Goal: Transaction & Acquisition: Purchase product/service

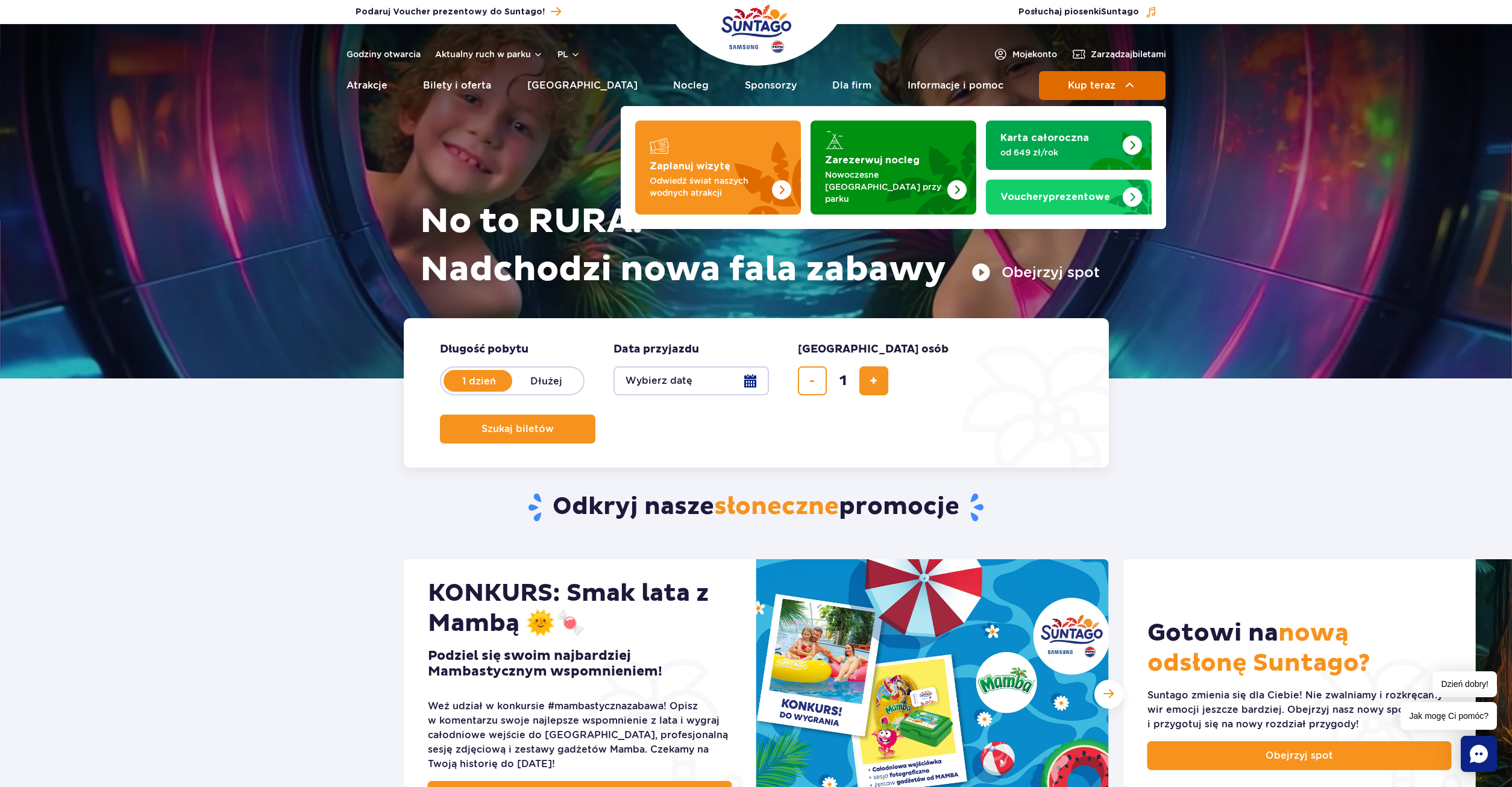
click at [1094, 95] on button "Kup teraz" at bounding box center [1101, 85] width 127 height 29
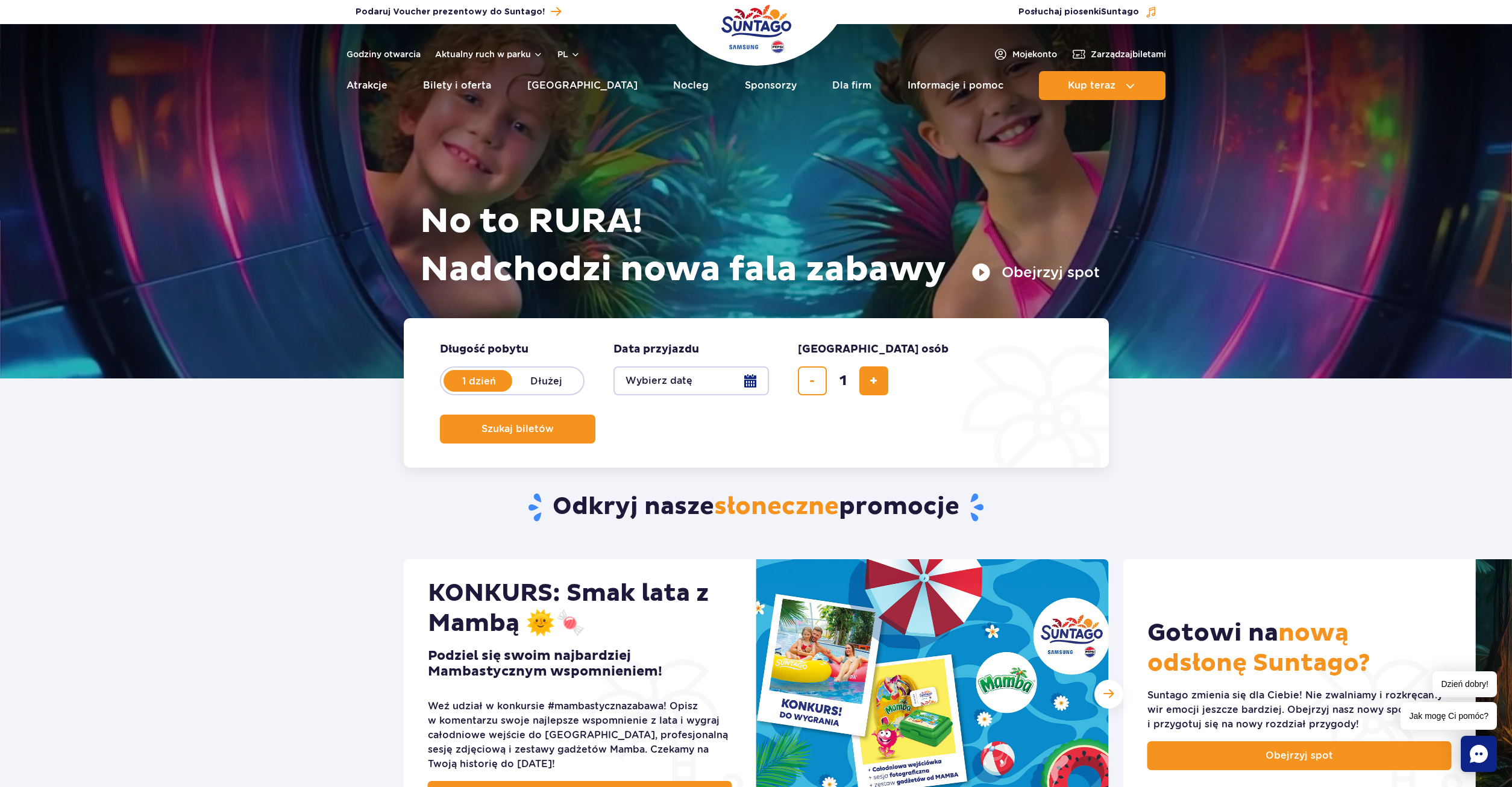
click at [749, 381] on button "Wybierz datę" at bounding box center [691, 380] width 155 height 29
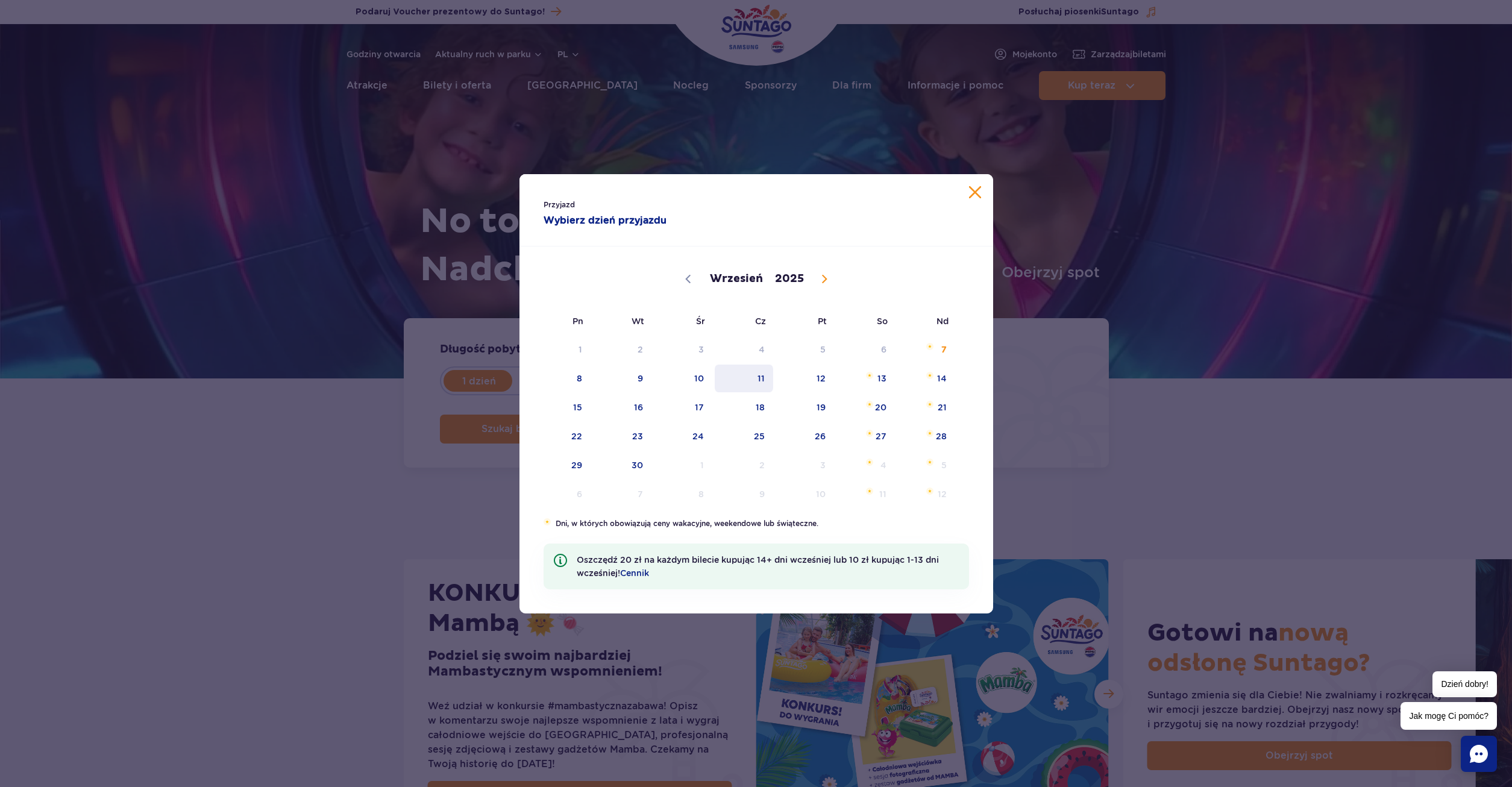
click at [755, 385] on span "11" at bounding box center [744, 379] width 61 height 28
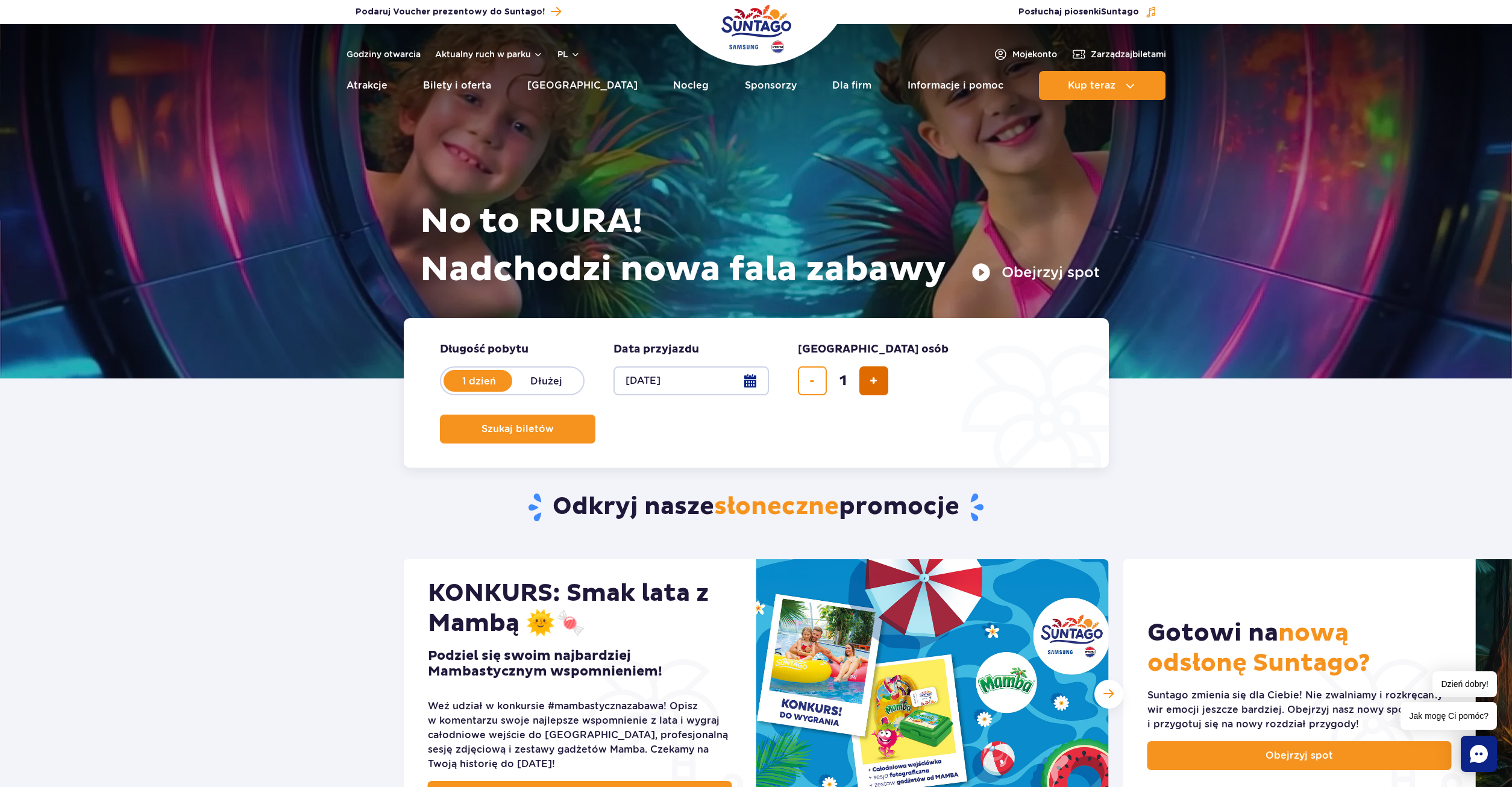
click at [866, 386] on button "dodaj bilet" at bounding box center [873, 380] width 29 height 29
type input "3"
click at [549, 424] on span "Szukaj biletów" at bounding box center [512, 429] width 72 height 11
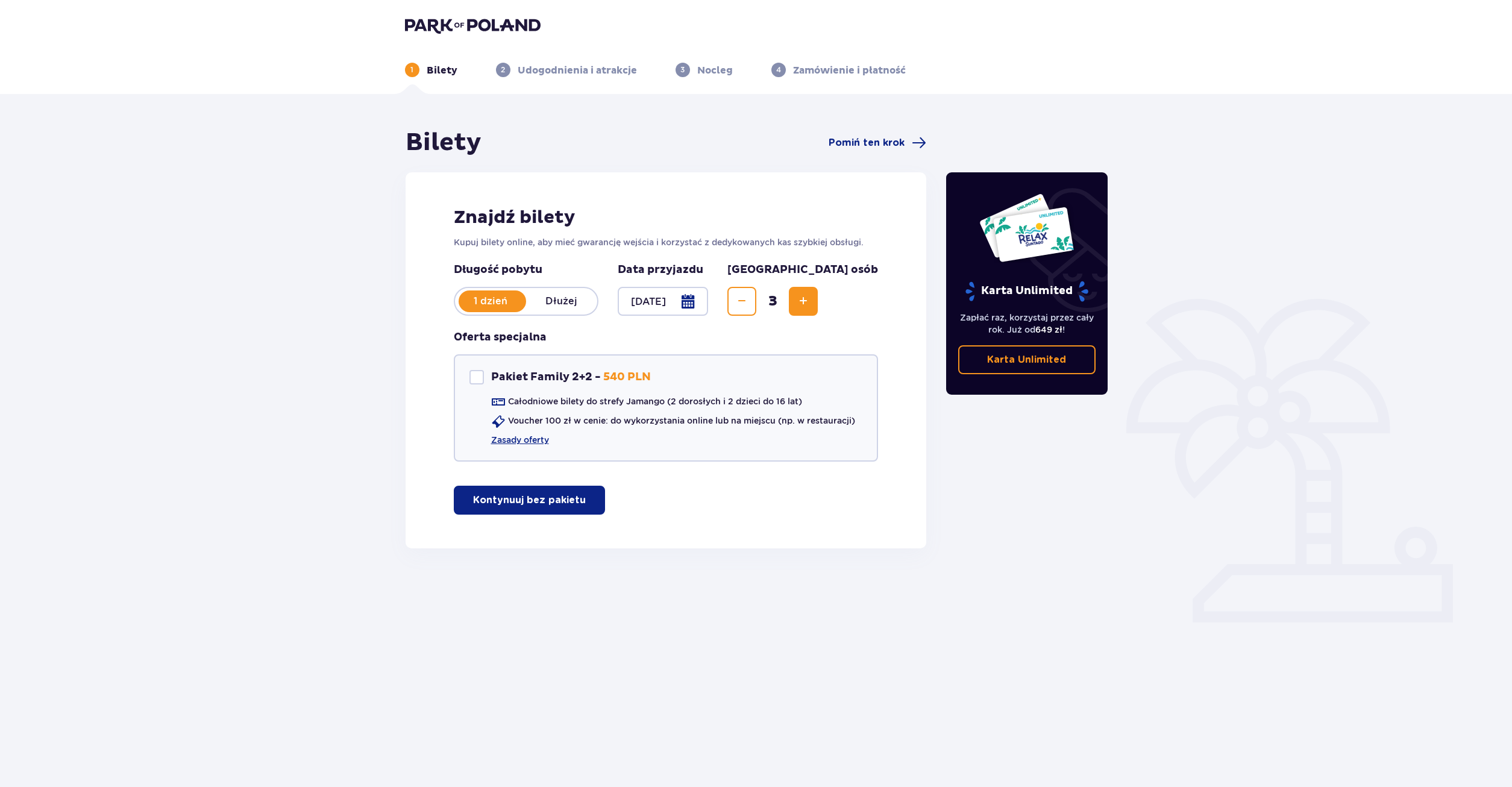
click at [564, 508] on button "Kontynuuj bez pakietu" at bounding box center [529, 500] width 151 height 29
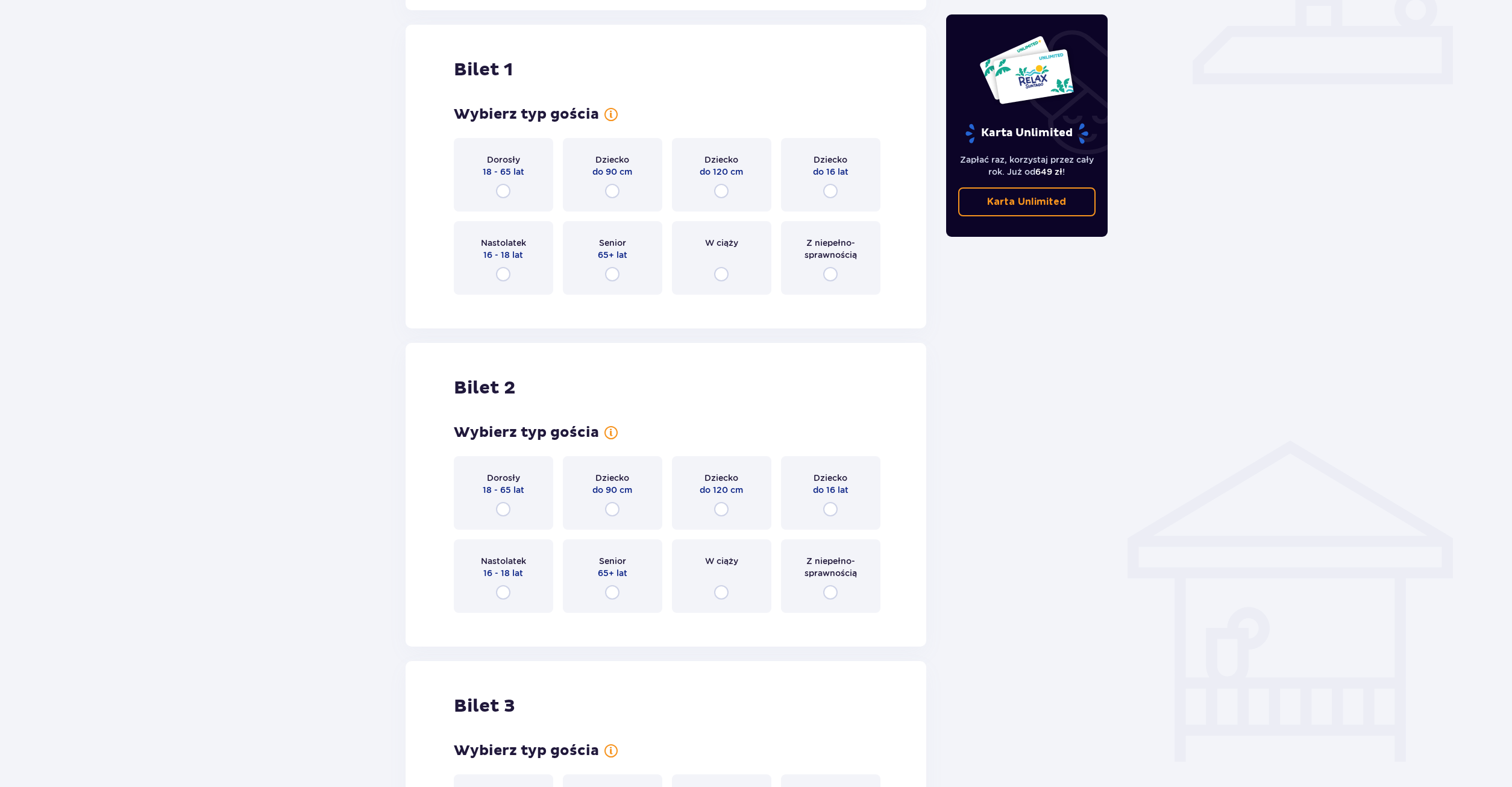
scroll to position [549, 0]
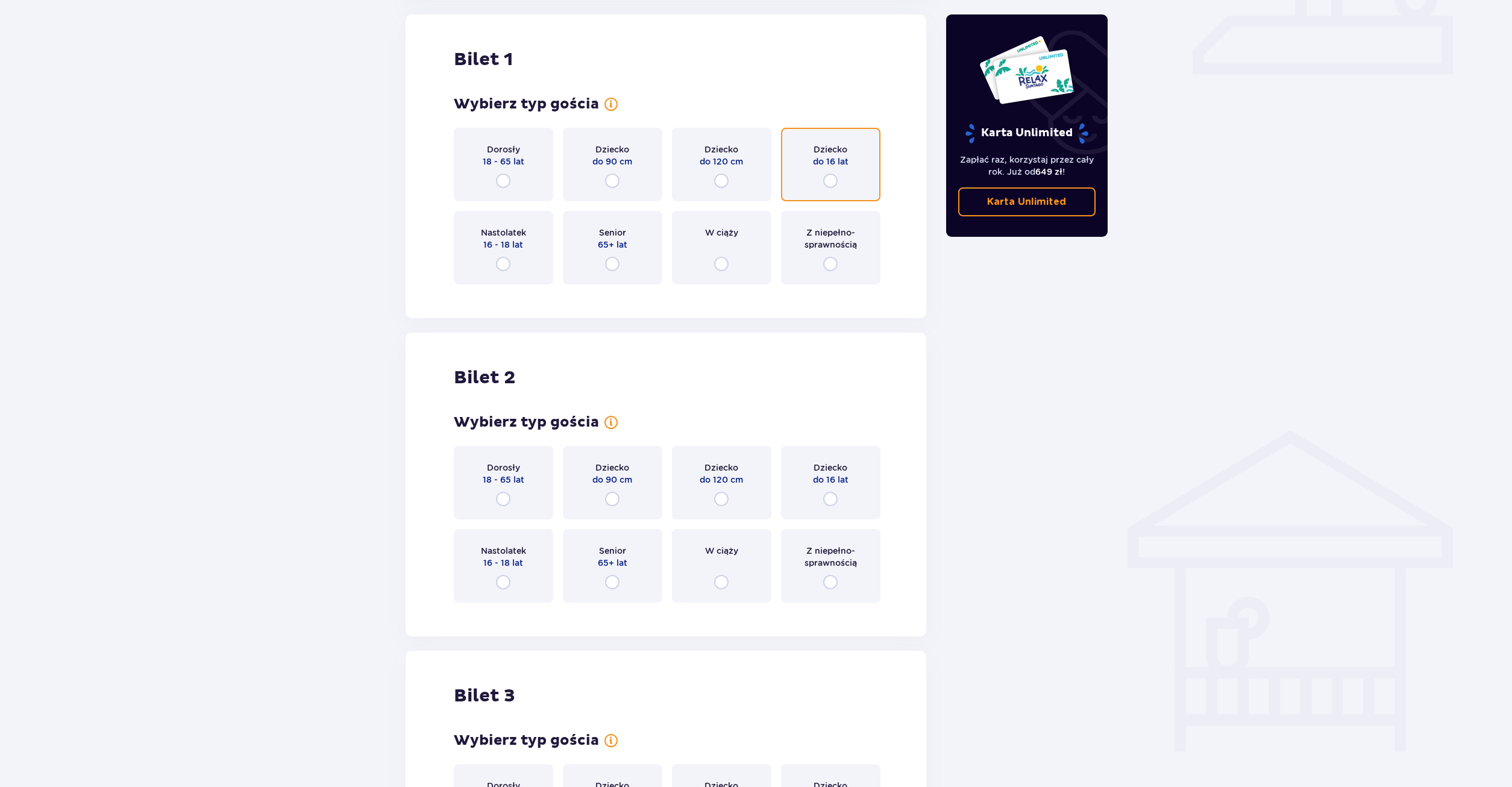
click at [830, 182] on input "radio" at bounding box center [831, 181] width 15 height 15
radio input "true"
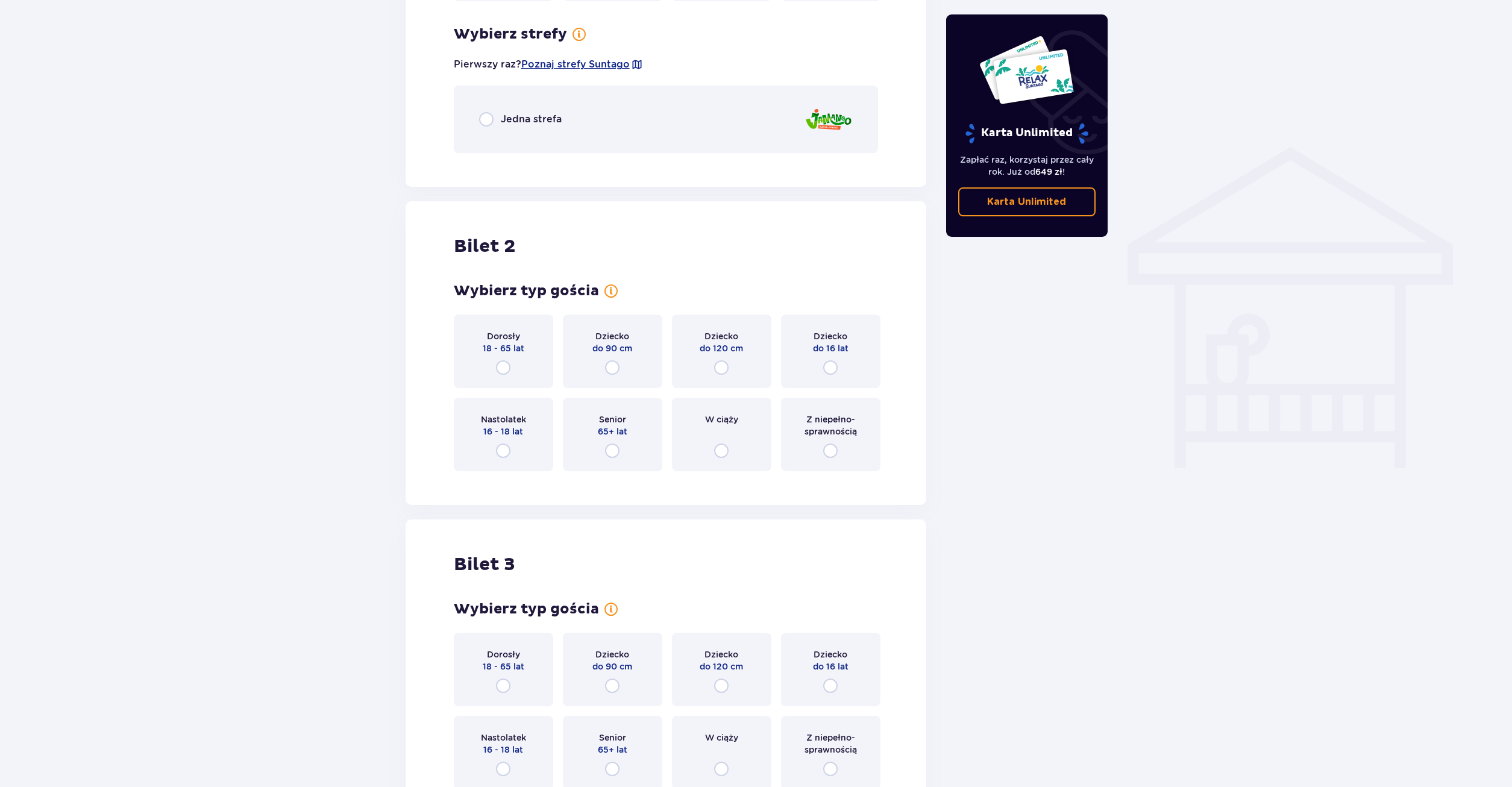
scroll to position [842, 0]
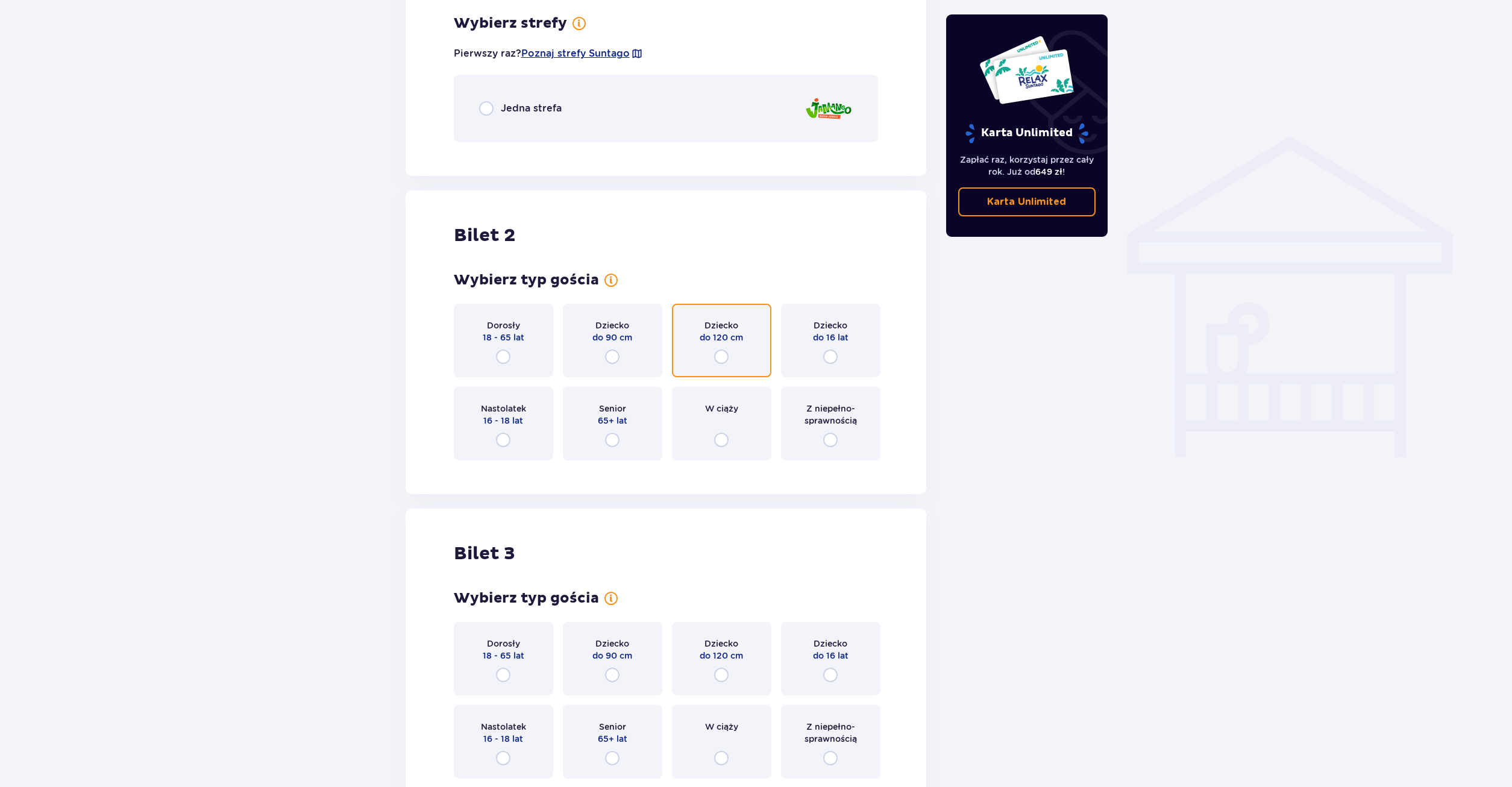
click at [724, 360] on input "radio" at bounding box center [721, 356] width 15 height 15
radio input "true"
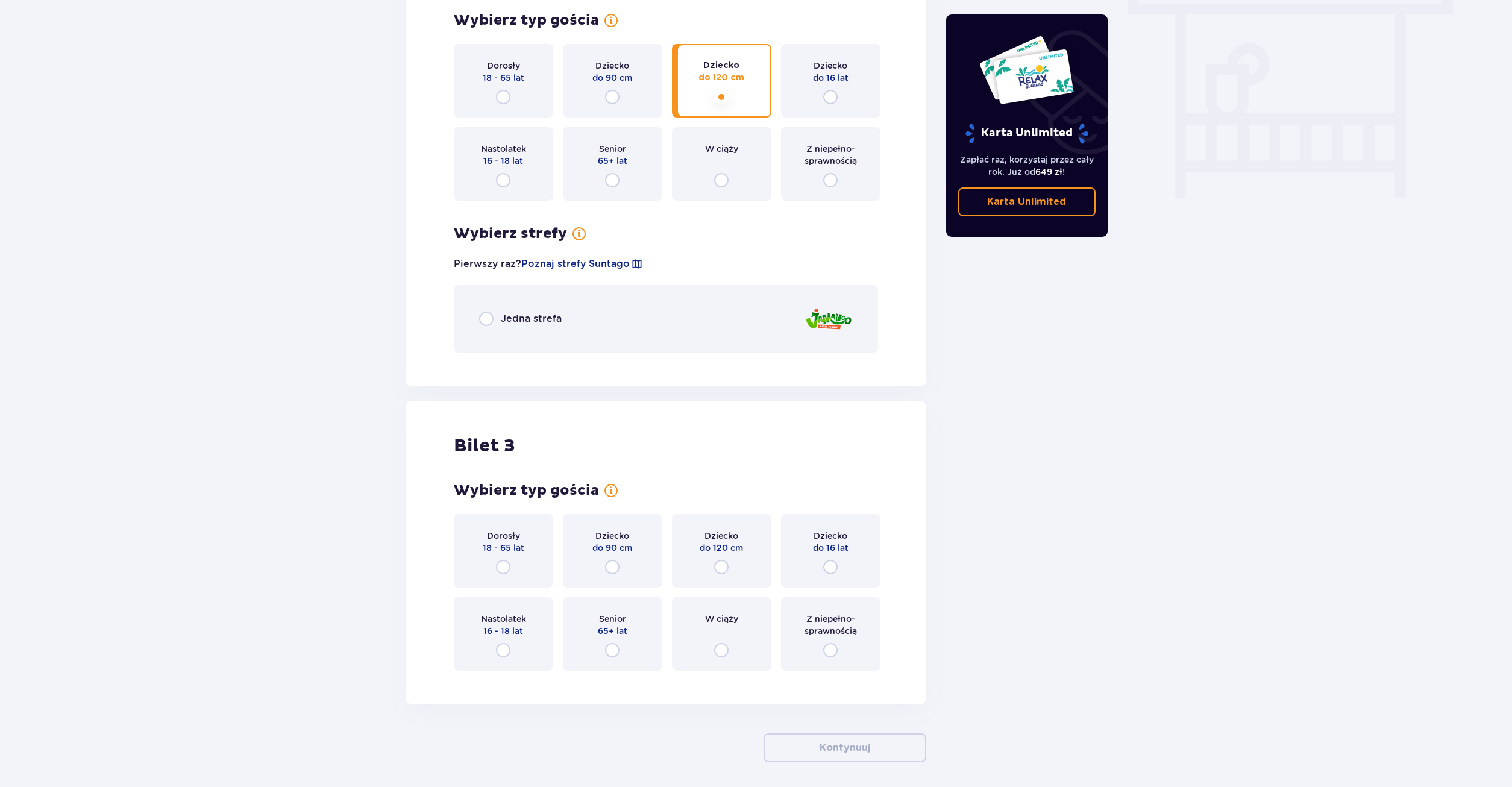
scroll to position [1027, 0]
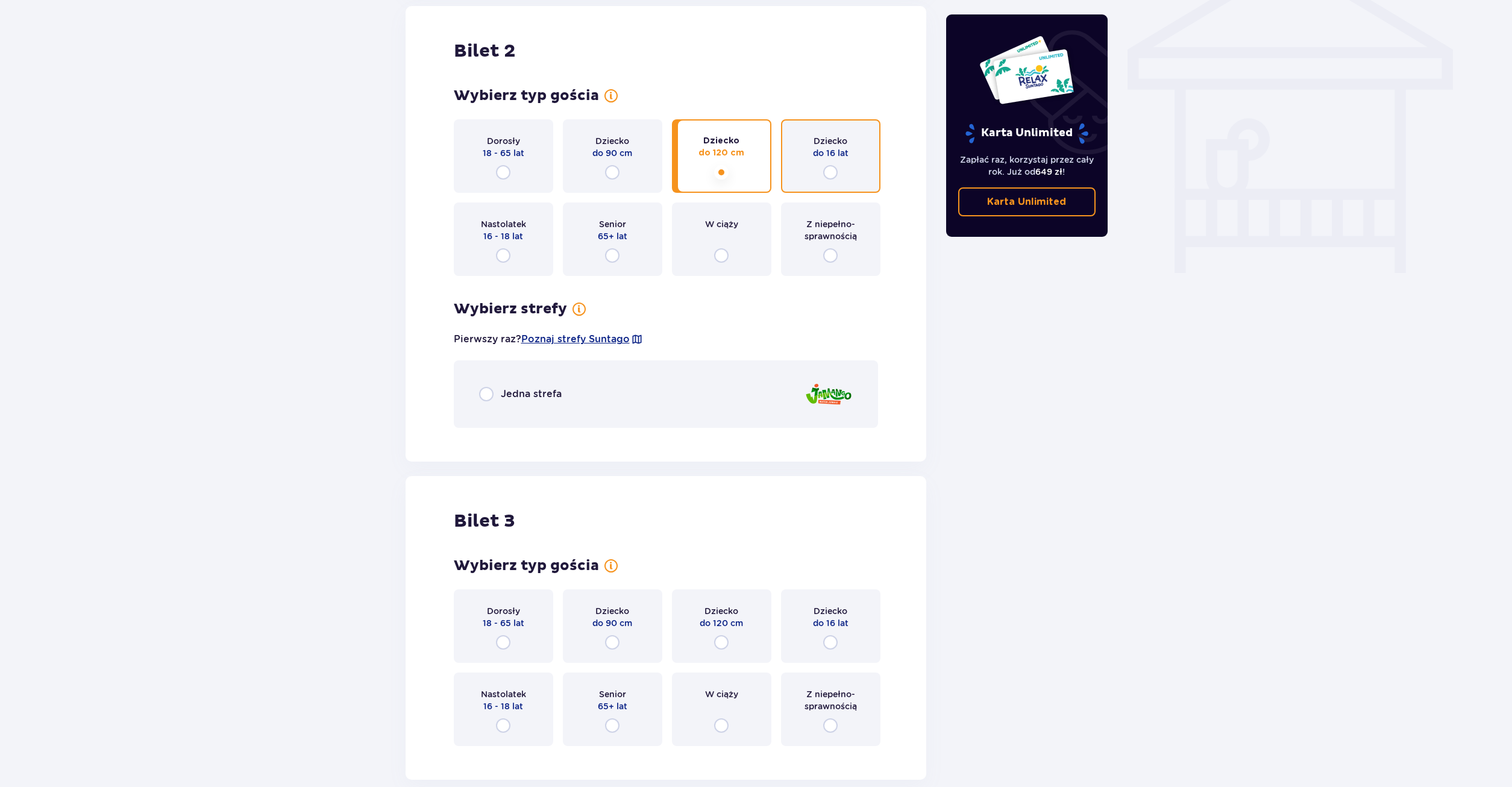
click at [828, 171] on input "radio" at bounding box center [831, 172] width 15 height 15
radio input "true"
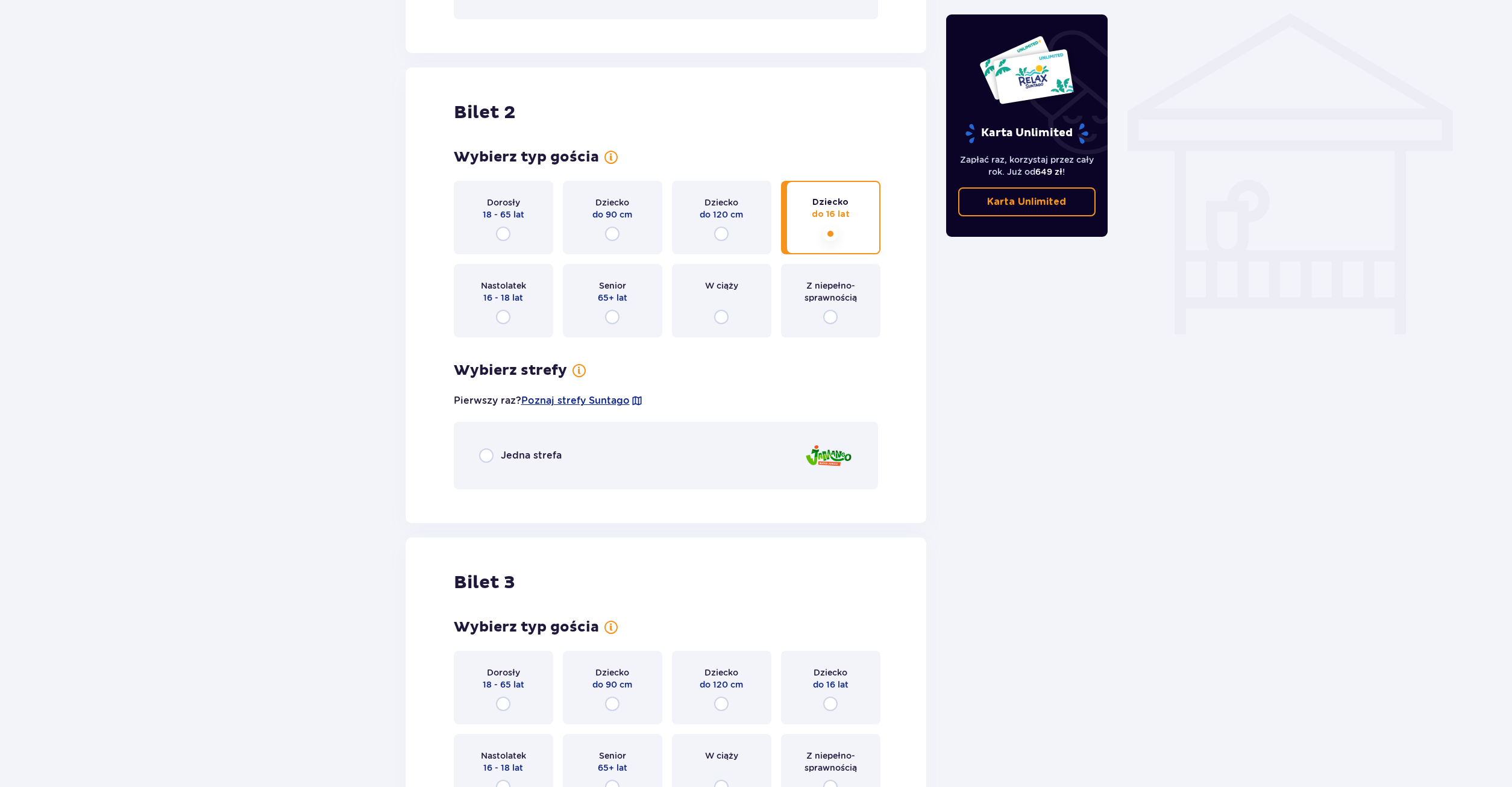
scroll to position [719, 0]
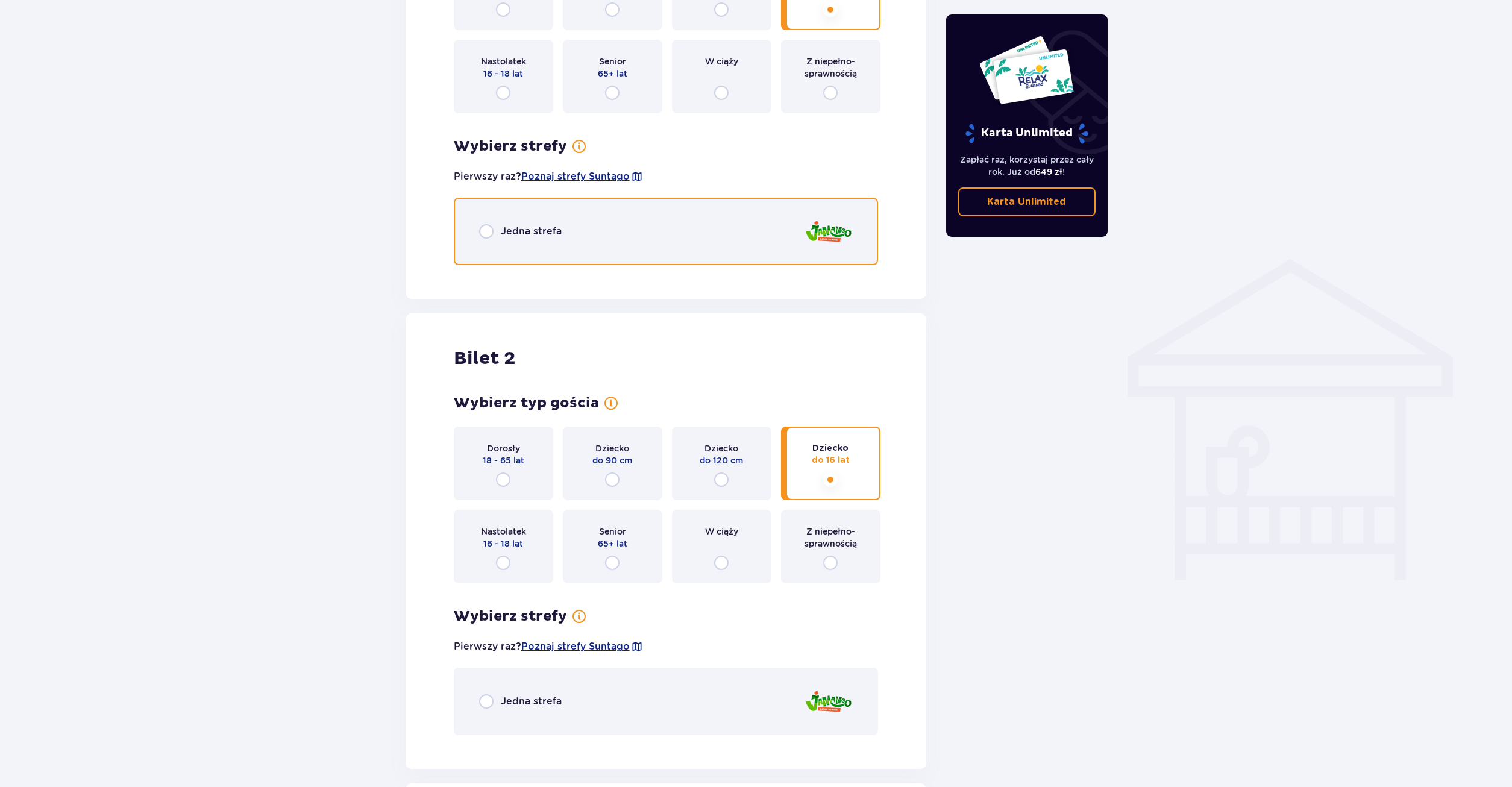
click at [487, 236] on input "radio" at bounding box center [486, 231] width 15 height 15
radio input "true"
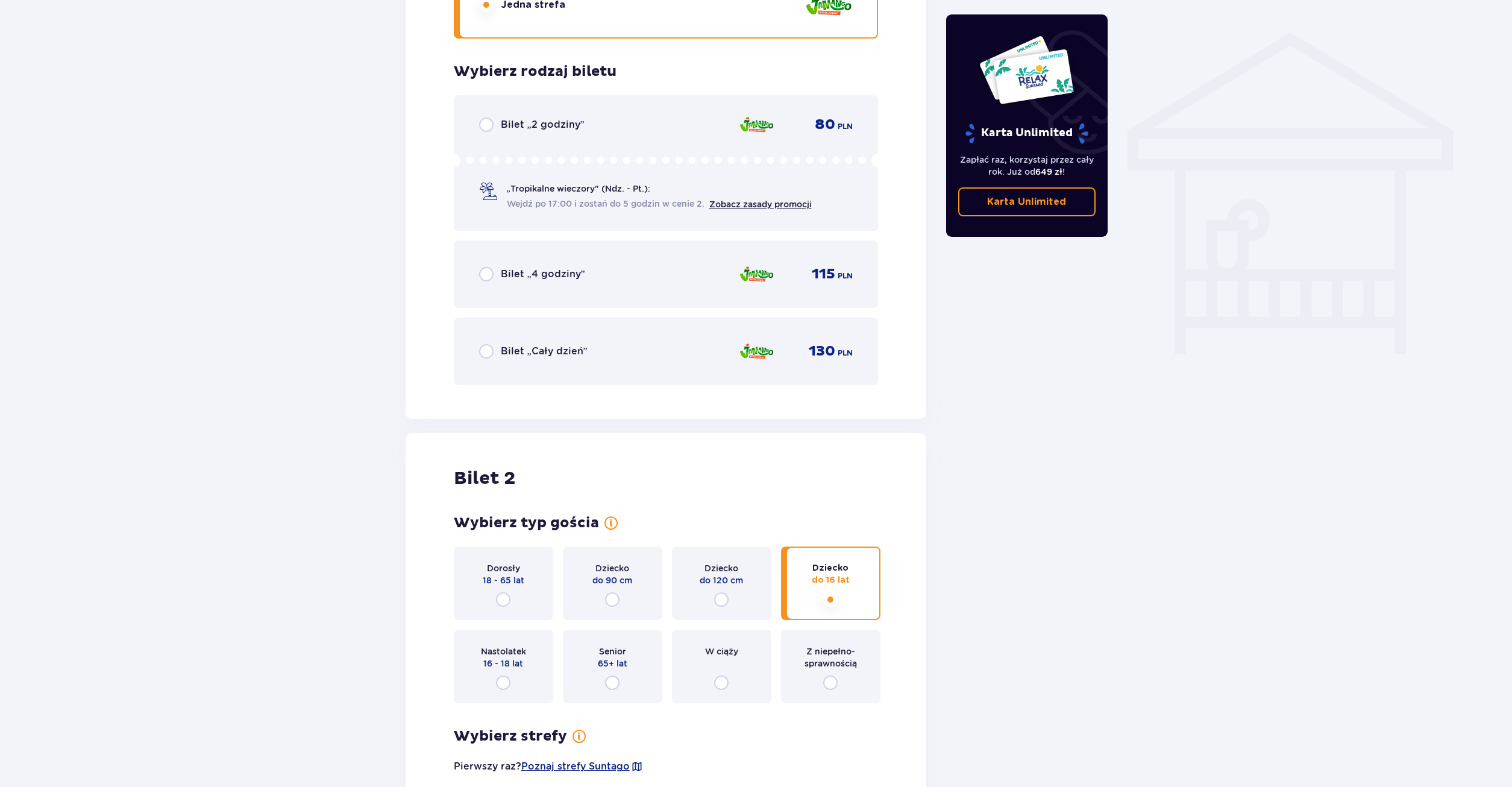
scroll to position [872, 0]
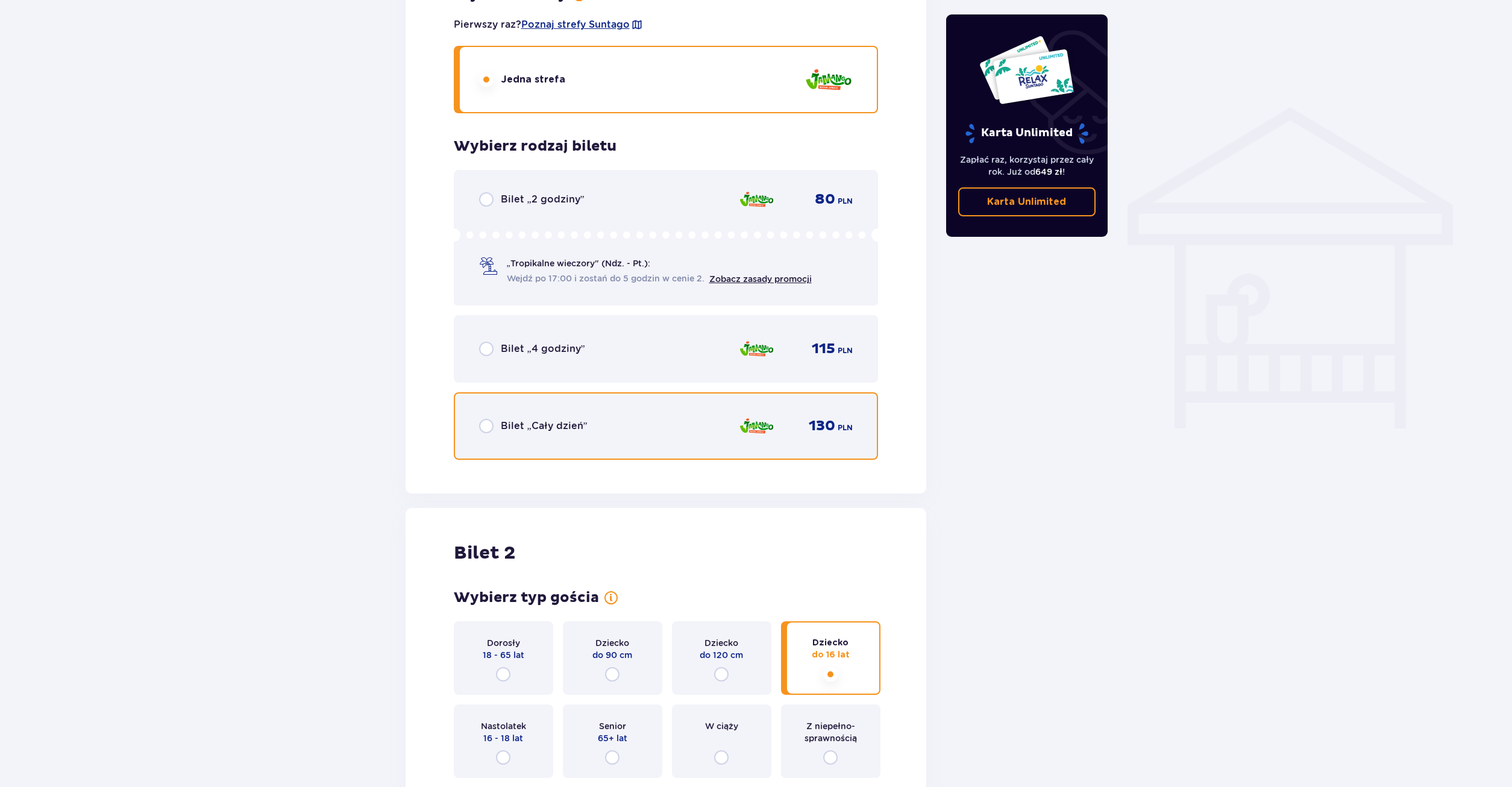
click at [484, 427] on input "radio" at bounding box center [486, 426] width 15 height 15
radio input "true"
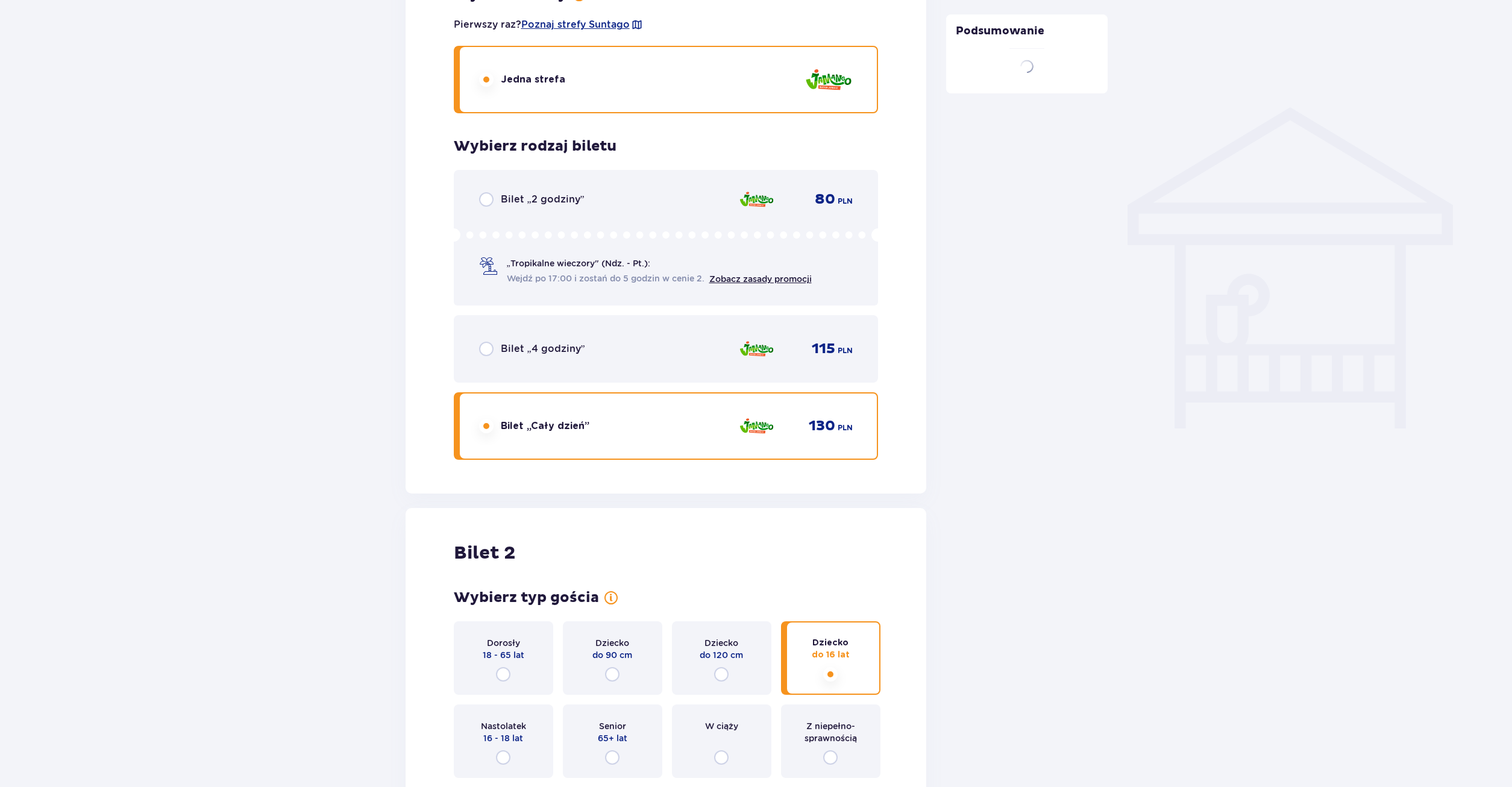
scroll to position [1365, 0]
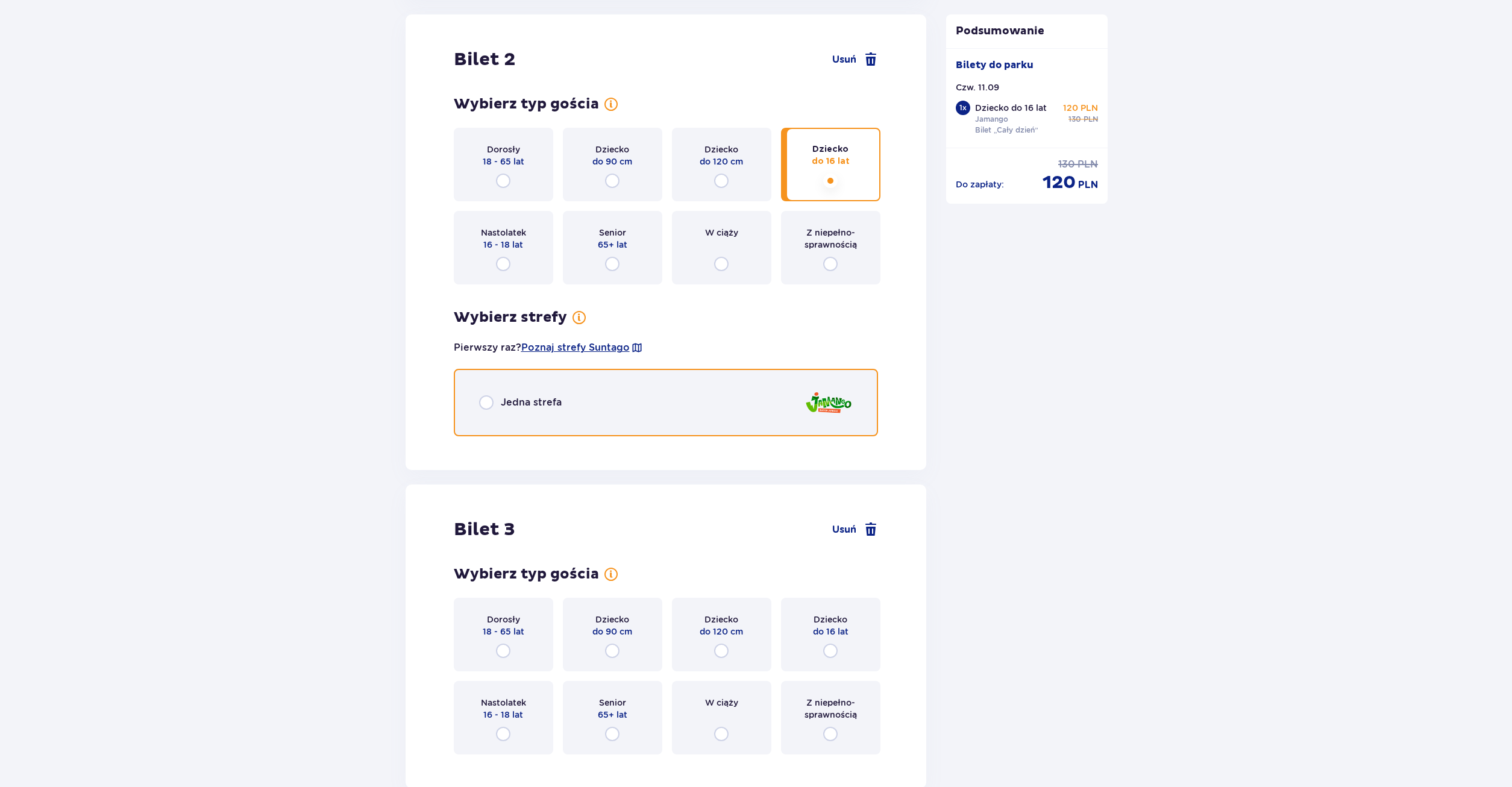
click at [481, 403] on input "radio" at bounding box center [486, 402] width 15 height 15
radio input "true"
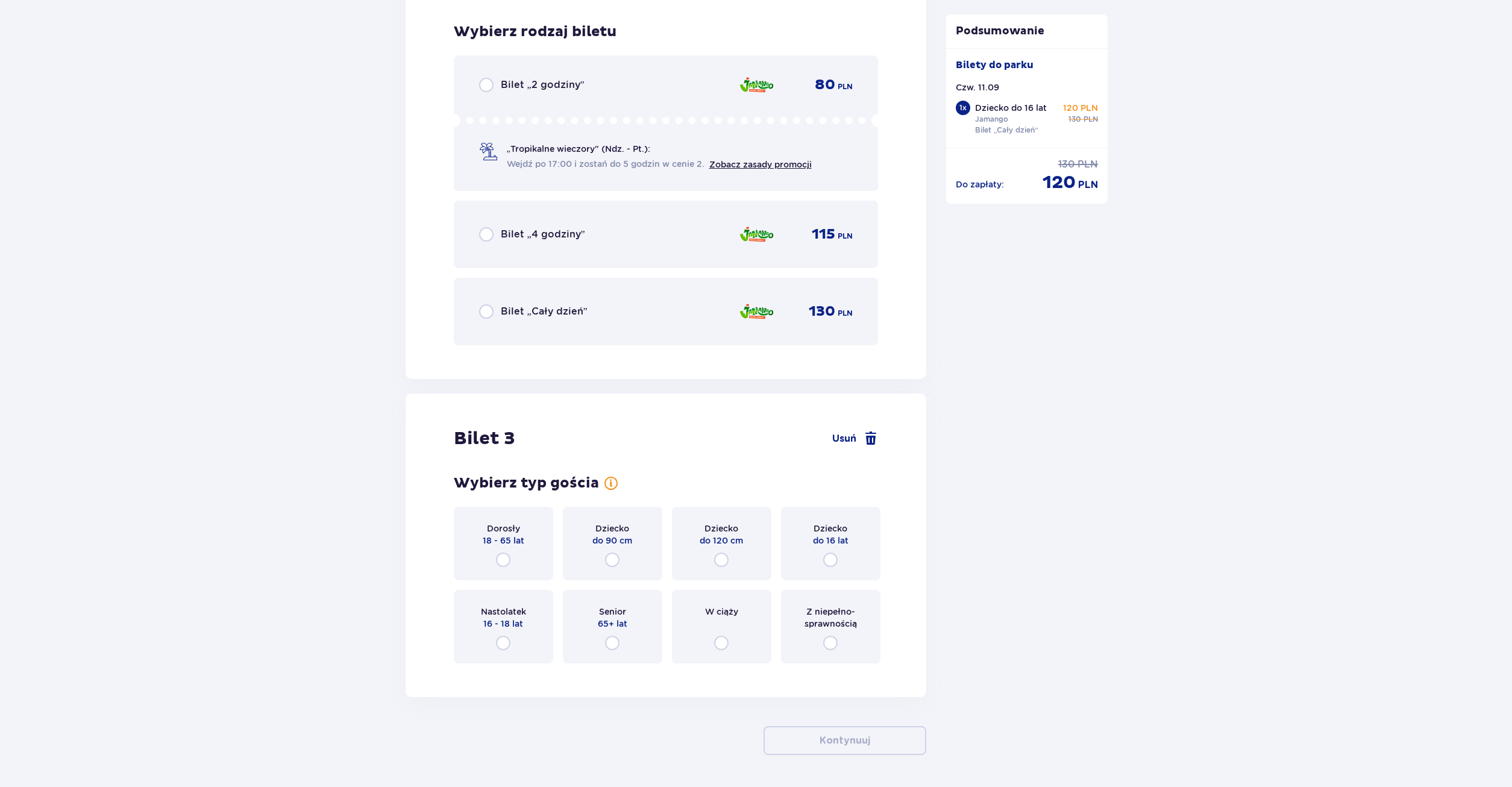
scroll to position [1811, 0]
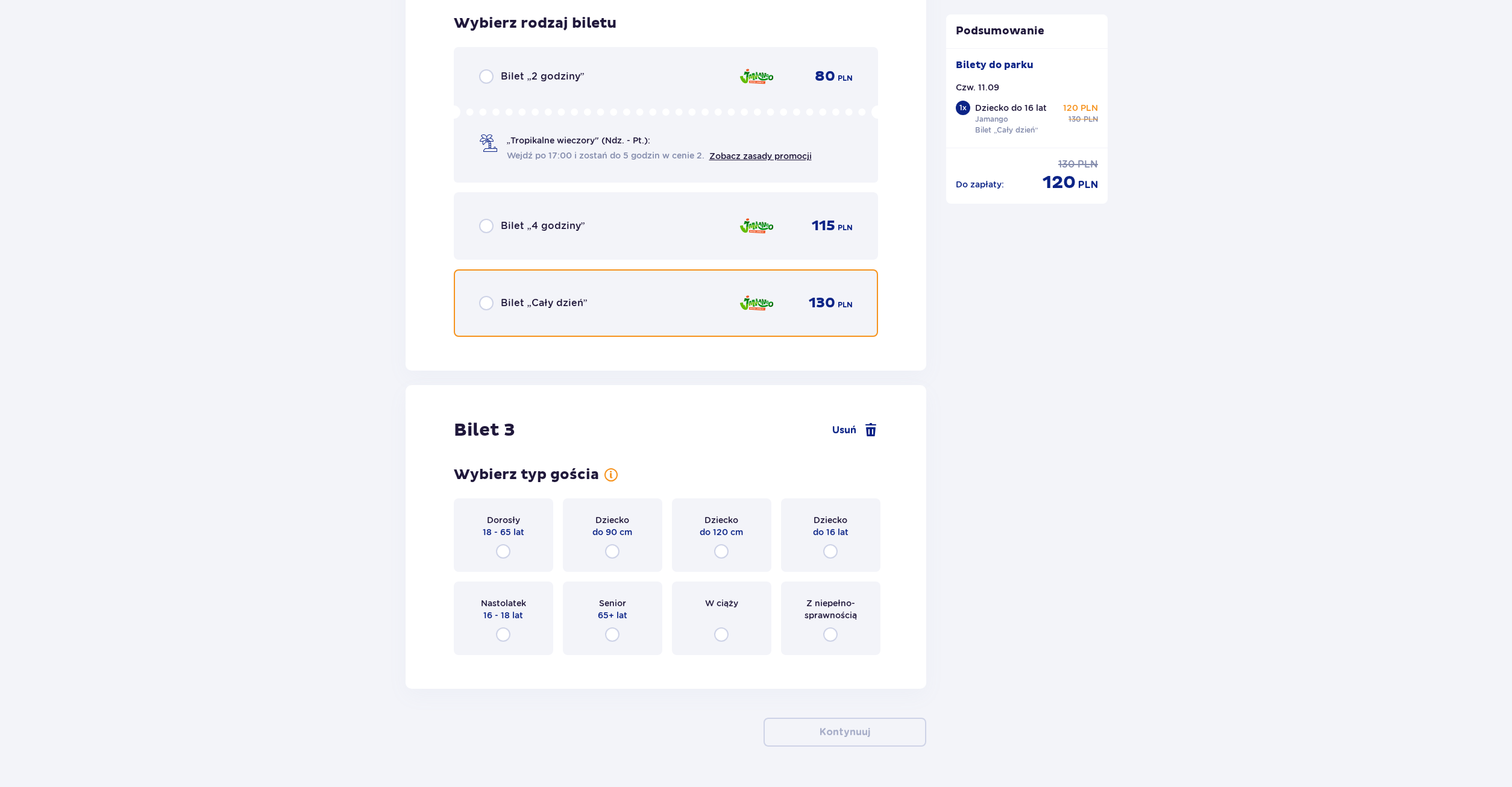
click at [493, 302] on input "radio" at bounding box center [486, 303] width 15 height 15
radio input "true"
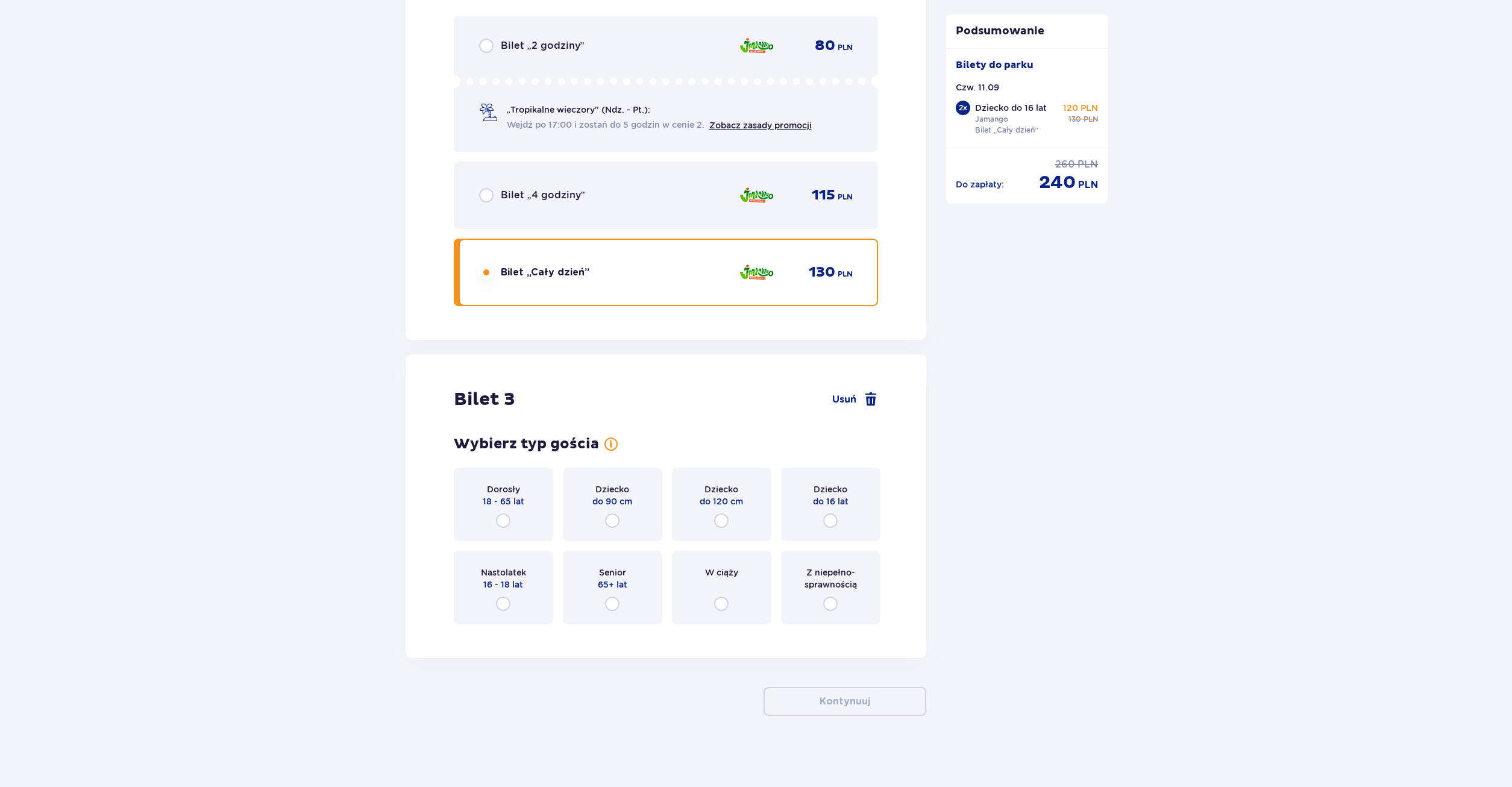
scroll to position [1843, 0]
click at [498, 519] on input "radio" at bounding box center [503, 519] width 15 height 15
radio input "true"
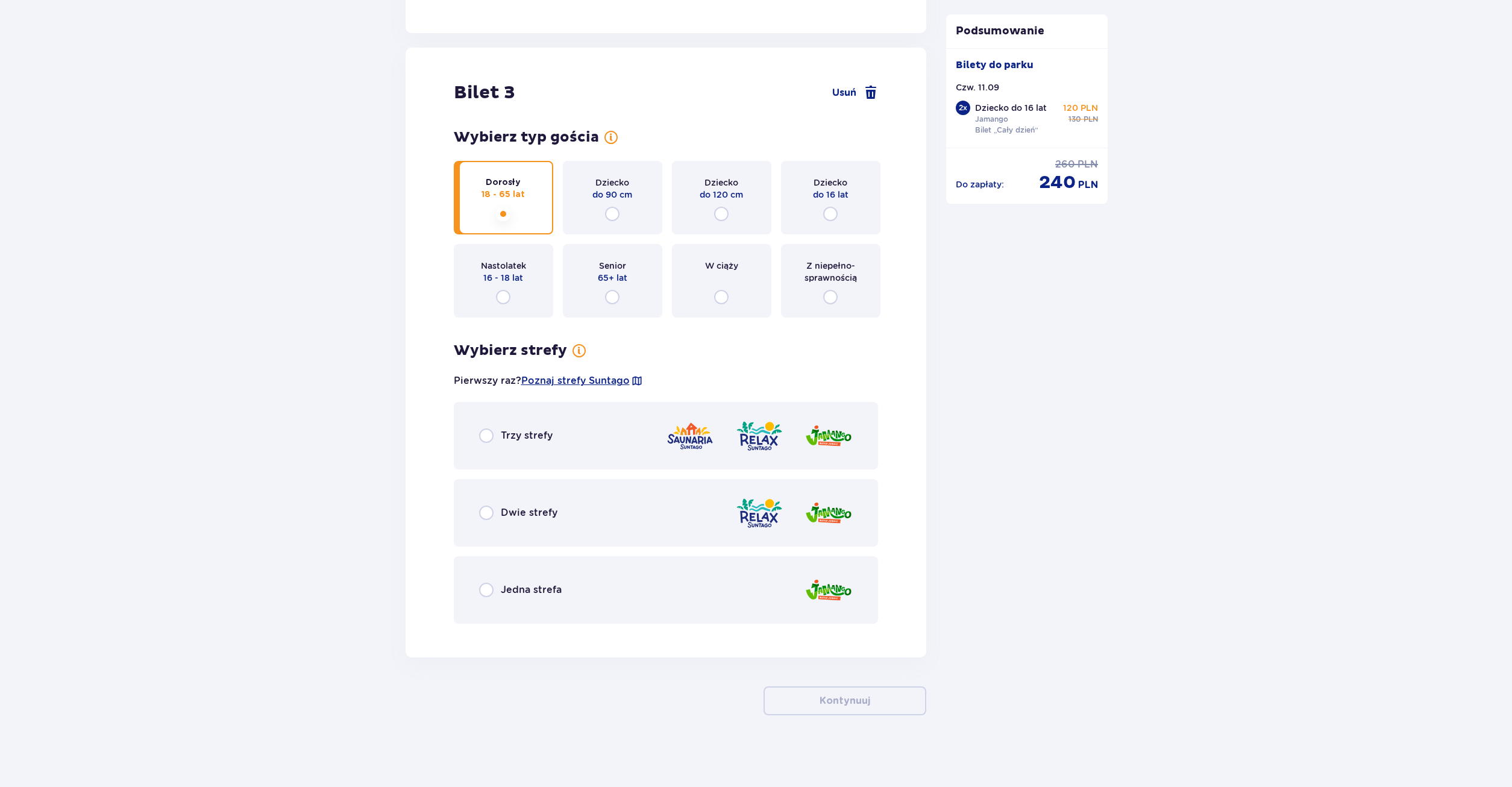
scroll to position [2149, 0]
click at [484, 437] on input "radio" at bounding box center [486, 435] width 15 height 15
radio input "true"
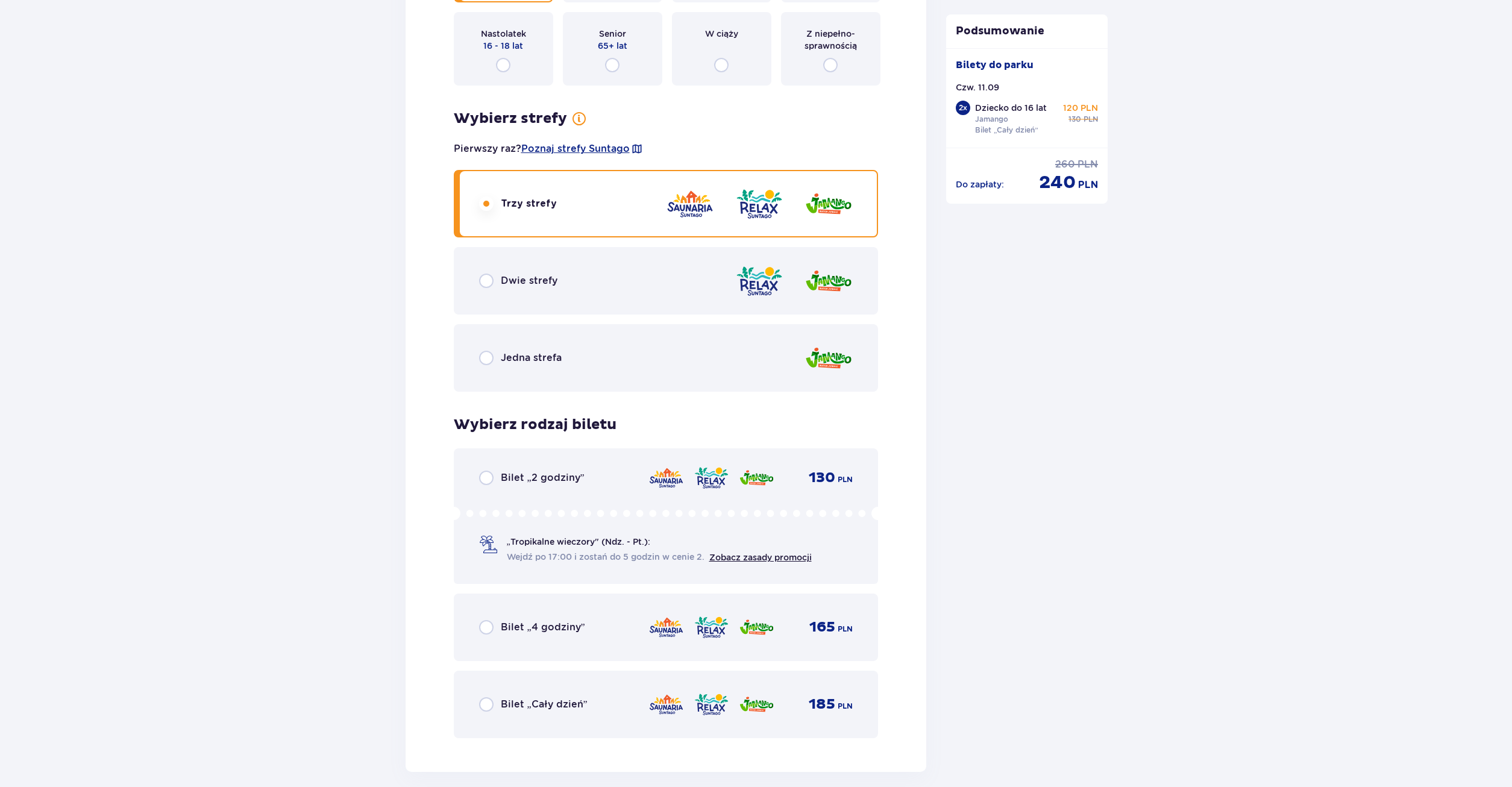
scroll to position [2311, 0]
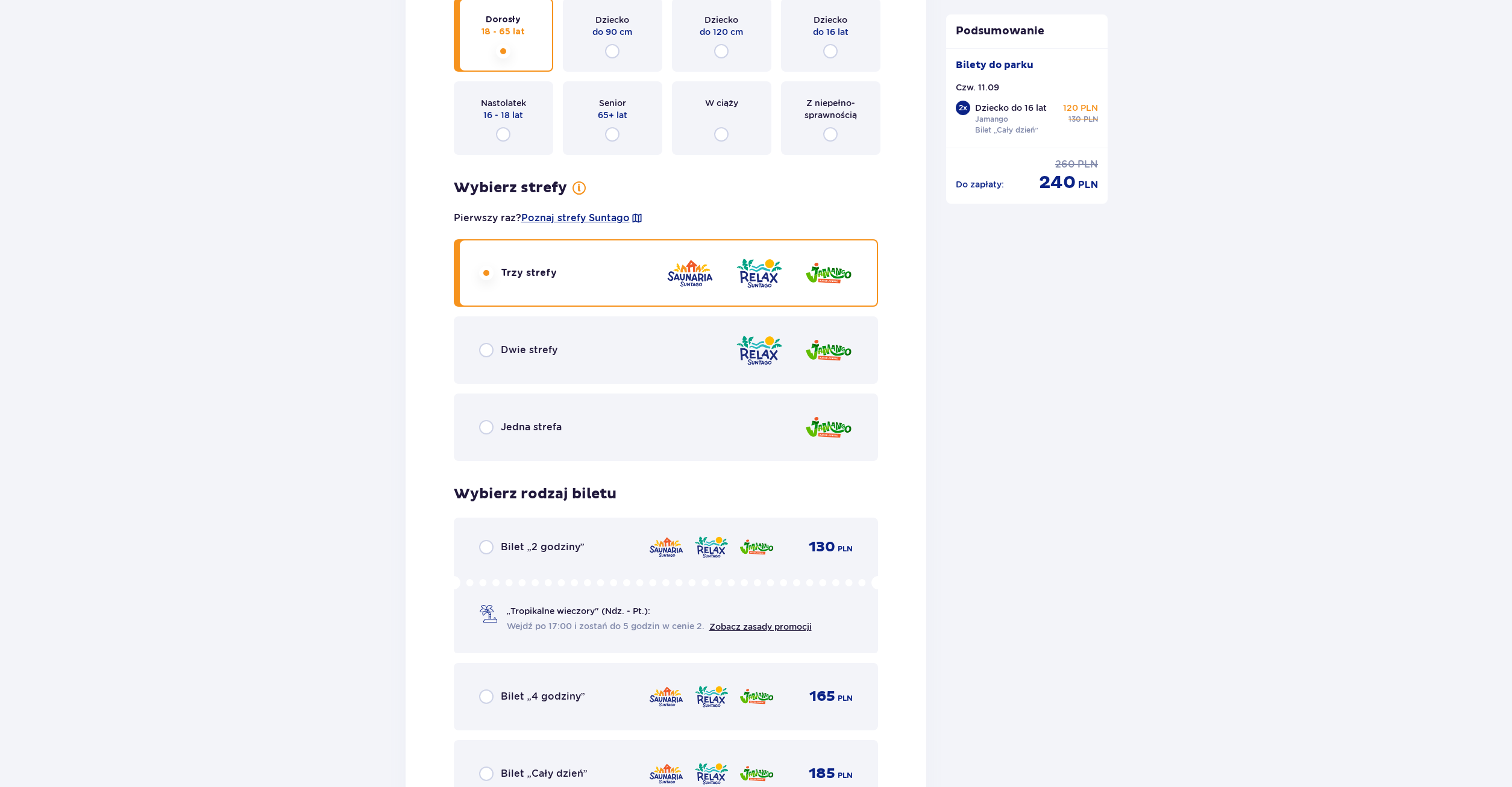
click at [499, 432] on div "Jedna strefa" at bounding box center [520, 427] width 82 height 15
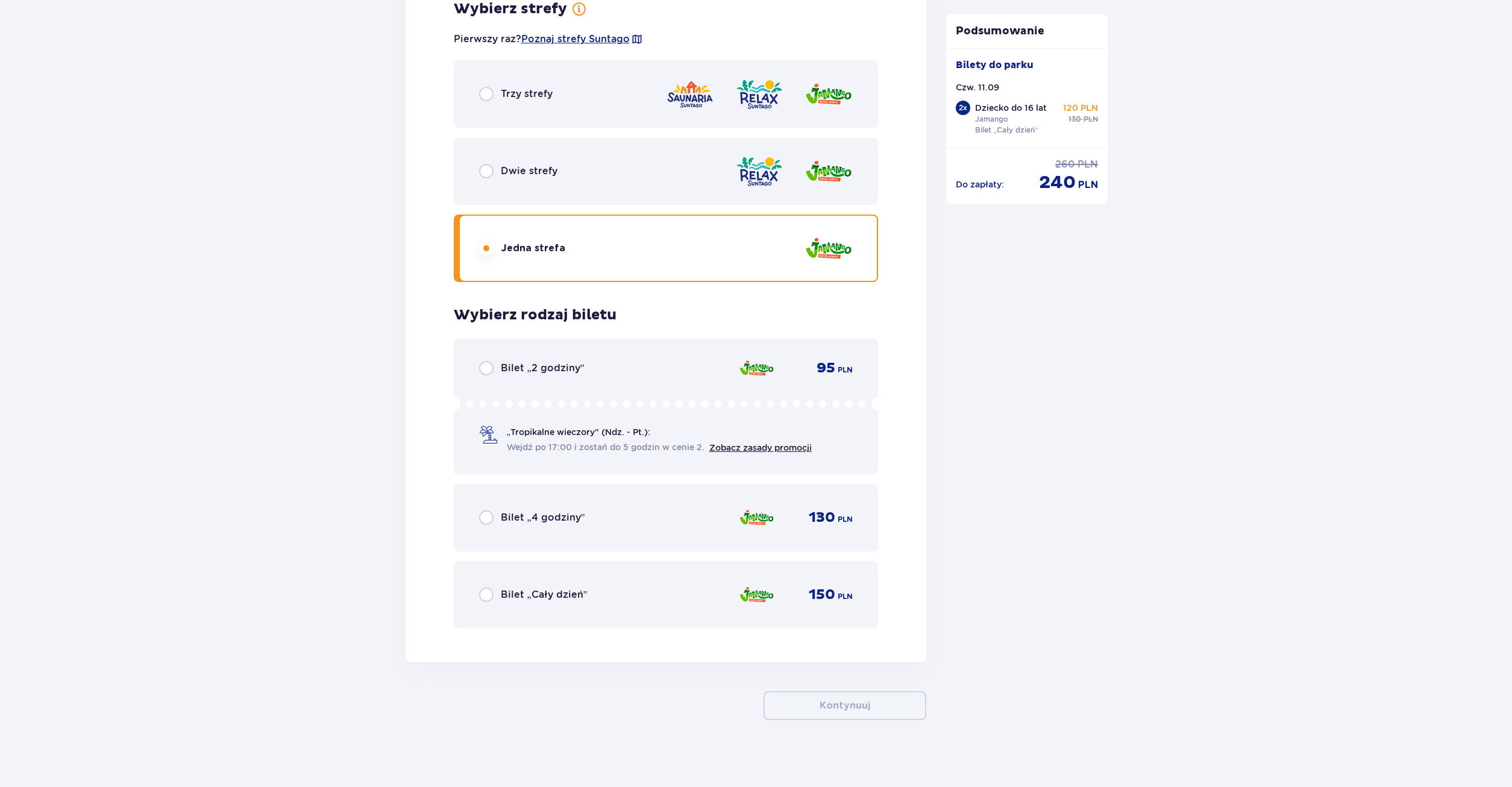
scroll to position [2495, 0]
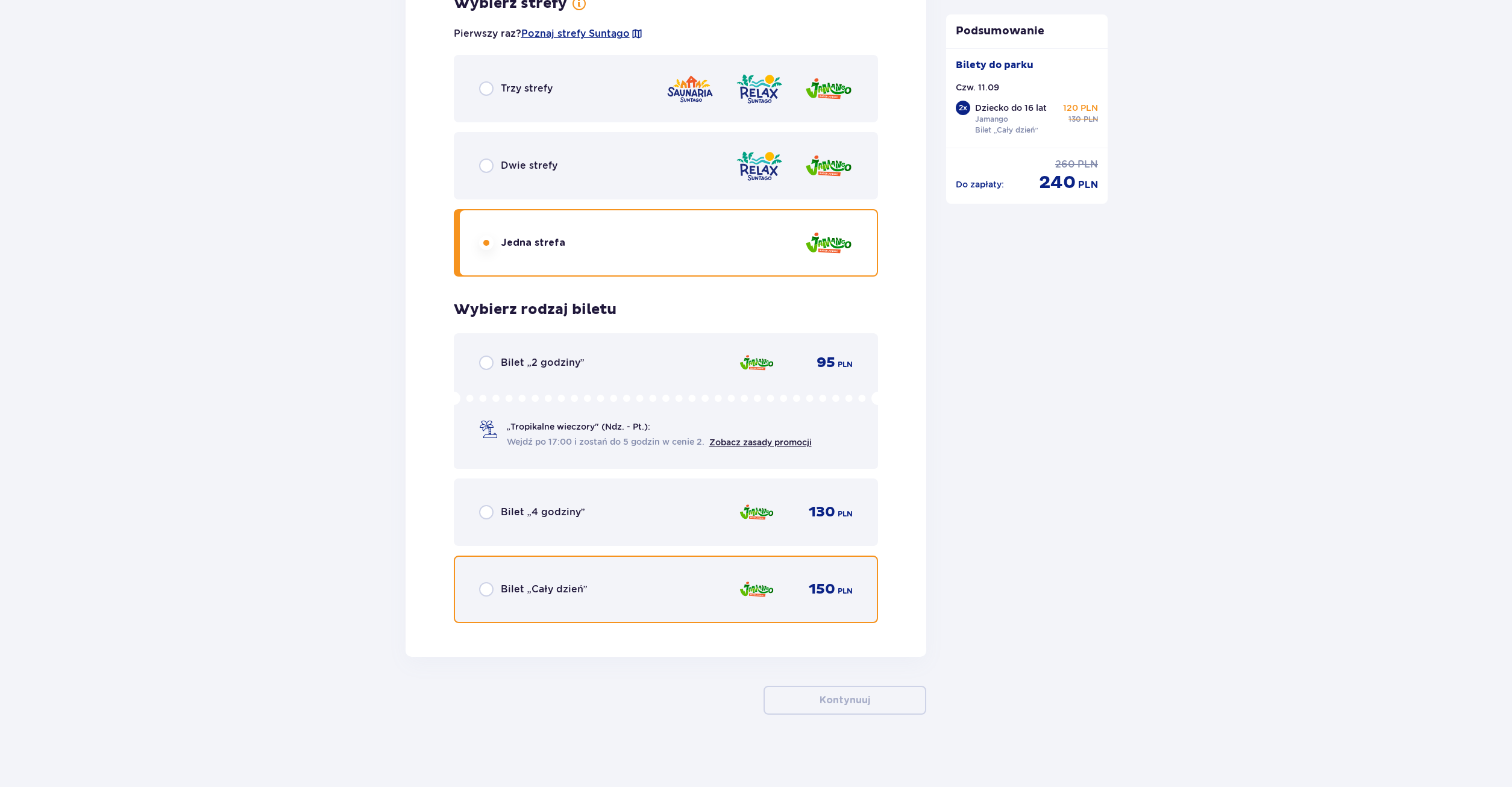
click at [488, 587] on input "radio" at bounding box center [486, 589] width 15 height 15
radio input "true"
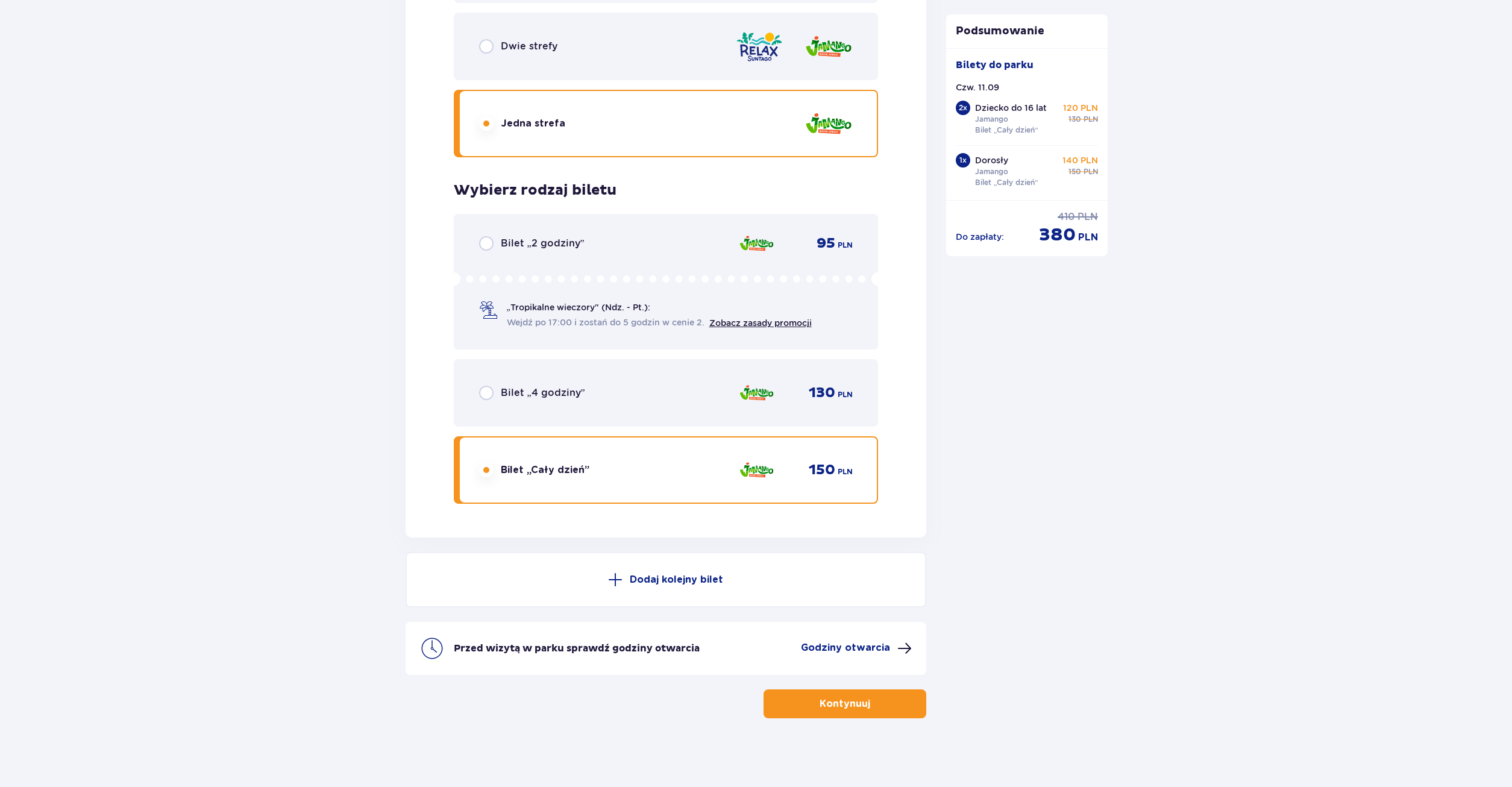
scroll to position [2618, 0]
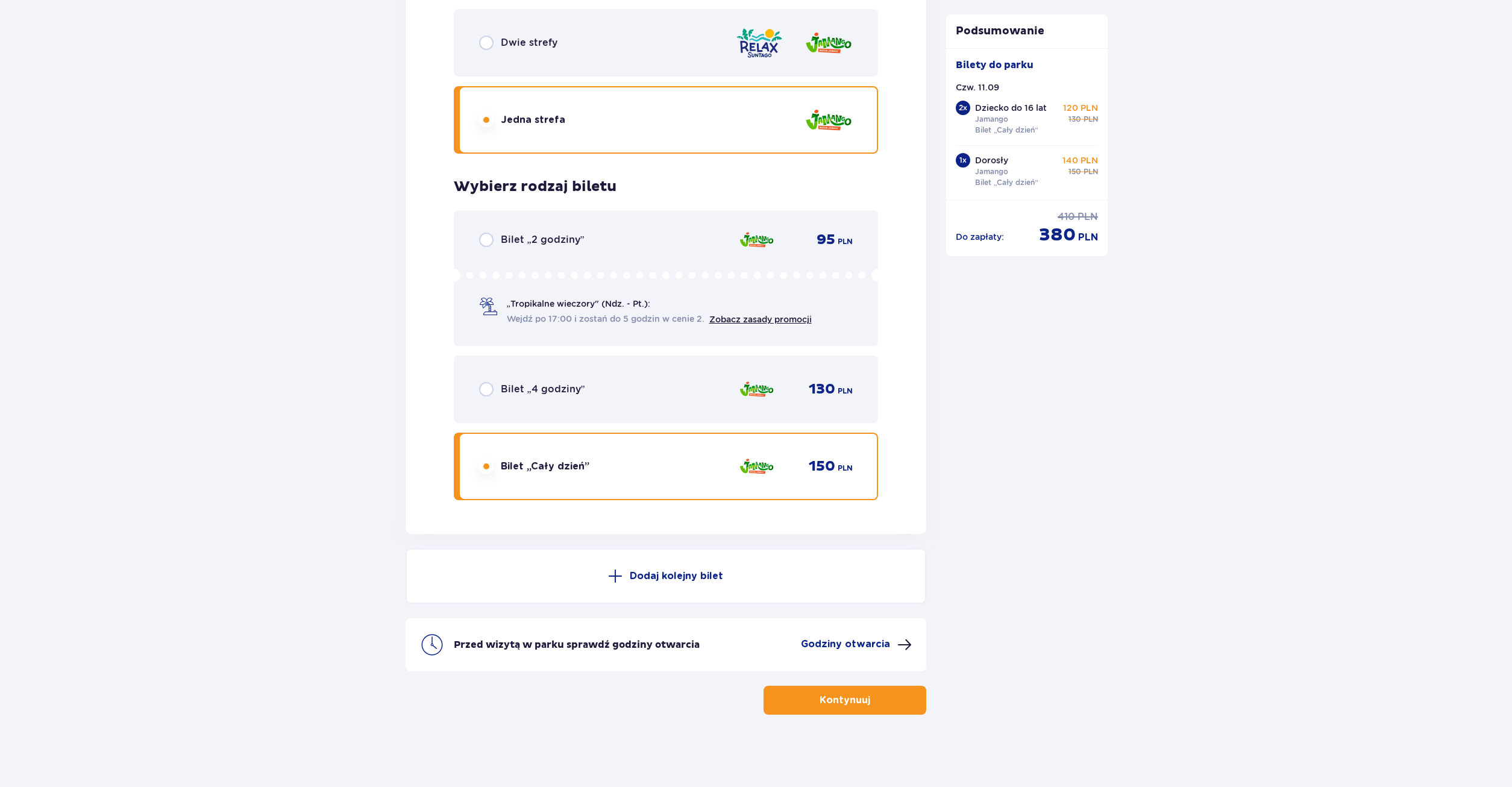
click at [858, 649] on p "Godziny otwarcia" at bounding box center [845, 643] width 89 height 13
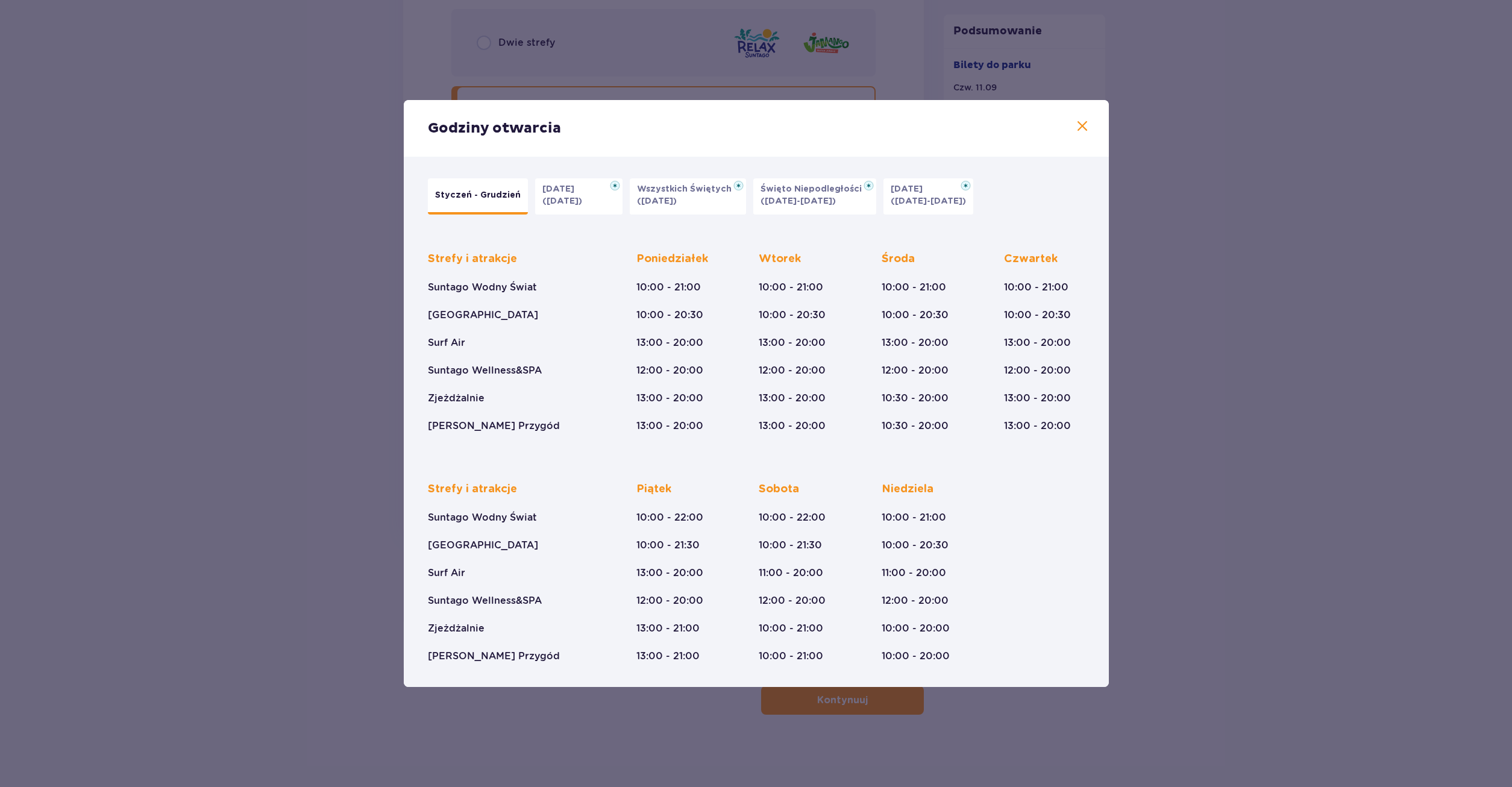
click at [1077, 131] on span at bounding box center [1082, 127] width 15 height 15
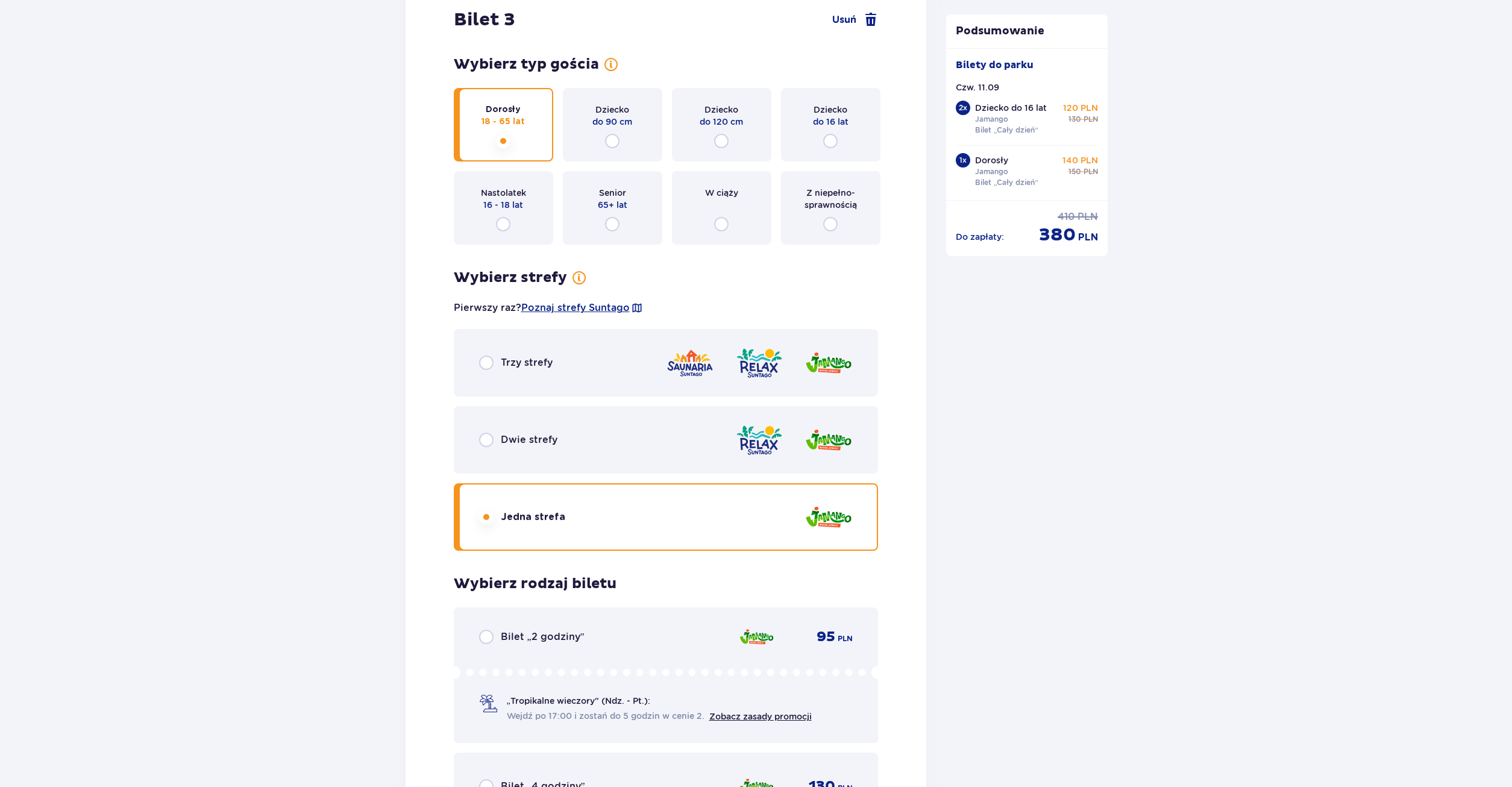
scroll to position [2188, 0]
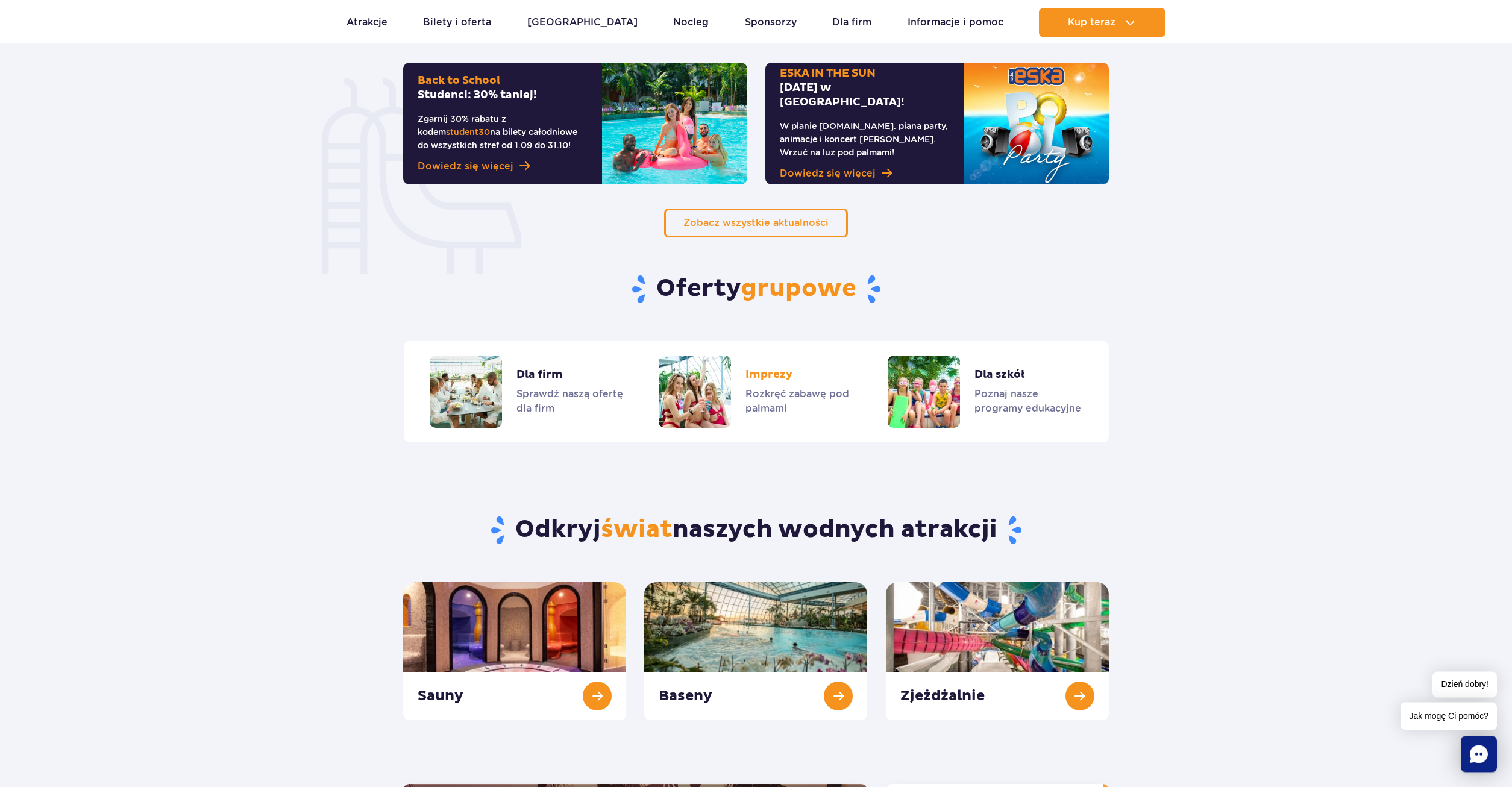
scroll to position [922, 0]
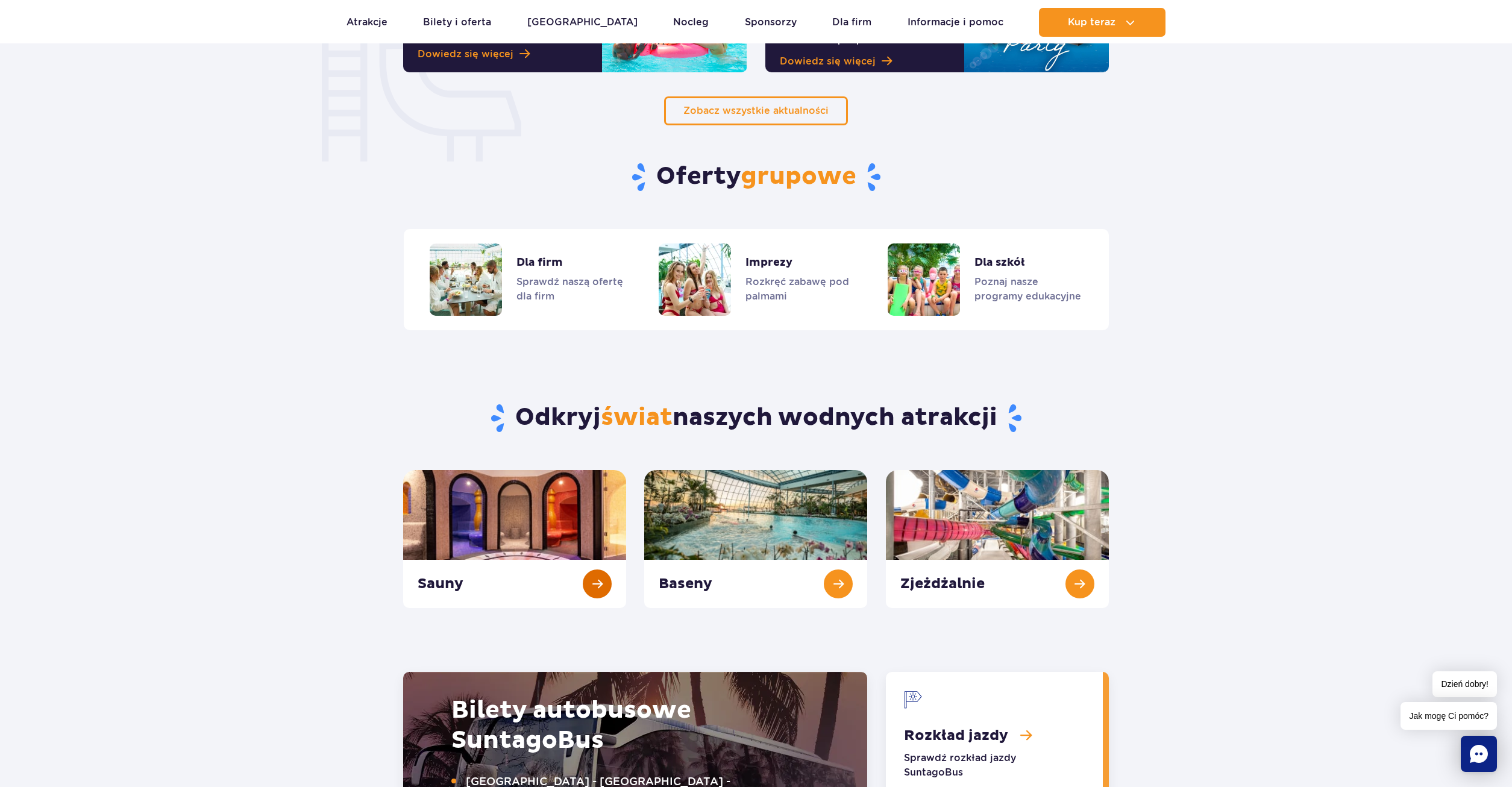
click at [589, 584] on link "Sauny" at bounding box center [514, 539] width 223 height 138
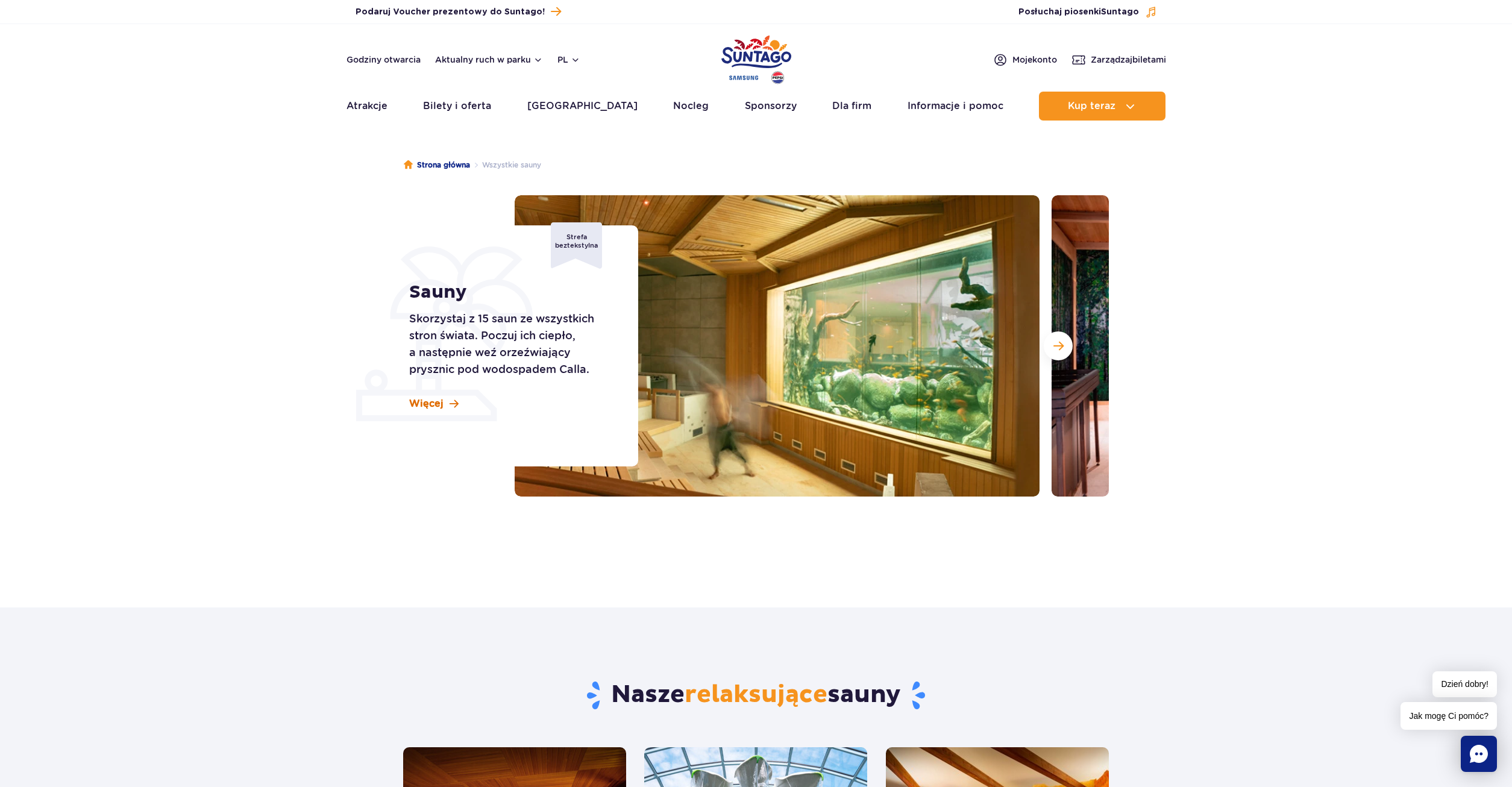
click at [432, 405] on span "Więcej" at bounding box center [426, 404] width 34 height 13
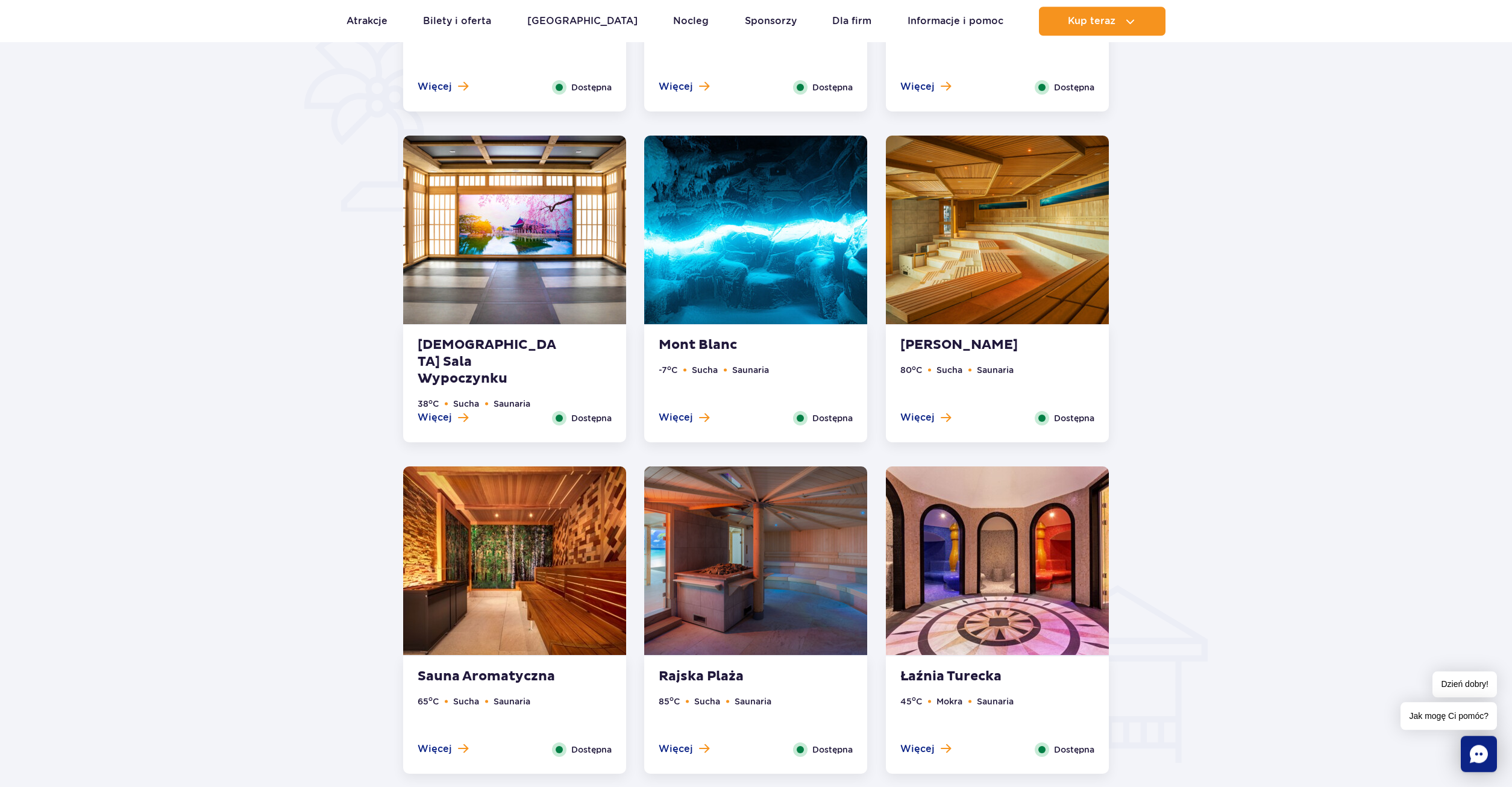
scroll to position [915, 0]
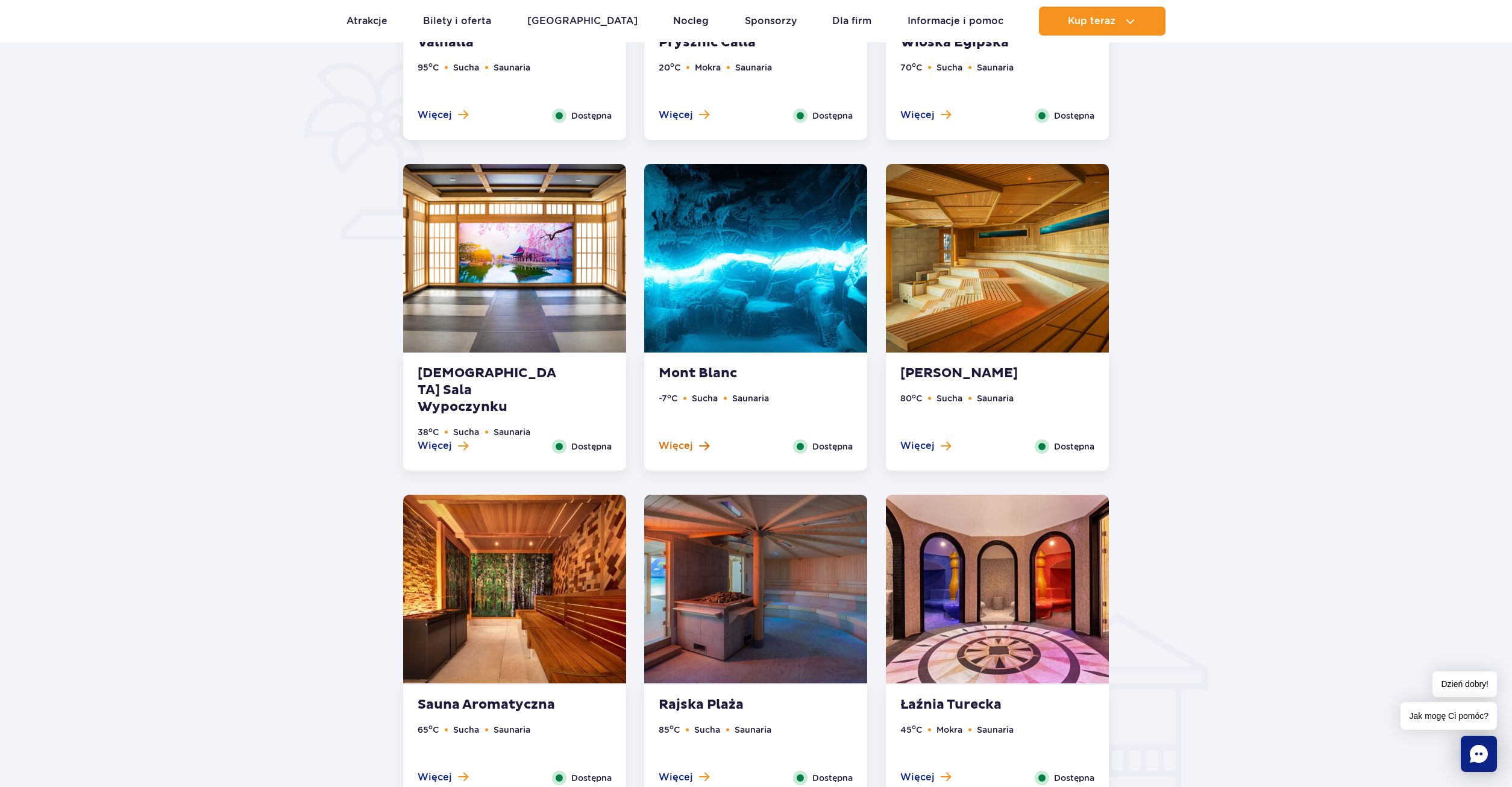
click at [668, 447] on span "Więcej" at bounding box center [676, 446] width 34 height 13
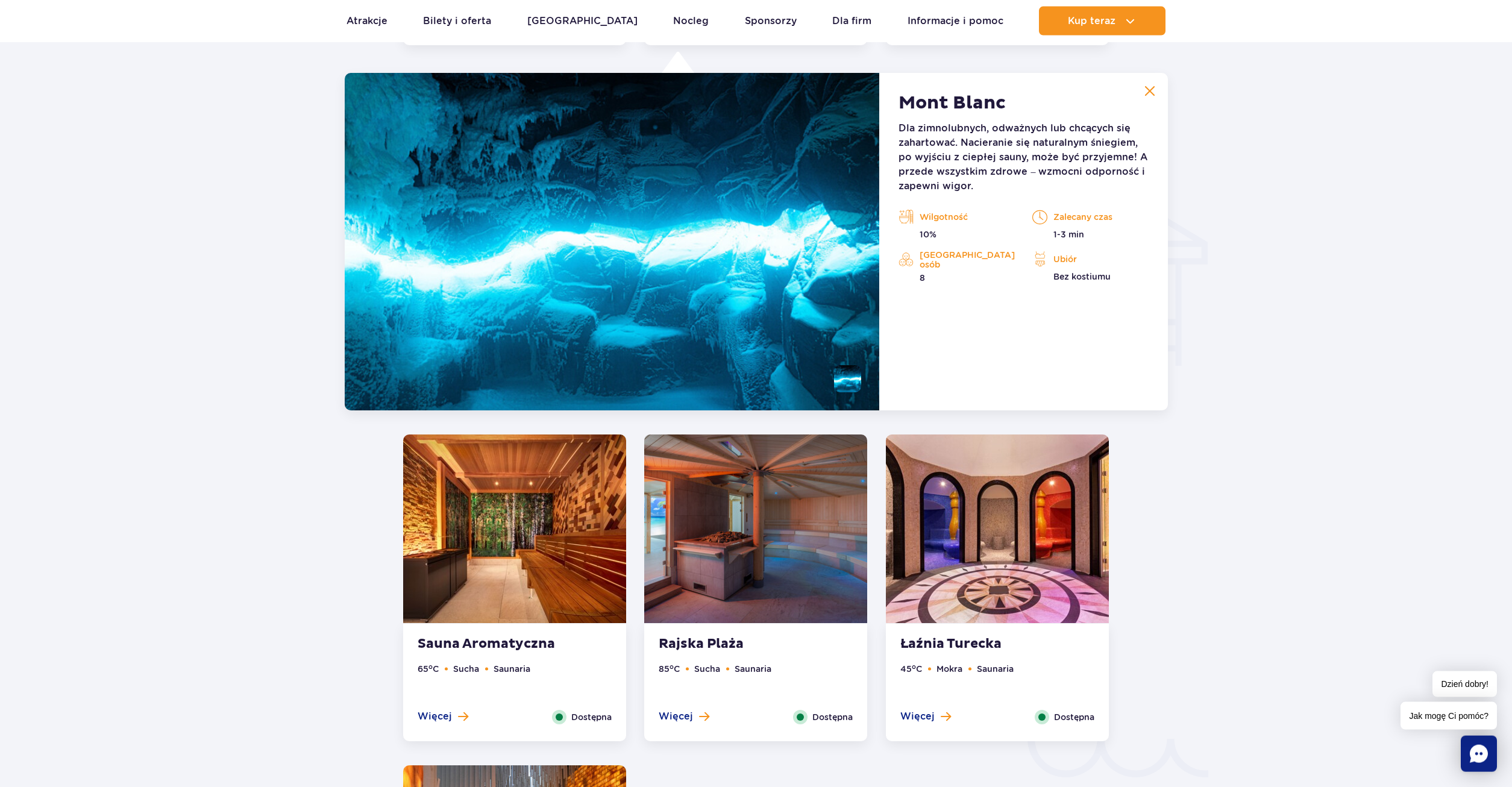
scroll to position [1340, 0]
click at [990, 647] on strong "Łaźnia Turecka" at bounding box center [973, 643] width 146 height 17
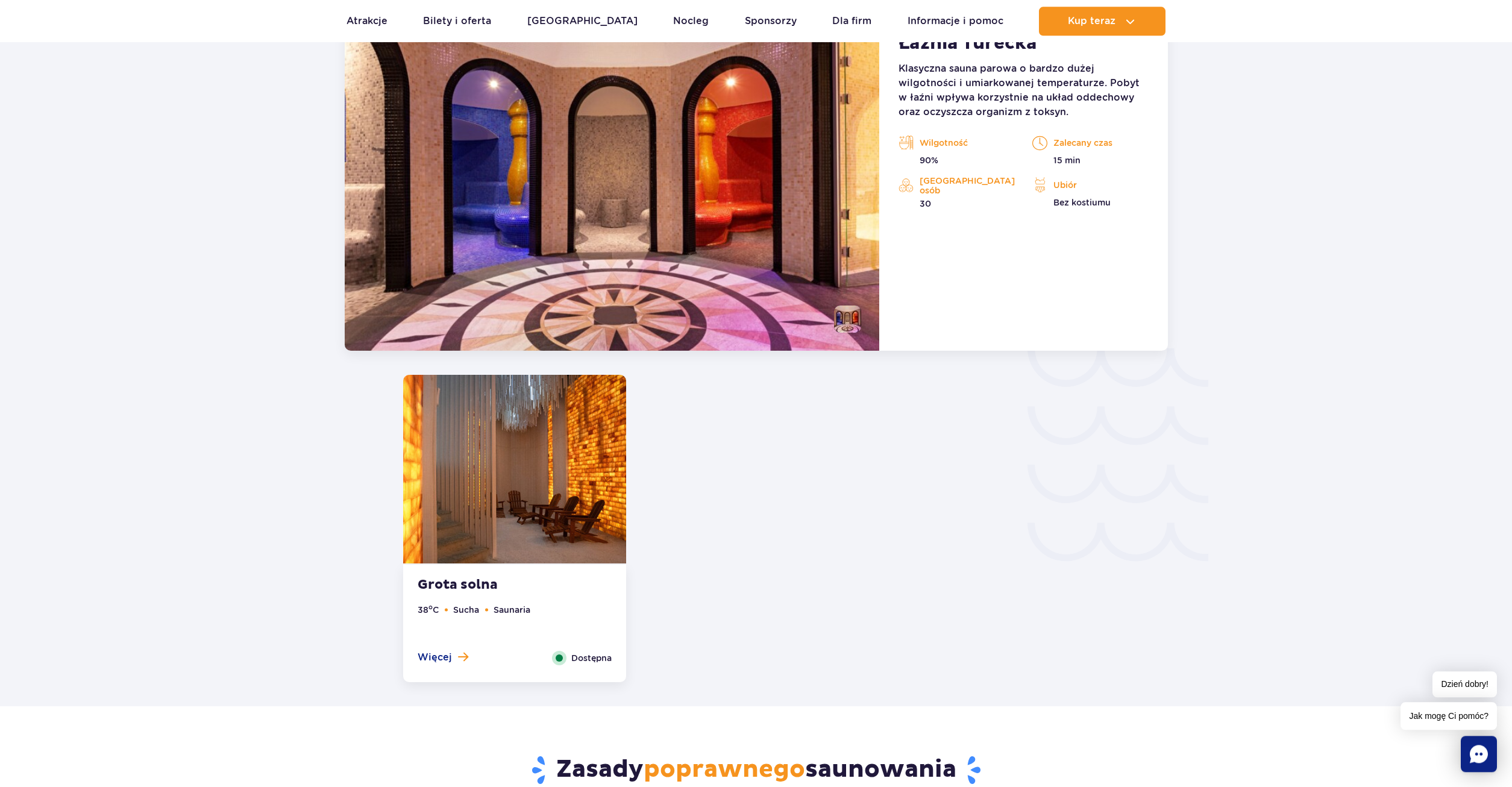
scroll to position [1856, 0]
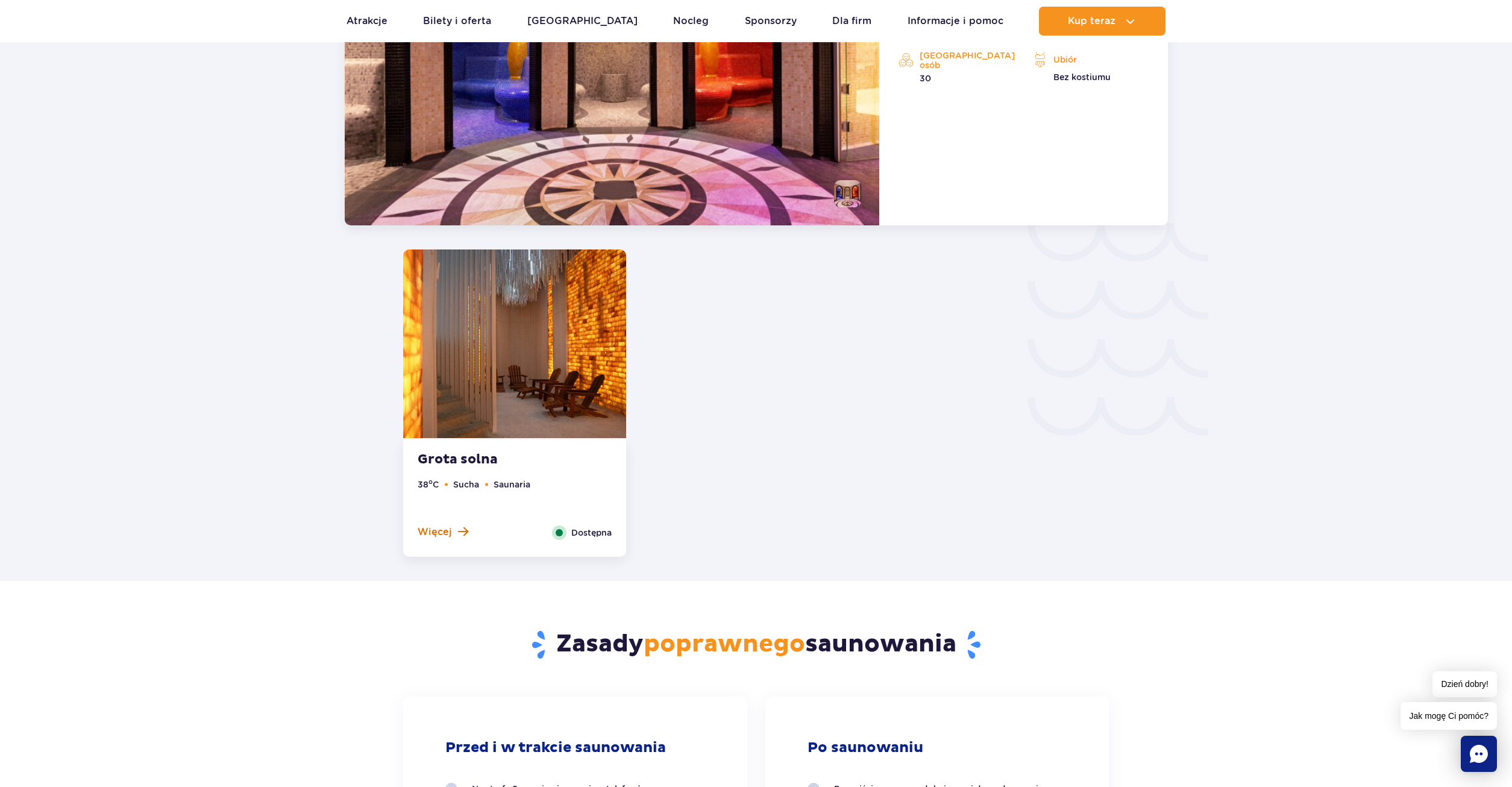
click at [426, 529] on span "Więcej" at bounding box center [435, 532] width 34 height 13
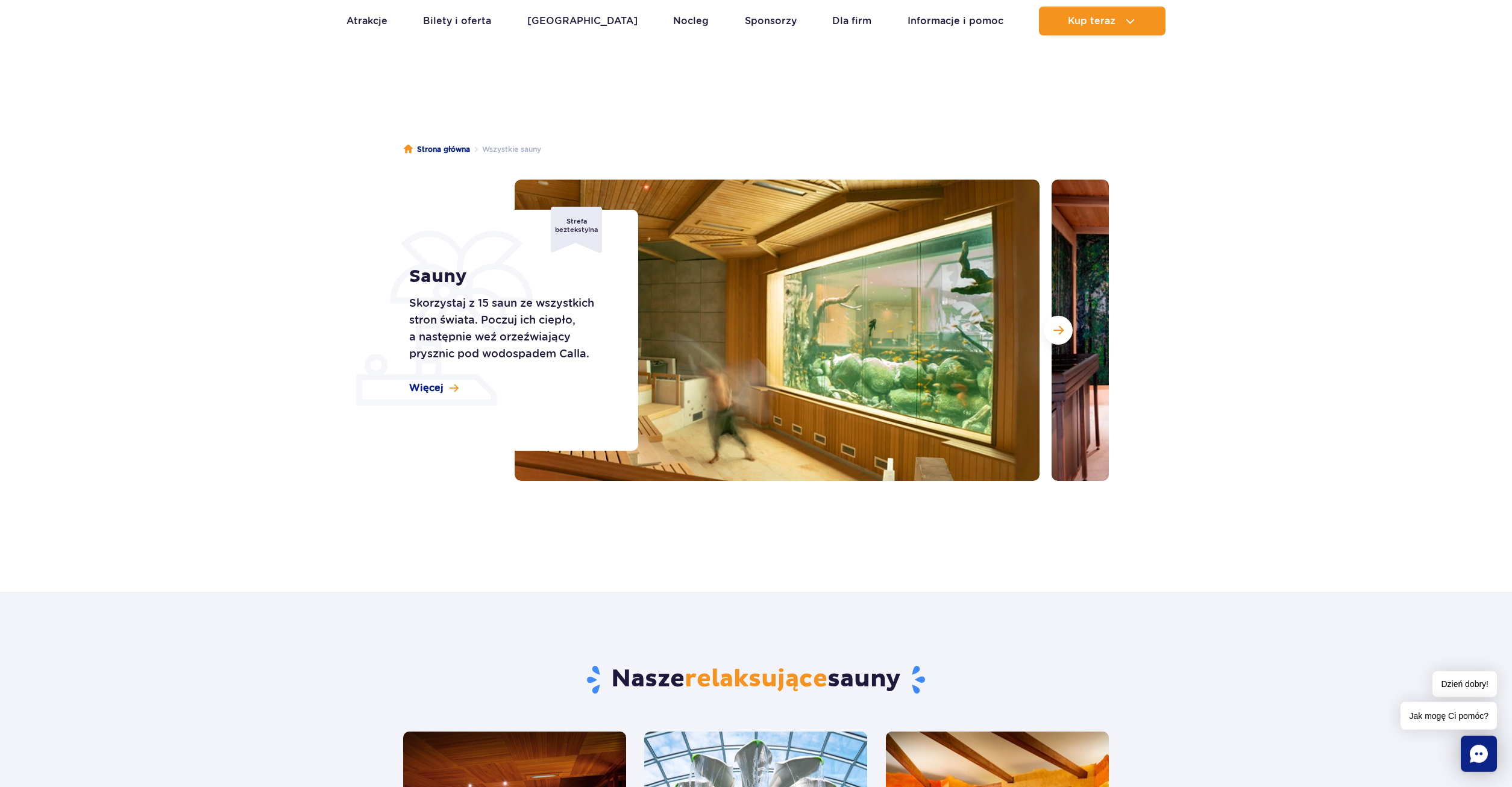
scroll to position [0, 0]
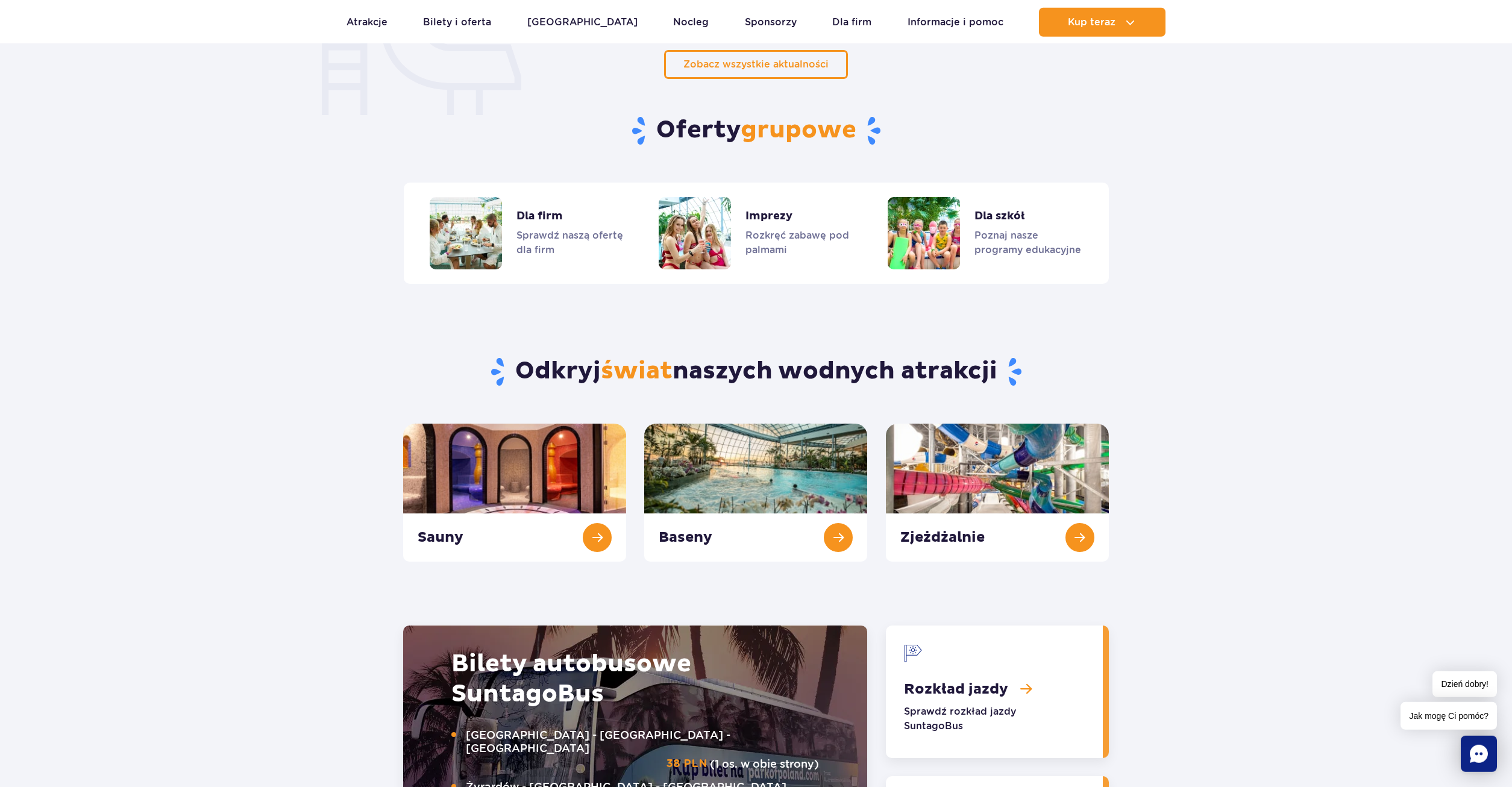
scroll to position [983, 0]
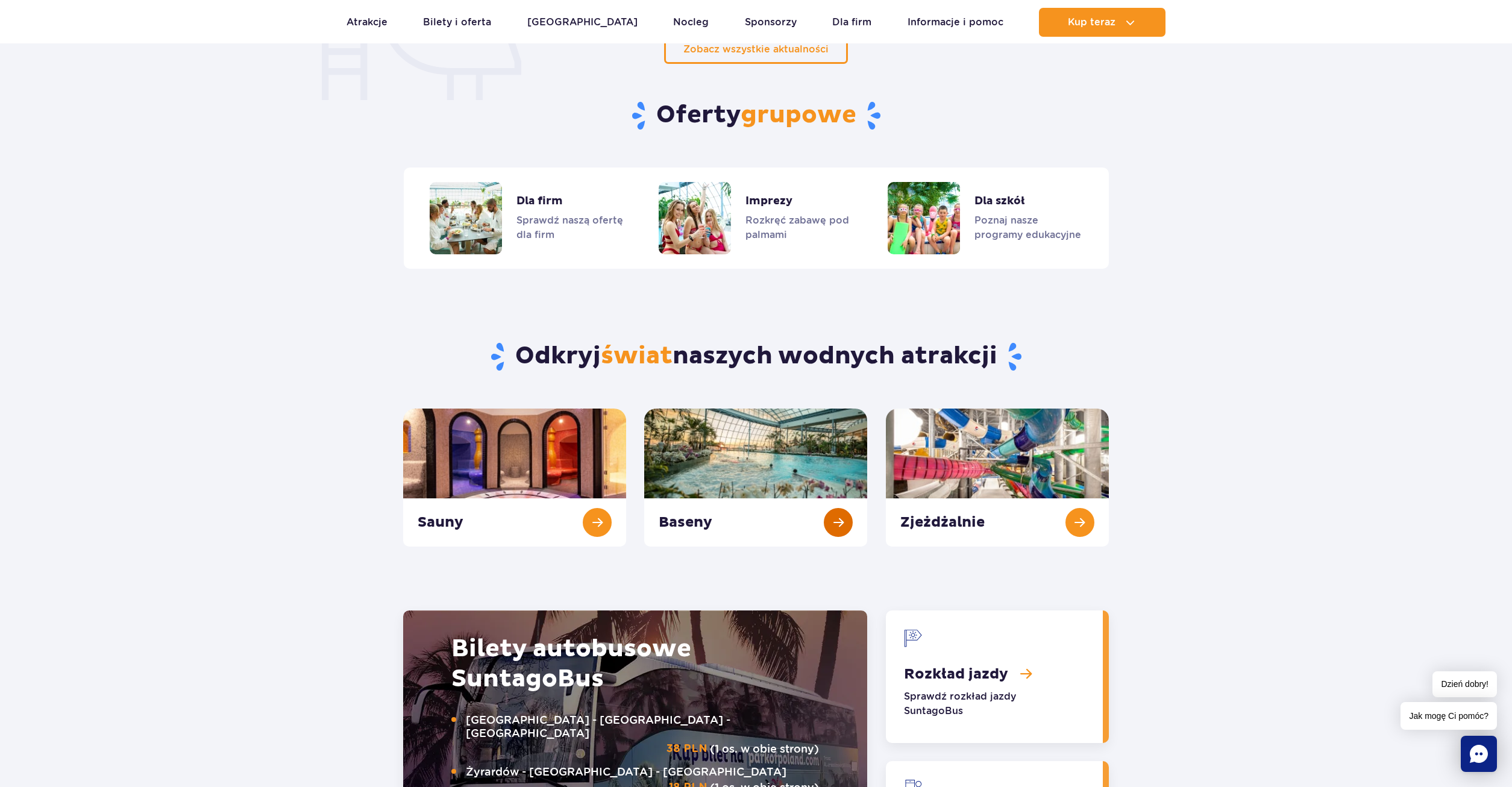
click at [838, 526] on link "Baseny" at bounding box center [755, 477] width 223 height 138
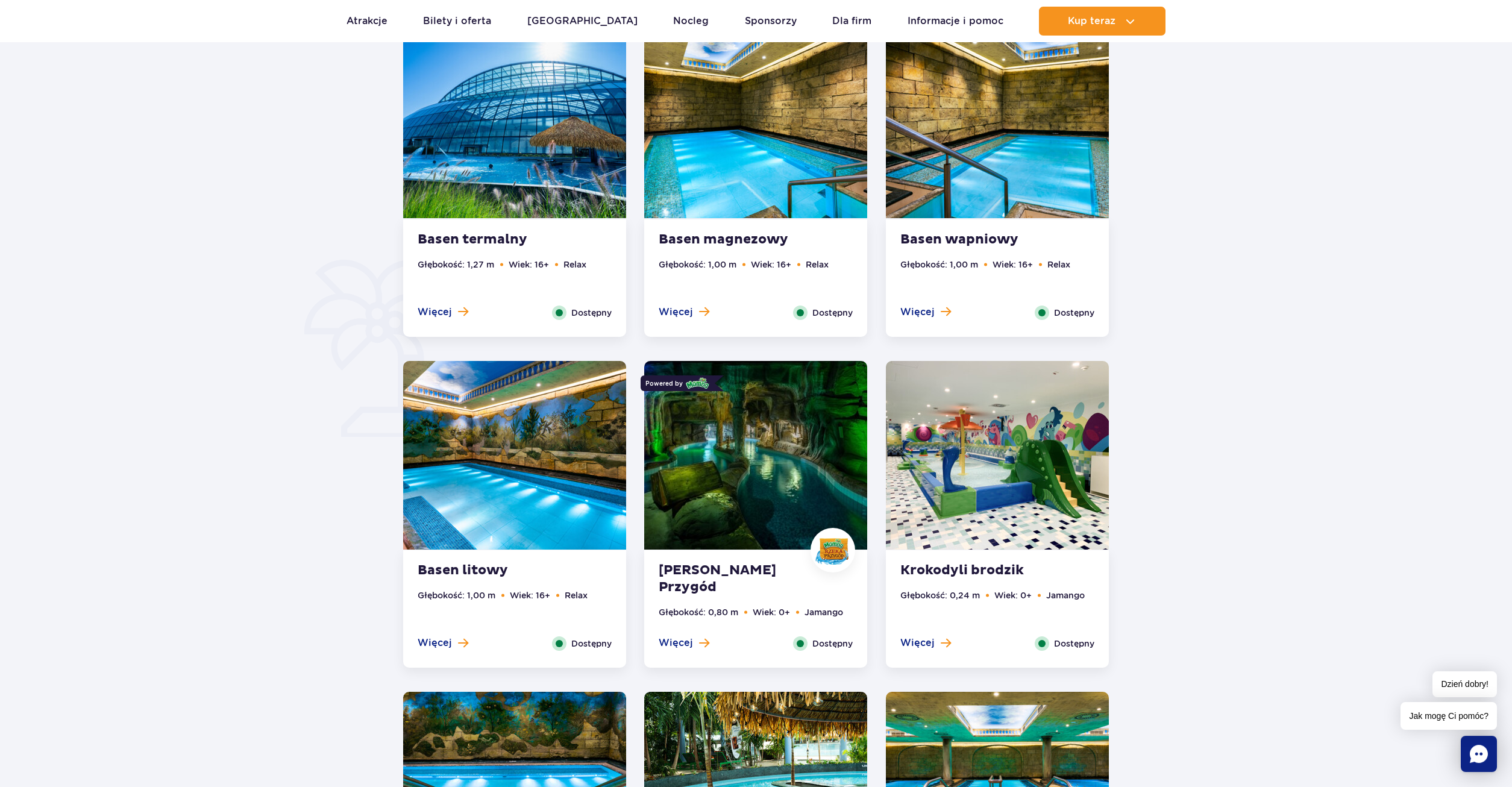
scroll to position [676, 0]
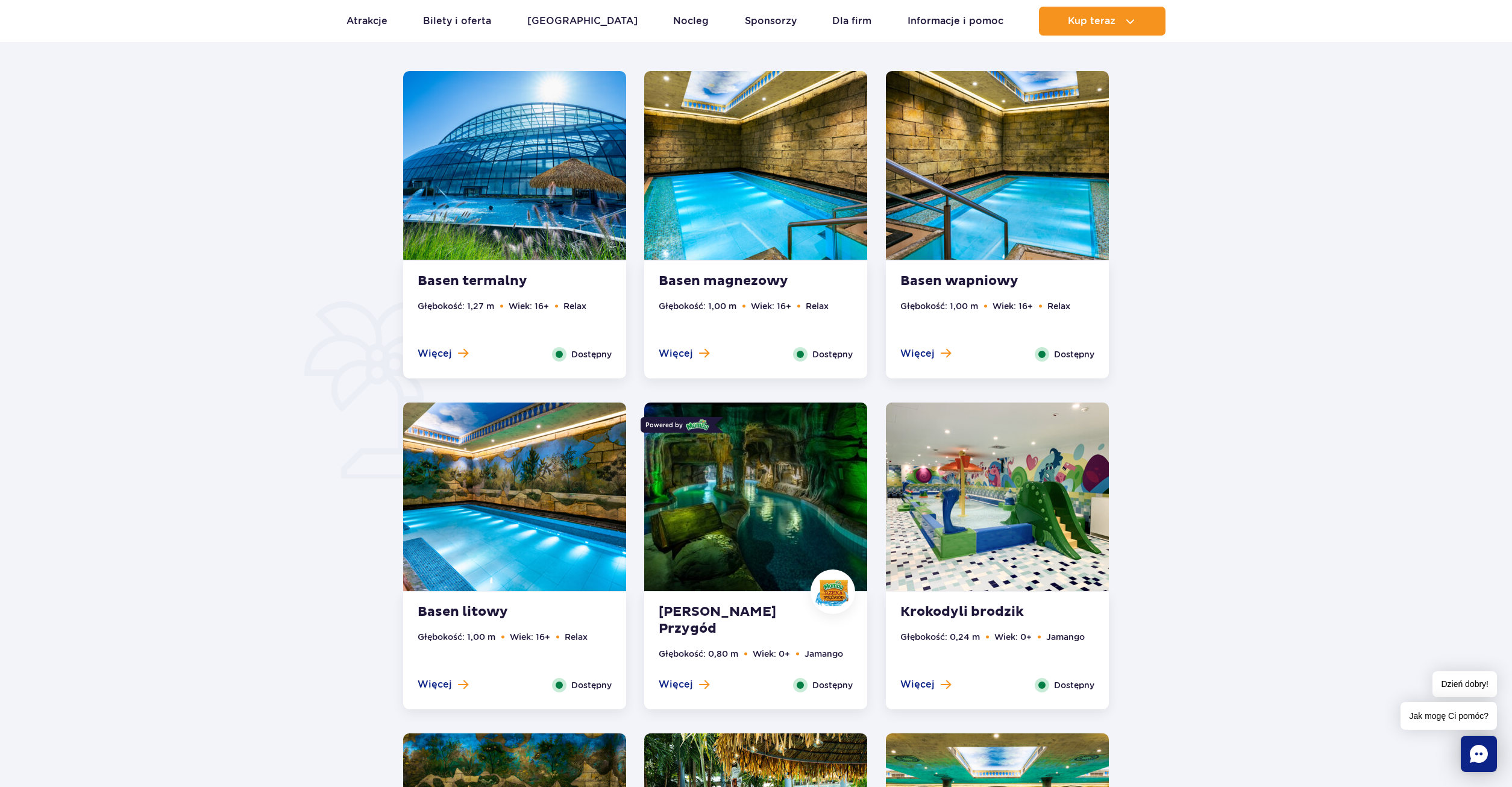
click at [710, 615] on strong "[PERSON_NAME] Przygód" at bounding box center [732, 620] width 146 height 33
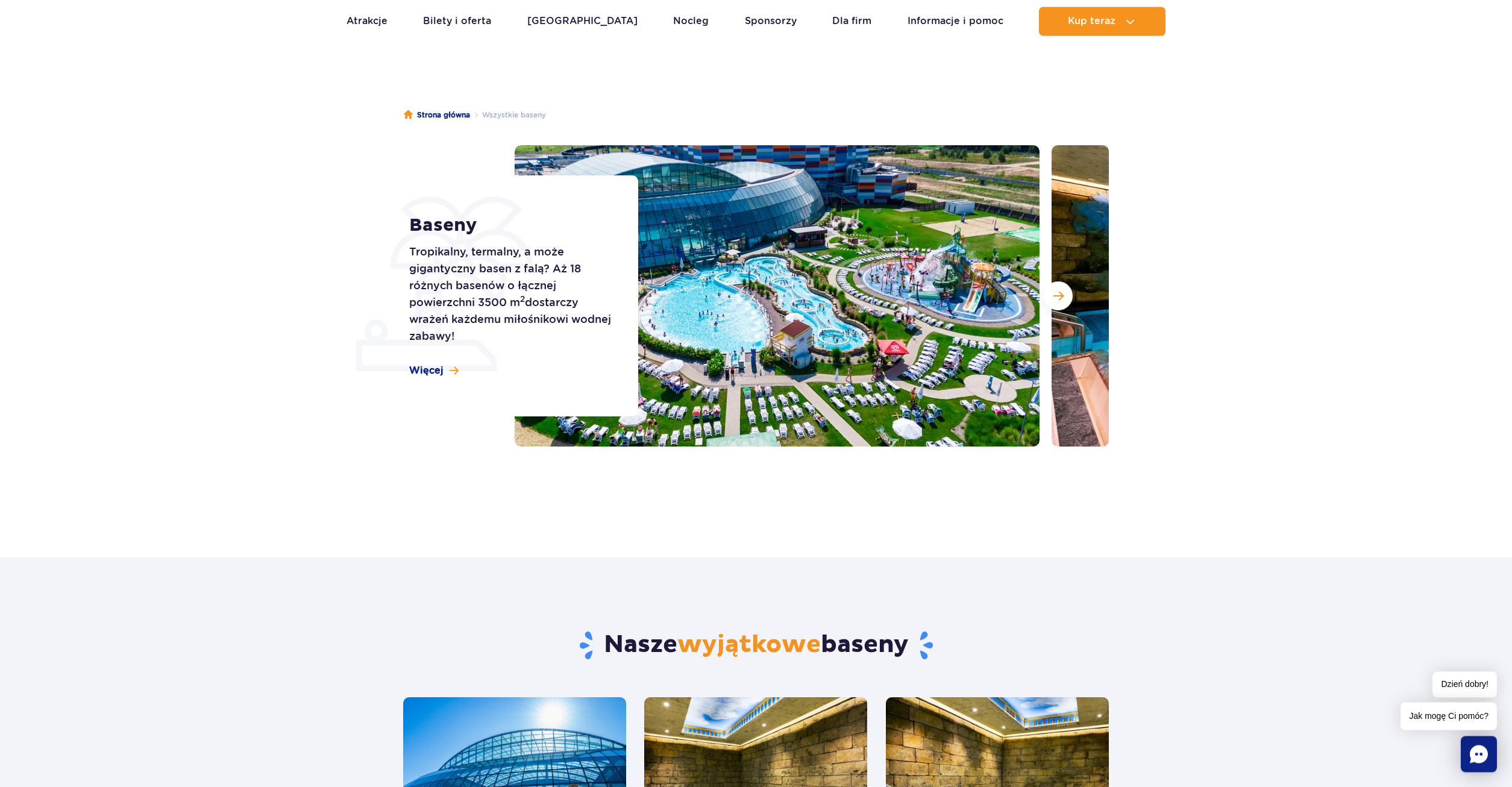
scroll to position [0, 0]
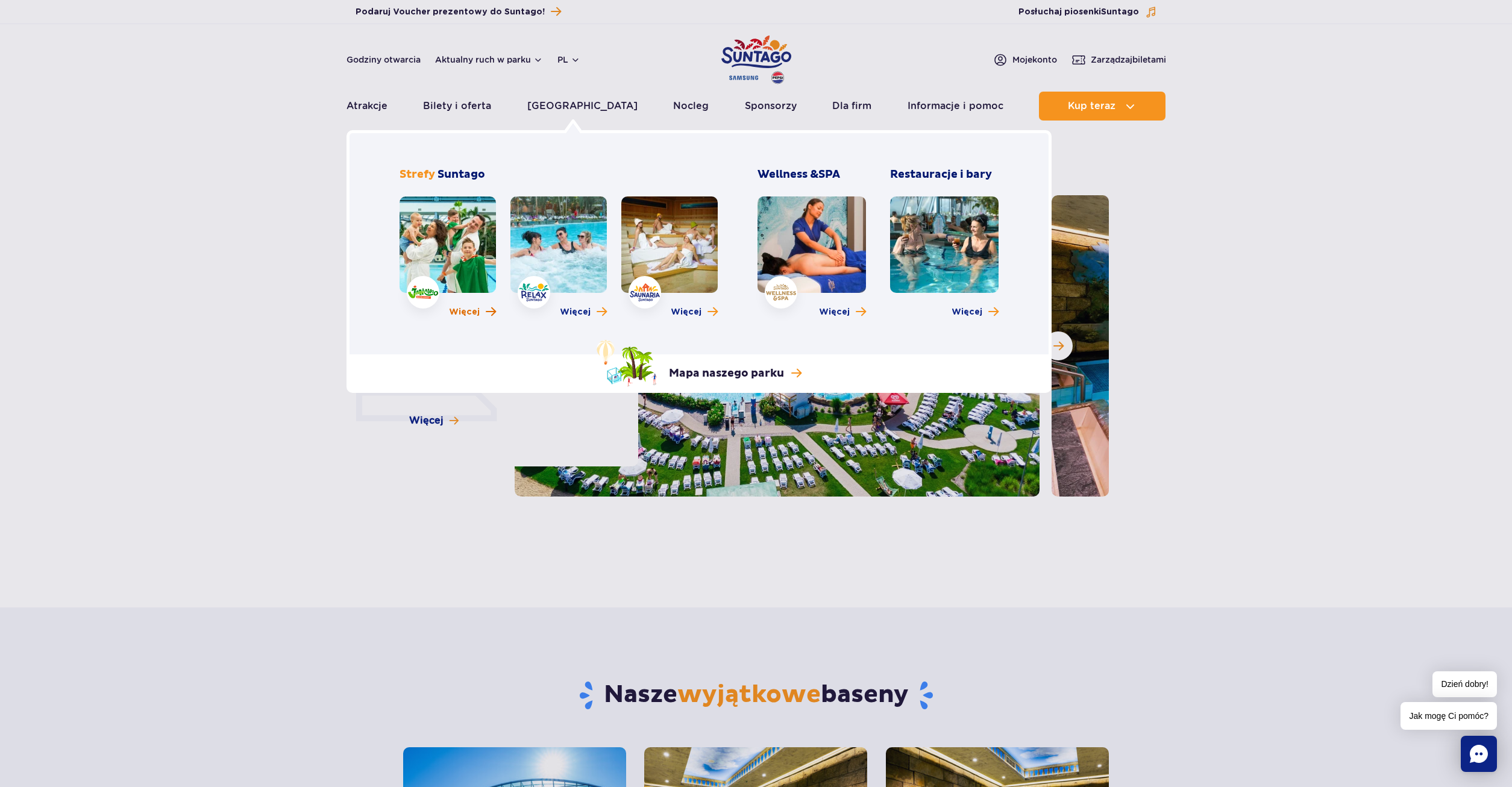
click at [470, 311] on span "Więcej" at bounding box center [464, 312] width 31 height 12
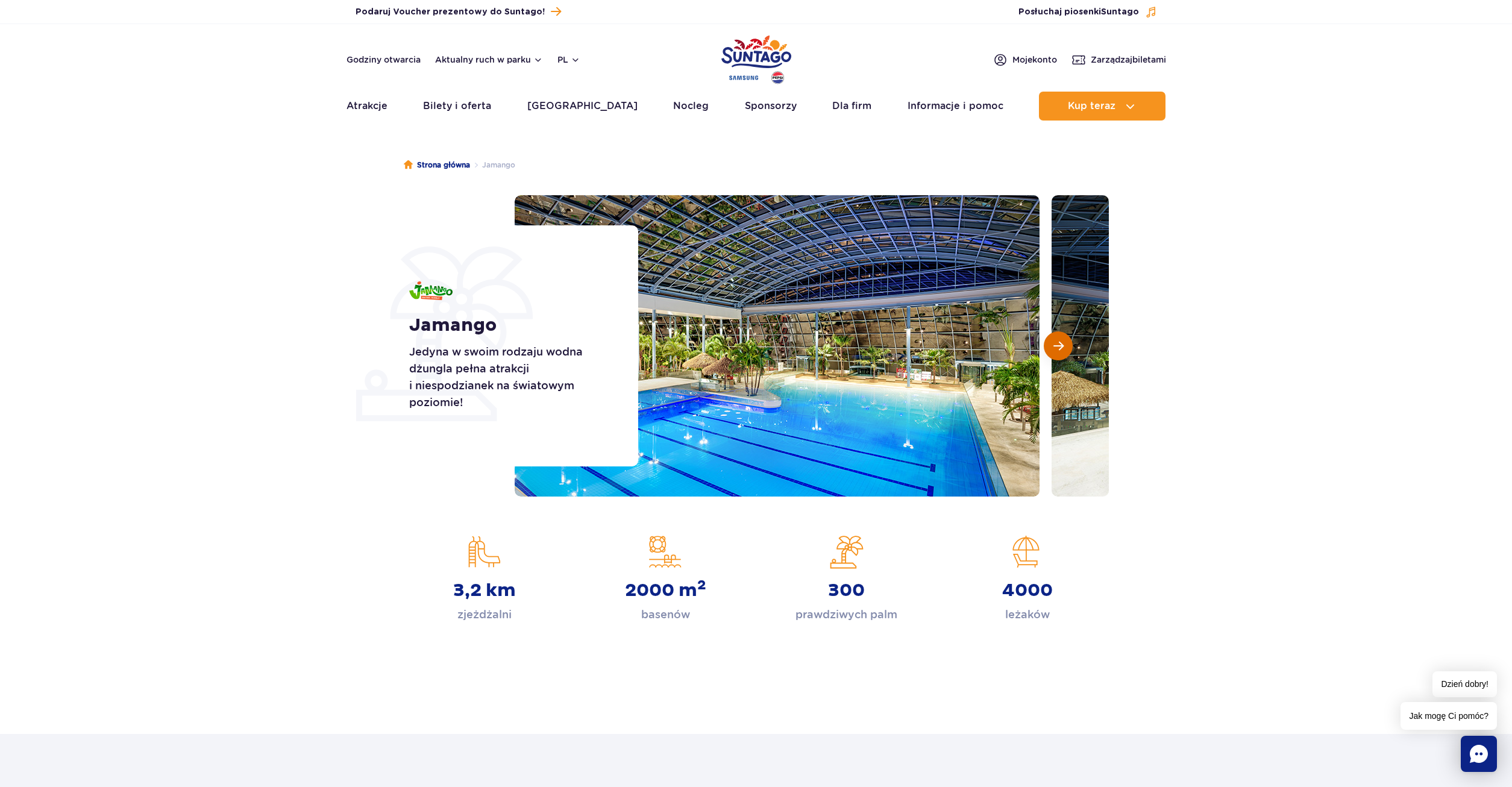
click at [1056, 346] on span "Następny slajd" at bounding box center [1058, 346] width 10 height 11
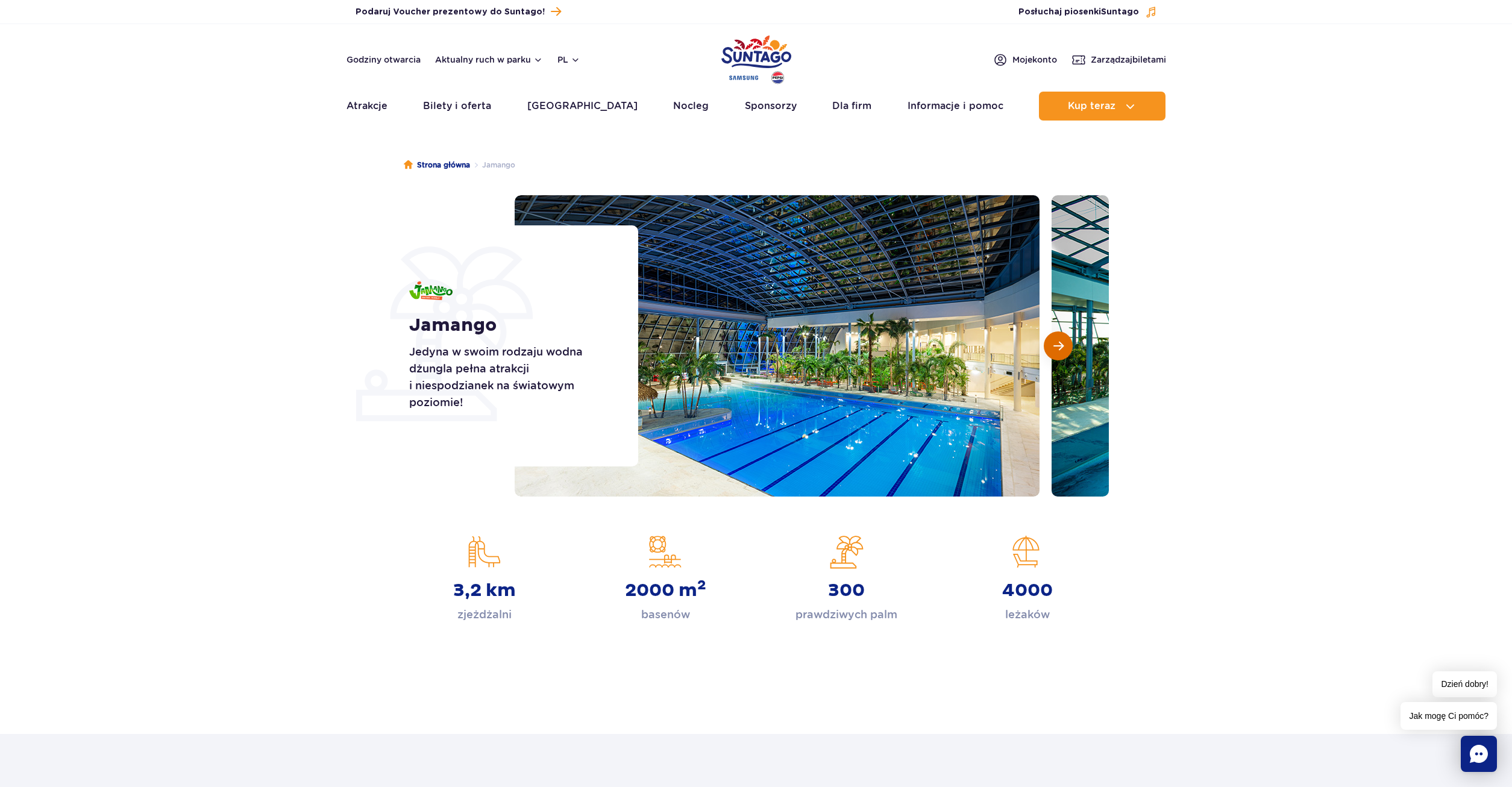
click at [1056, 348] on span "Następny slajd" at bounding box center [1058, 346] width 10 height 11
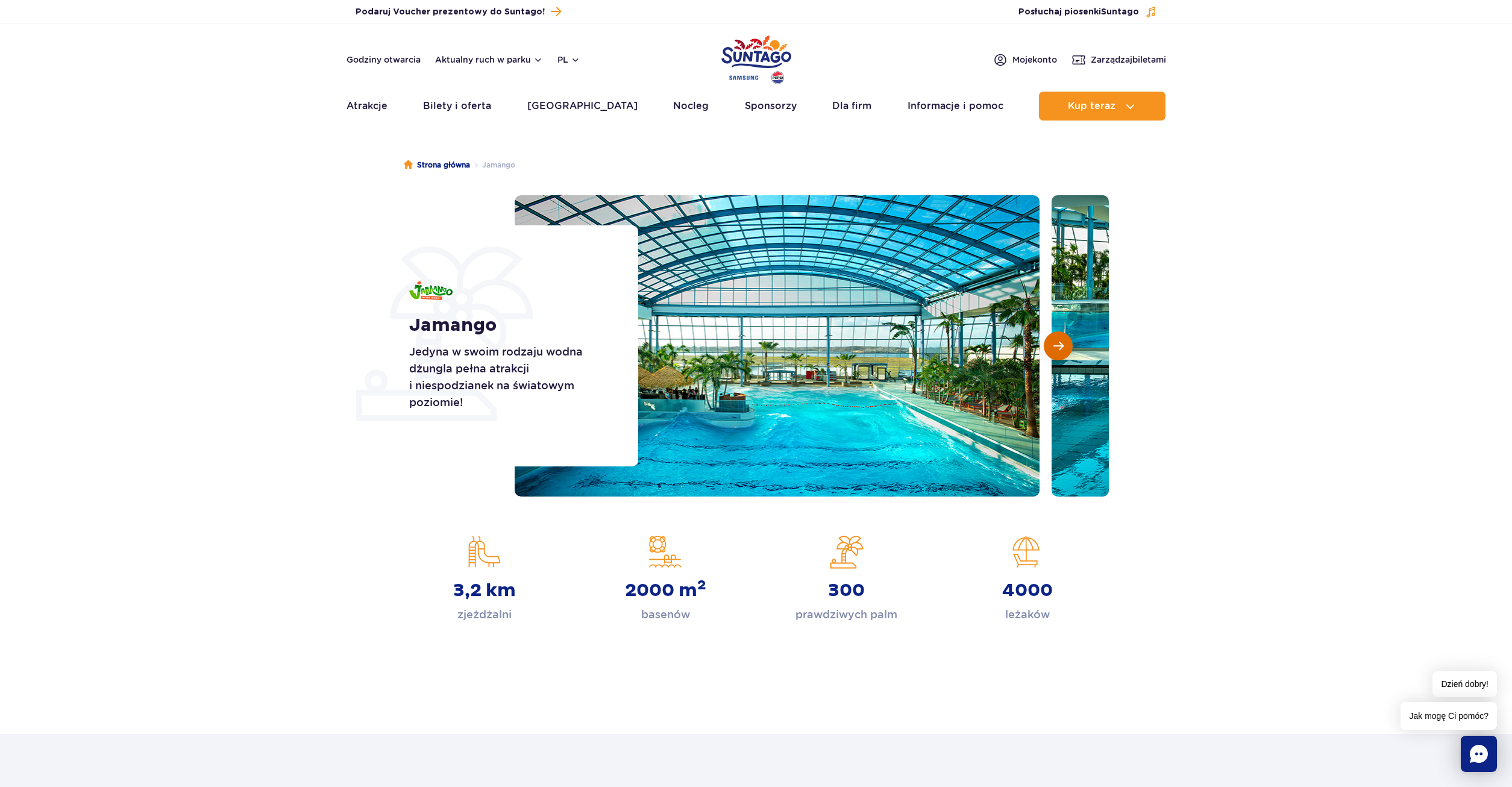
click at [1054, 349] on span "Następny slajd" at bounding box center [1058, 346] width 10 height 11
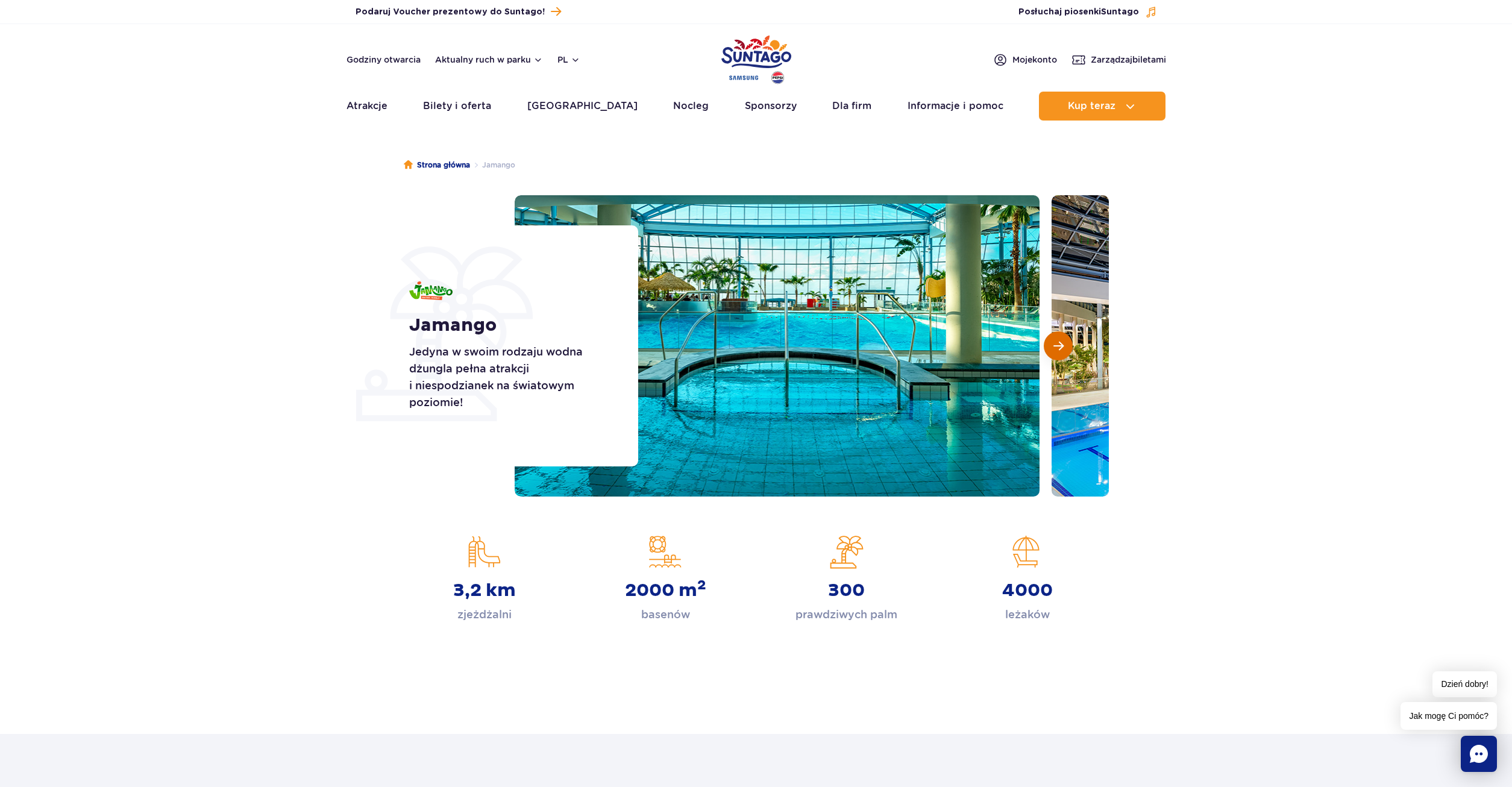
click at [1053, 353] on button "Następny slajd" at bounding box center [1058, 345] width 29 height 29
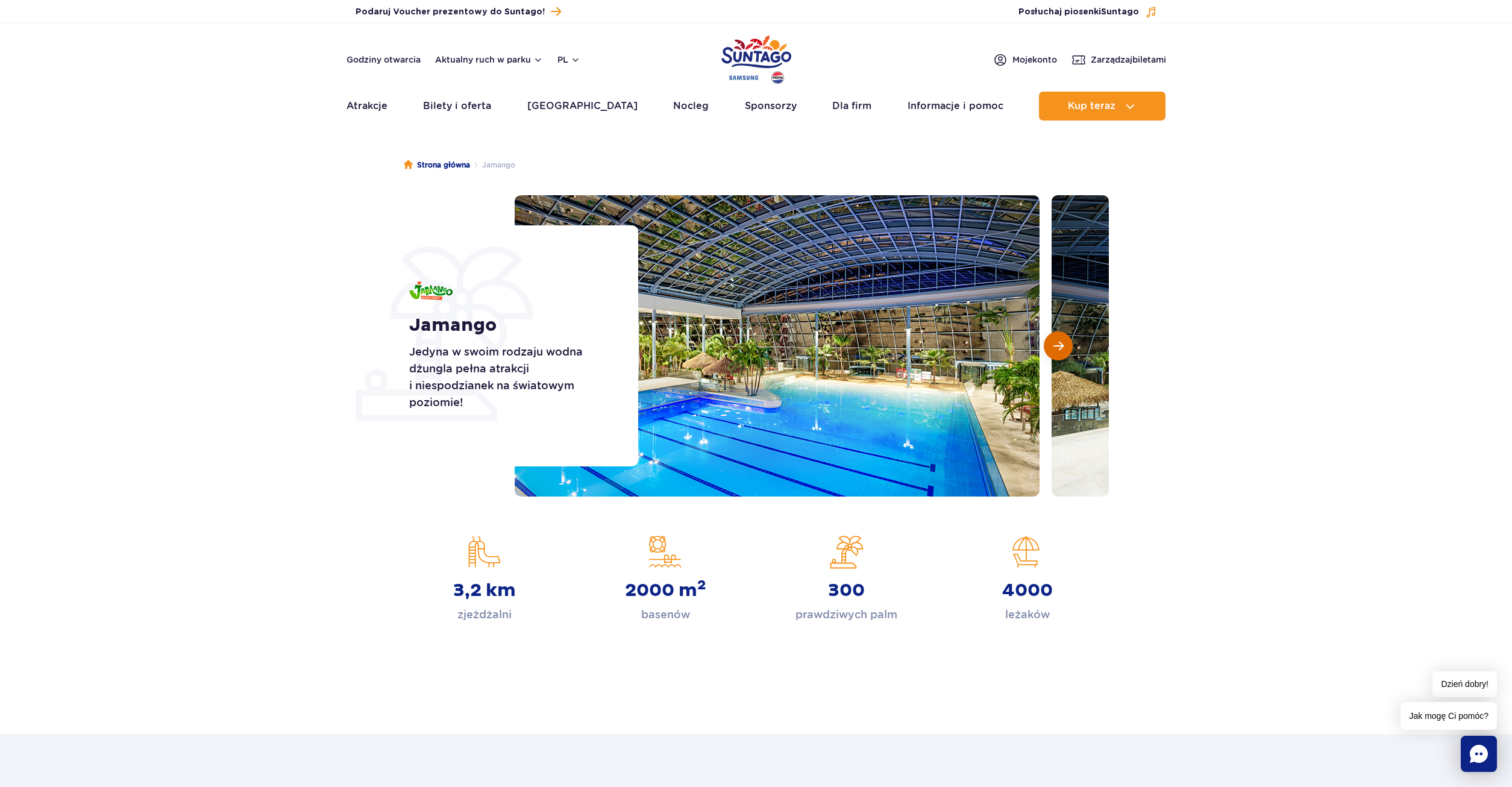
click at [1052, 355] on button "Następny slajd" at bounding box center [1058, 345] width 29 height 29
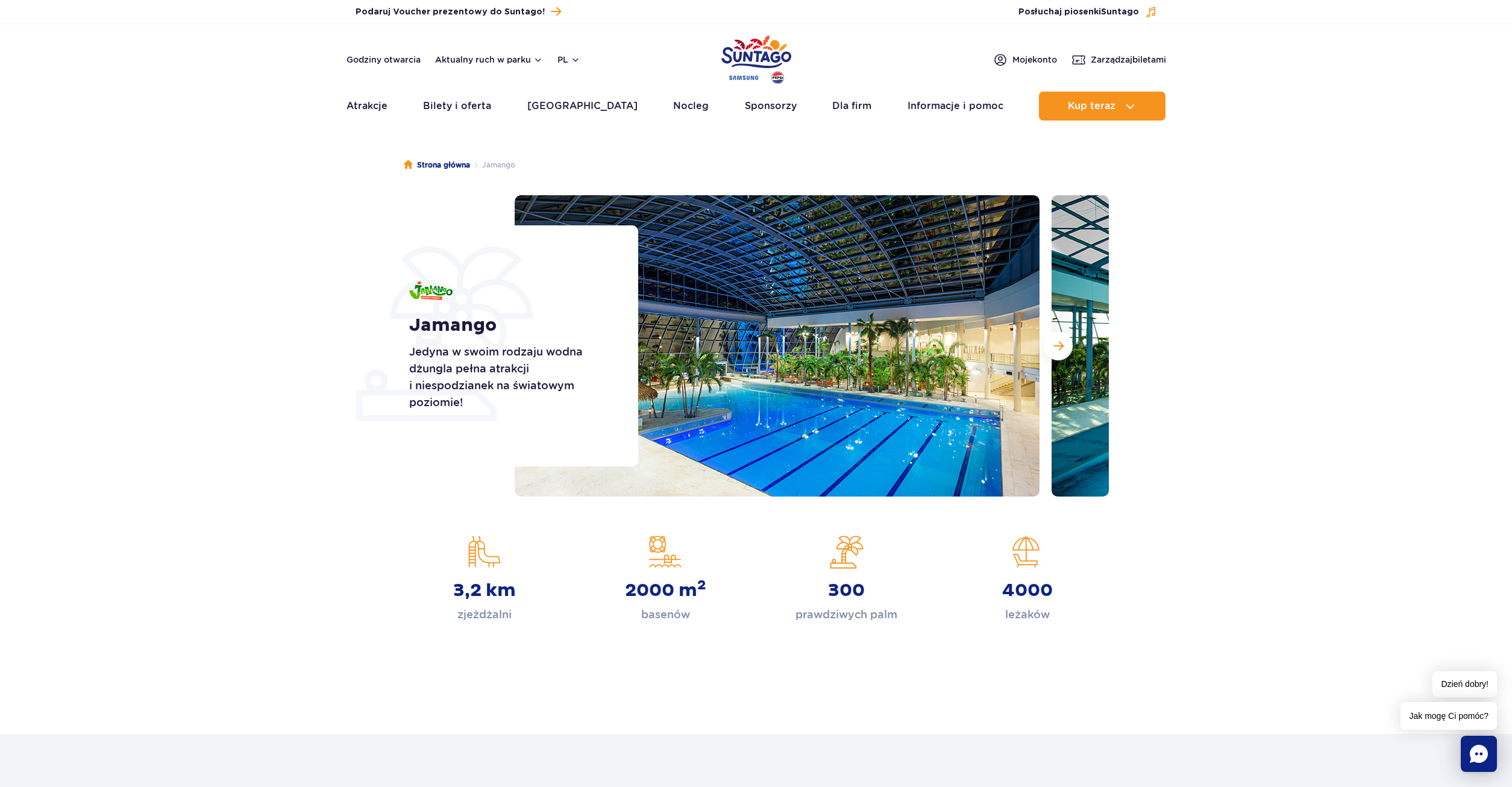
click at [1053, 360] on img at bounding box center [1314, 346] width 525 height 301
click at [1069, 347] on button "Następny slajd" at bounding box center [1058, 345] width 29 height 29
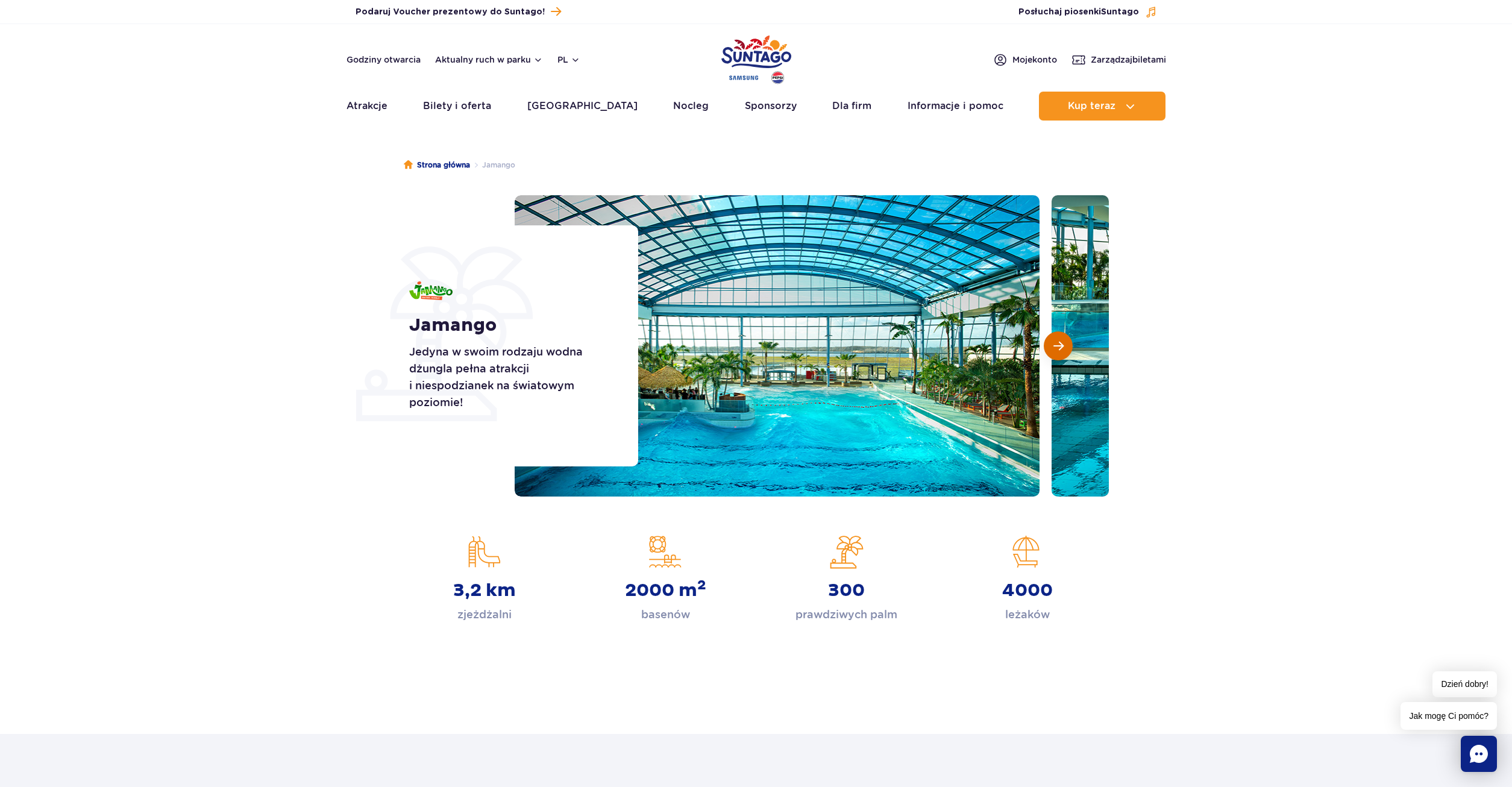
click at [1070, 347] on button "Następny slajd" at bounding box center [1058, 345] width 29 height 29
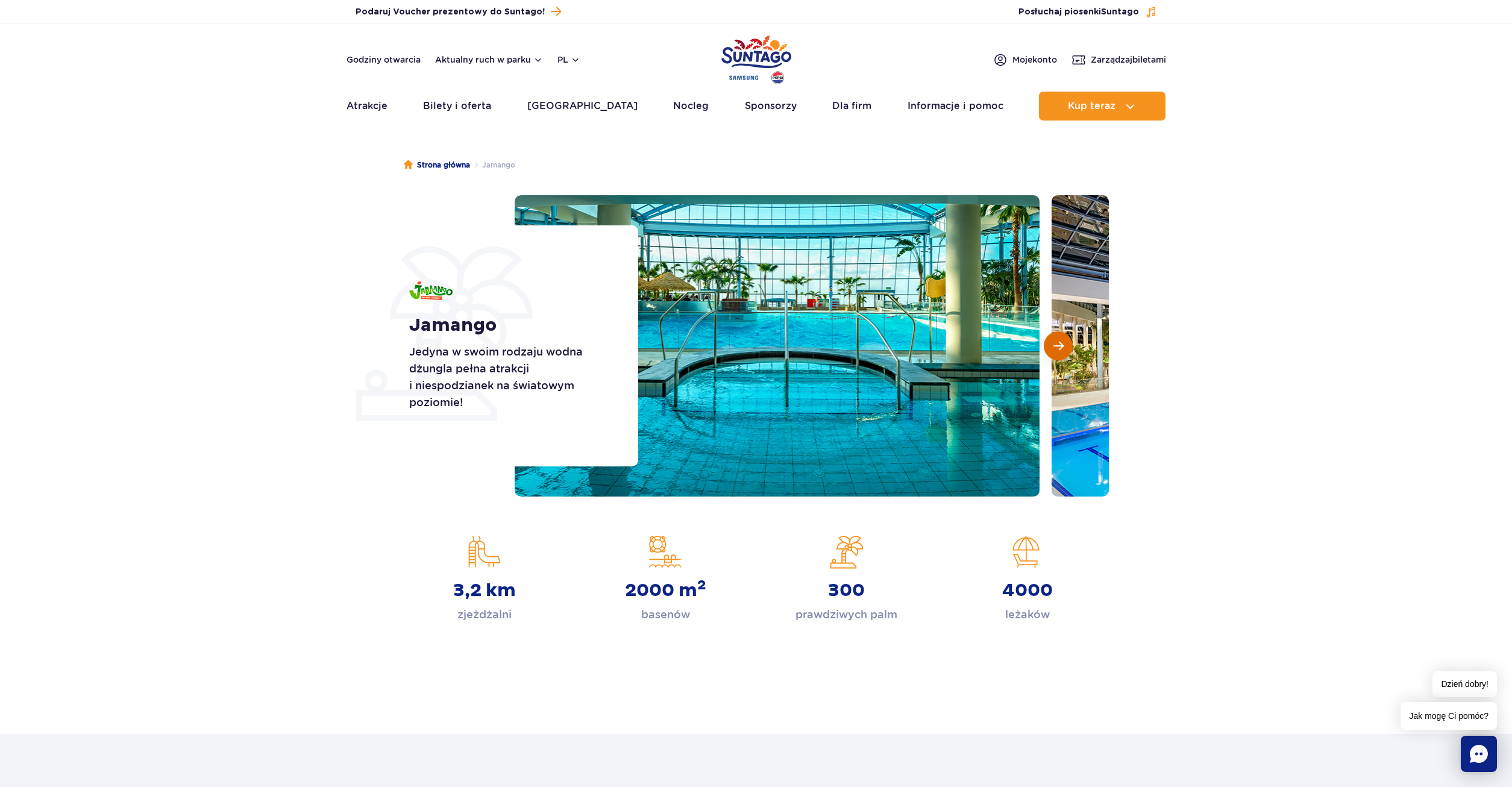
click at [1071, 348] on button "Następny slajd" at bounding box center [1058, 345] width 29 height 29
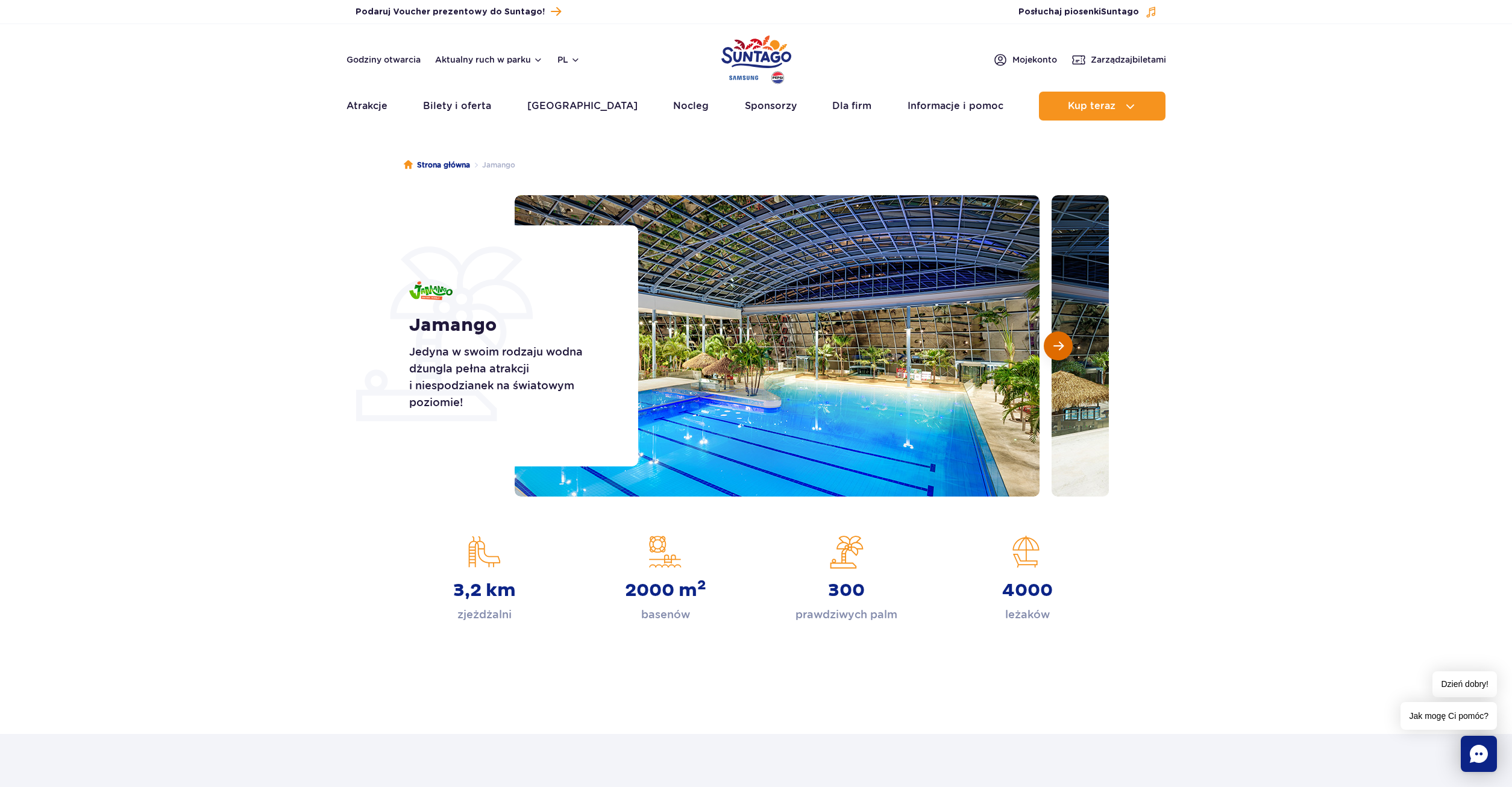
click at [1071, 348] on button "Następny slajd" at bounding box center [1058, 345] width 29 height 29
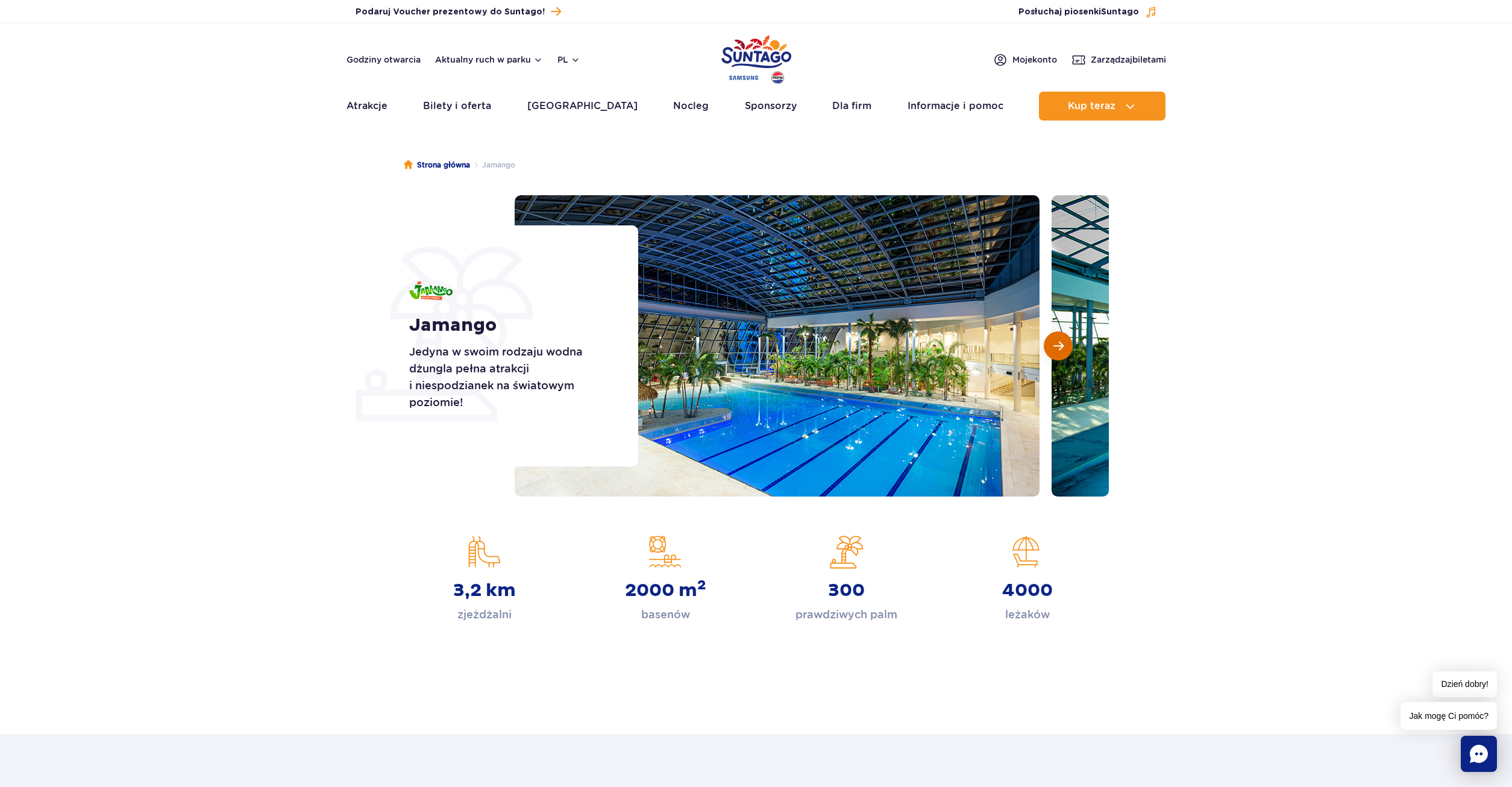
click at [1072, 349] on button "Następny slajd" at bounding box center [1058, 345] width 29 height 29
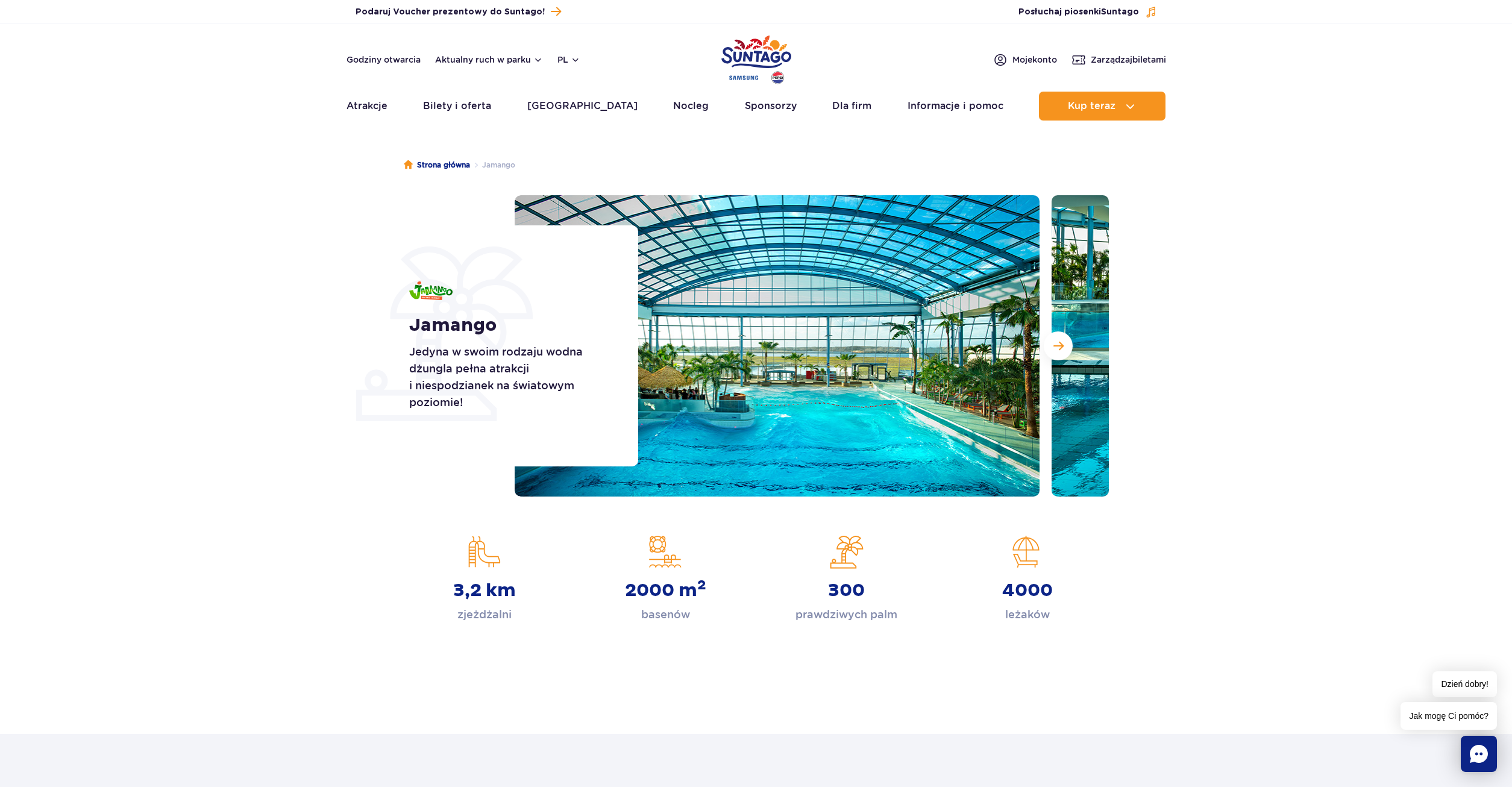
click at [1077, 350] on img at bounding box center [1314, 346] width 525 height 301
click at [1061, 348] on span "Następny slajd" at bounding box center [1058, 346] width 10 height 11
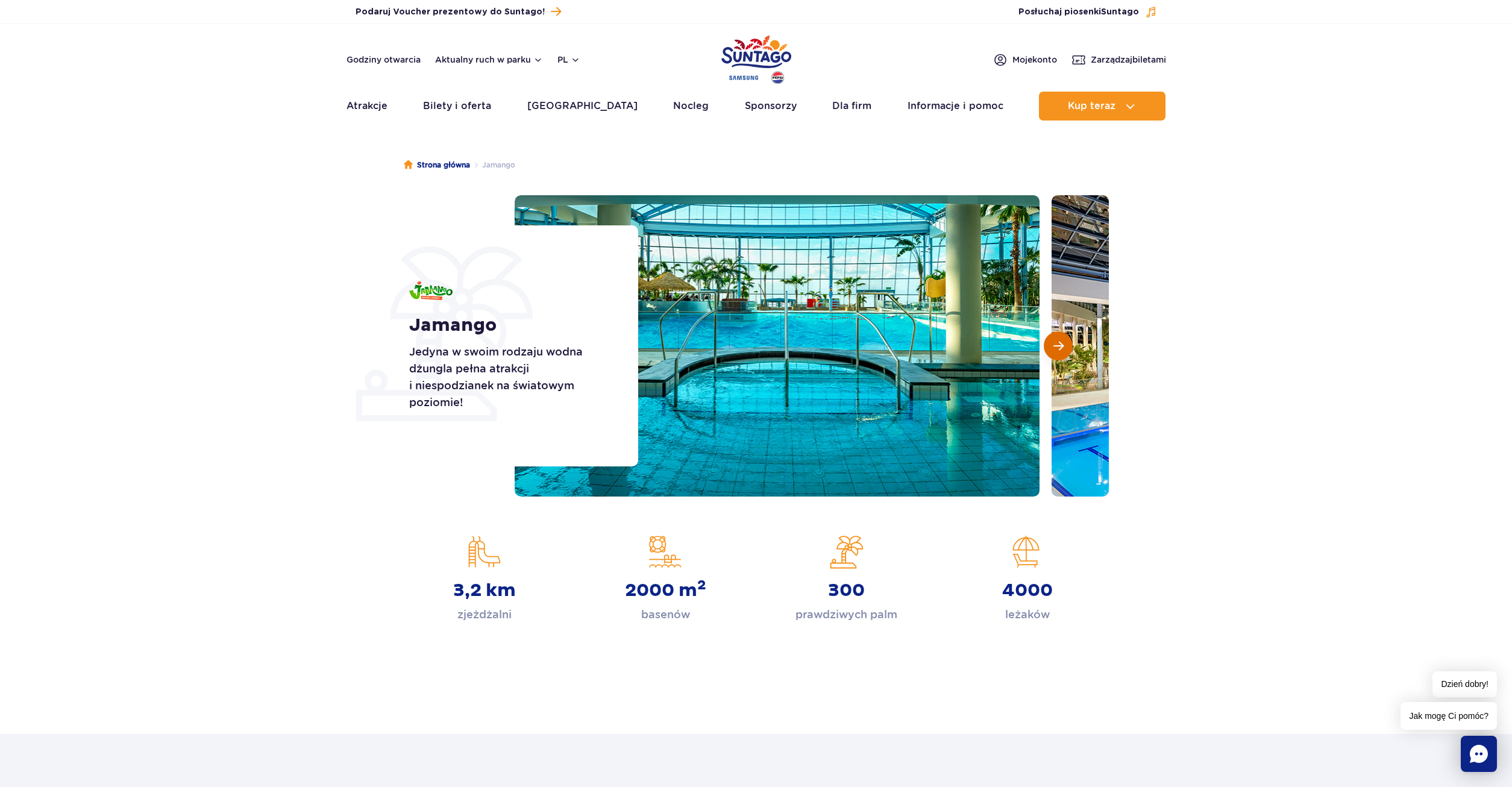
click at [1061, 348] on span "Następny slajd" at bounding box center [1058, 346] width 10 height 11
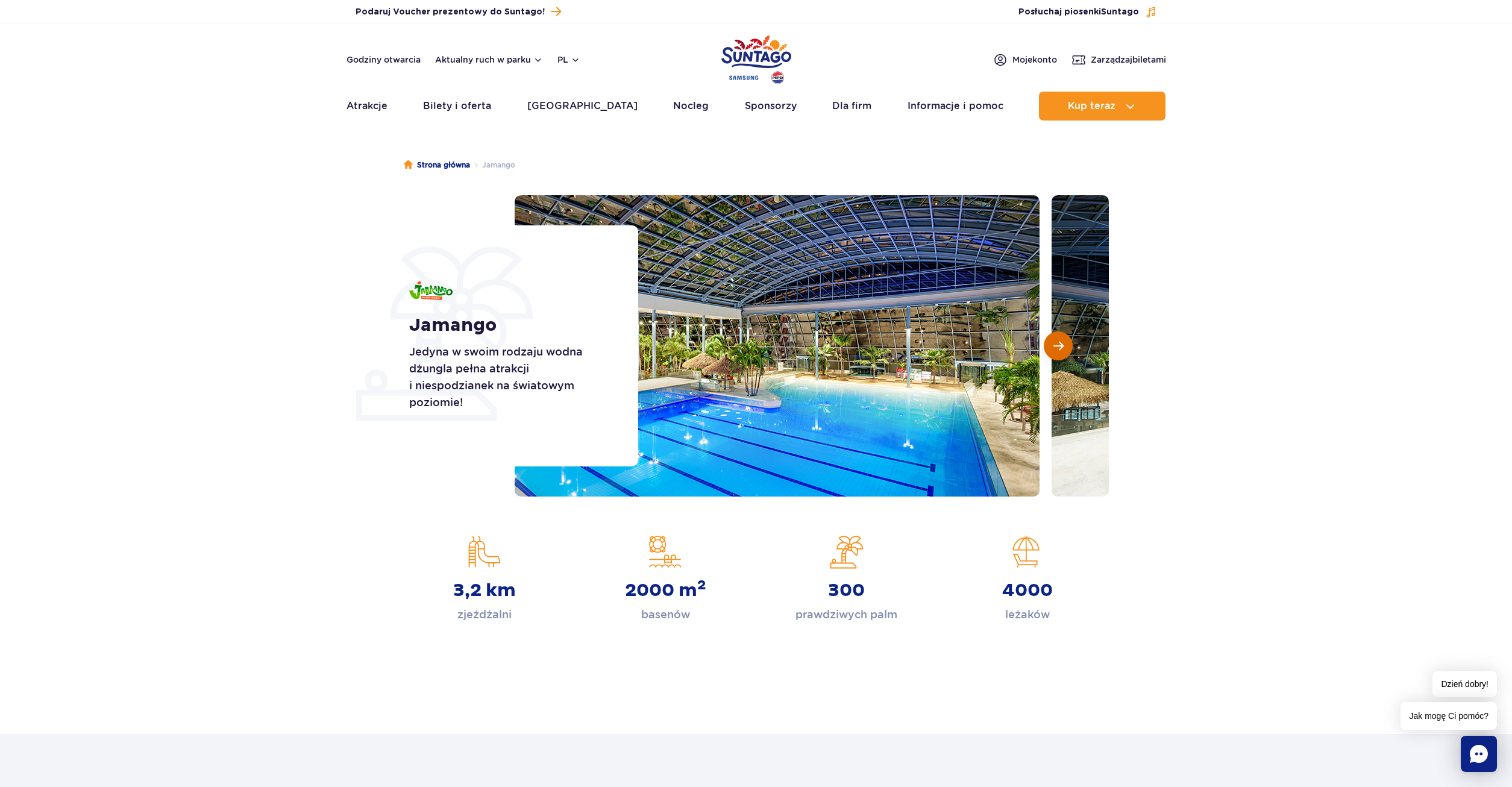
click at [1061, 348] on span "Następny slajd" at bounding box center [1058, 346] width 10 height 11
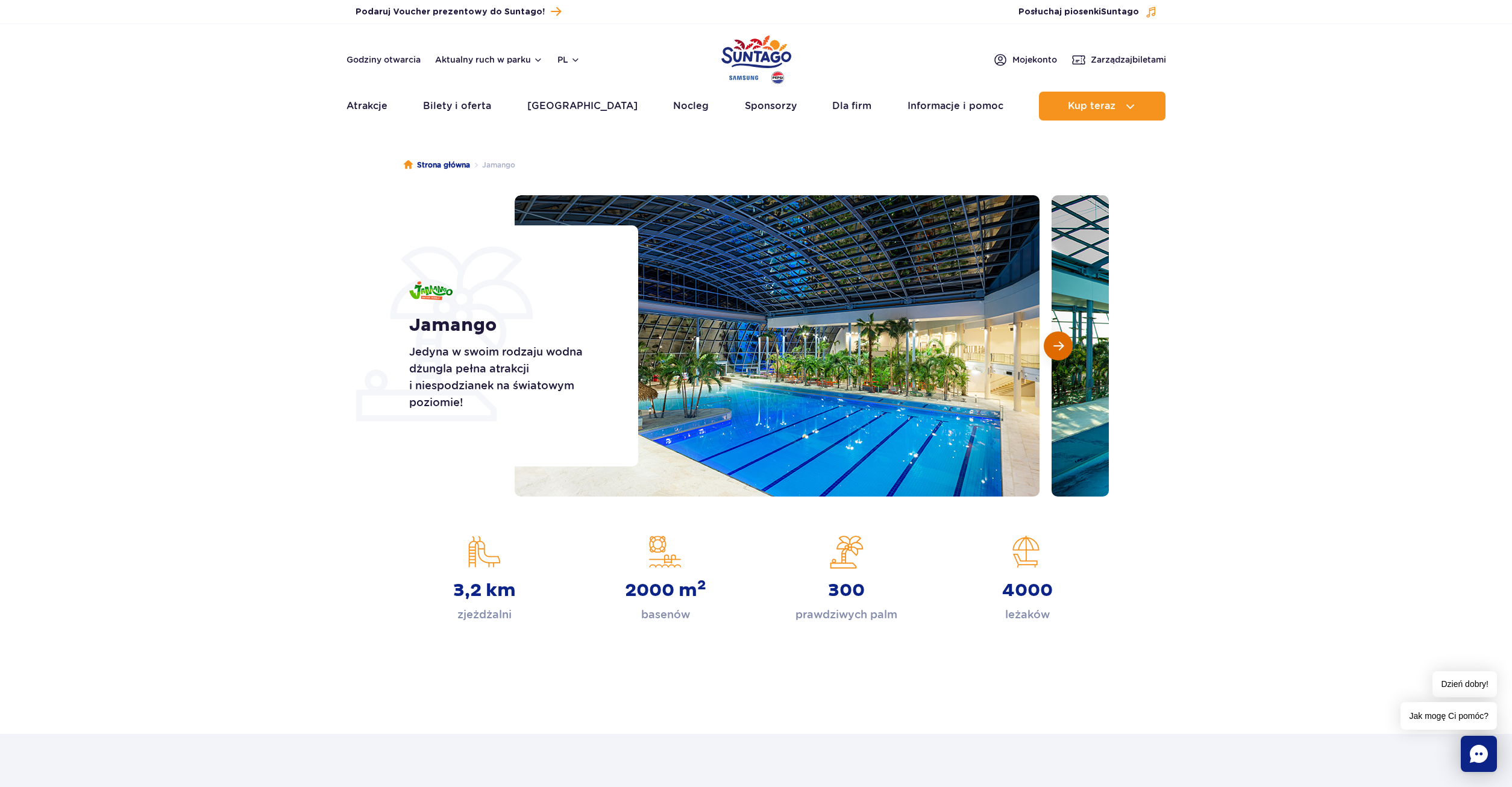
click at [1061, 348] on span "Następny slajd" at bounding box center [1058, 346] width 10 height 11
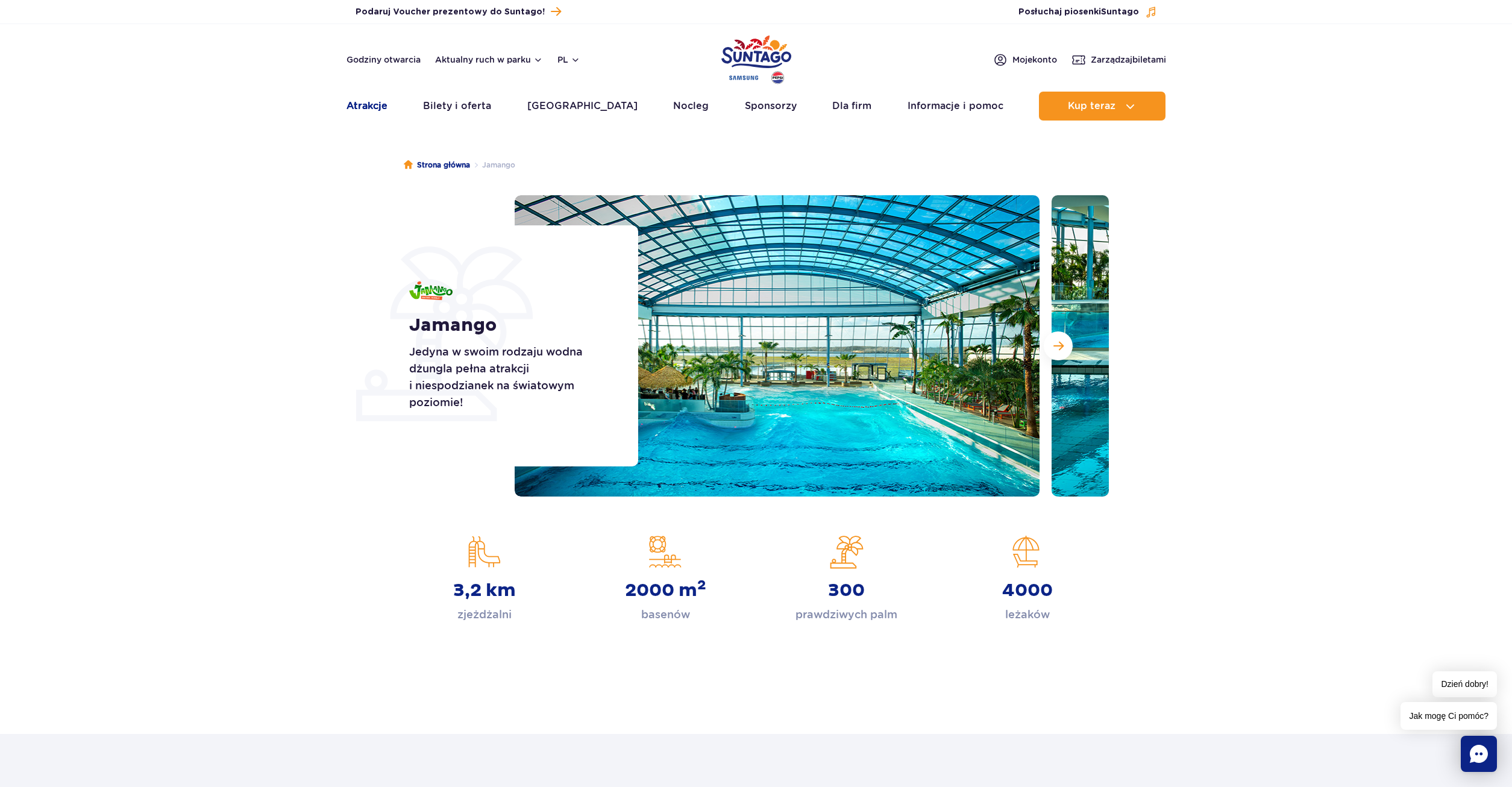
click at [373, 103] on link "Atrakcje" at bounding box center [366, 106] width 41 height 29
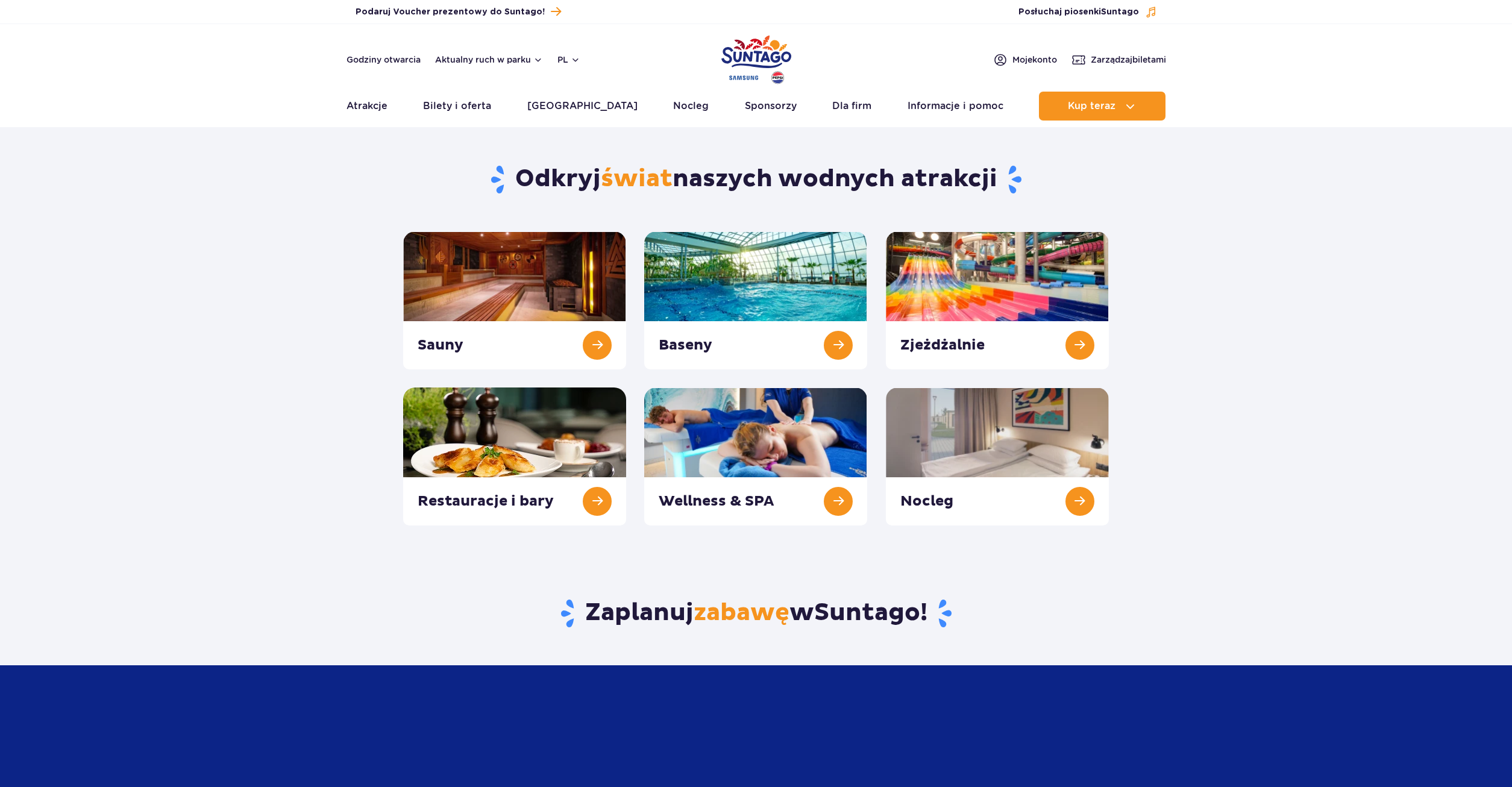
click at [1080, 349] on link at bounding box center [997, 300] width 223 height 138
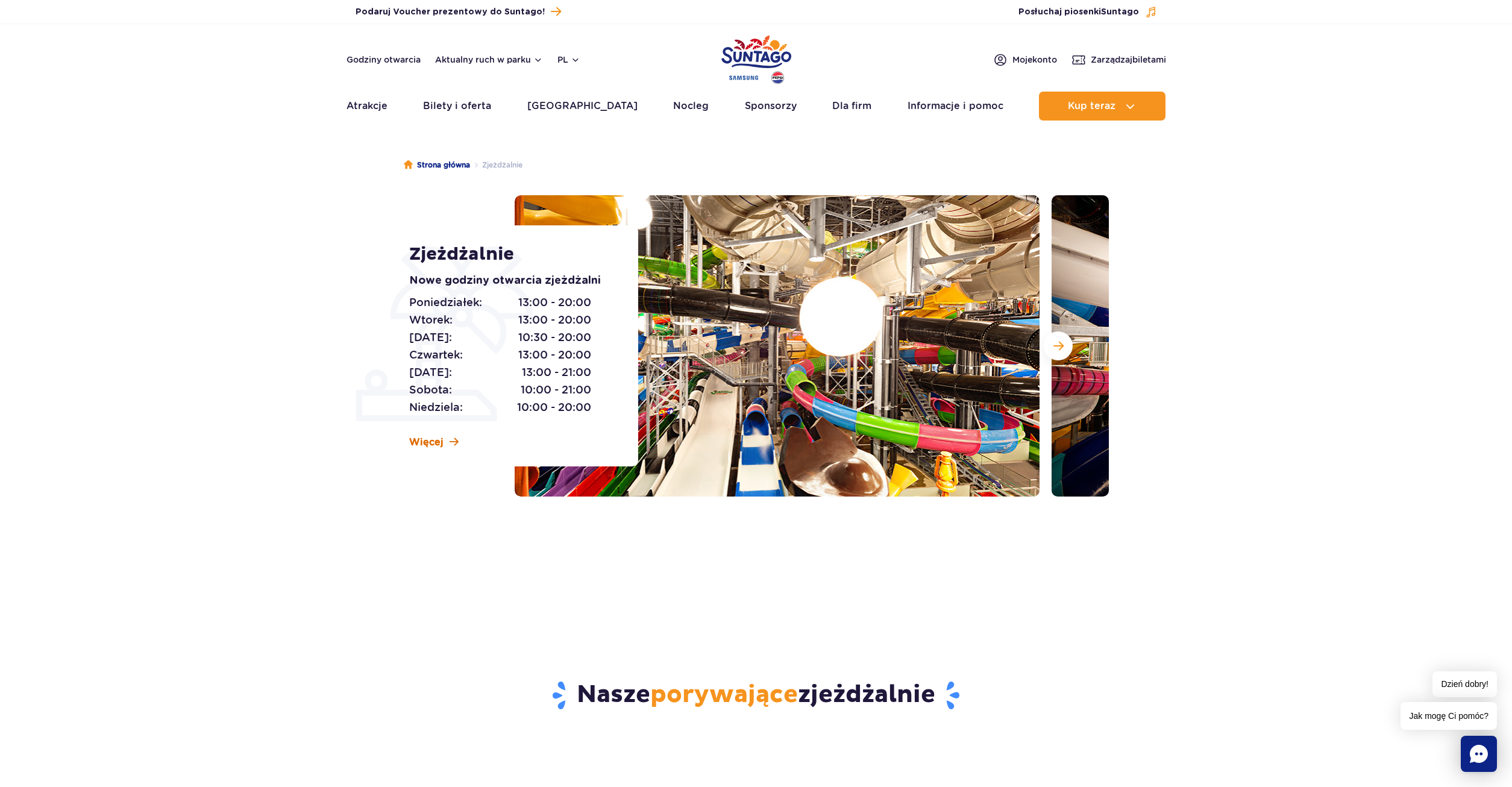
click at [414, 441] on span "Więcej" at bounding box center [426, 442] width 34 height 13
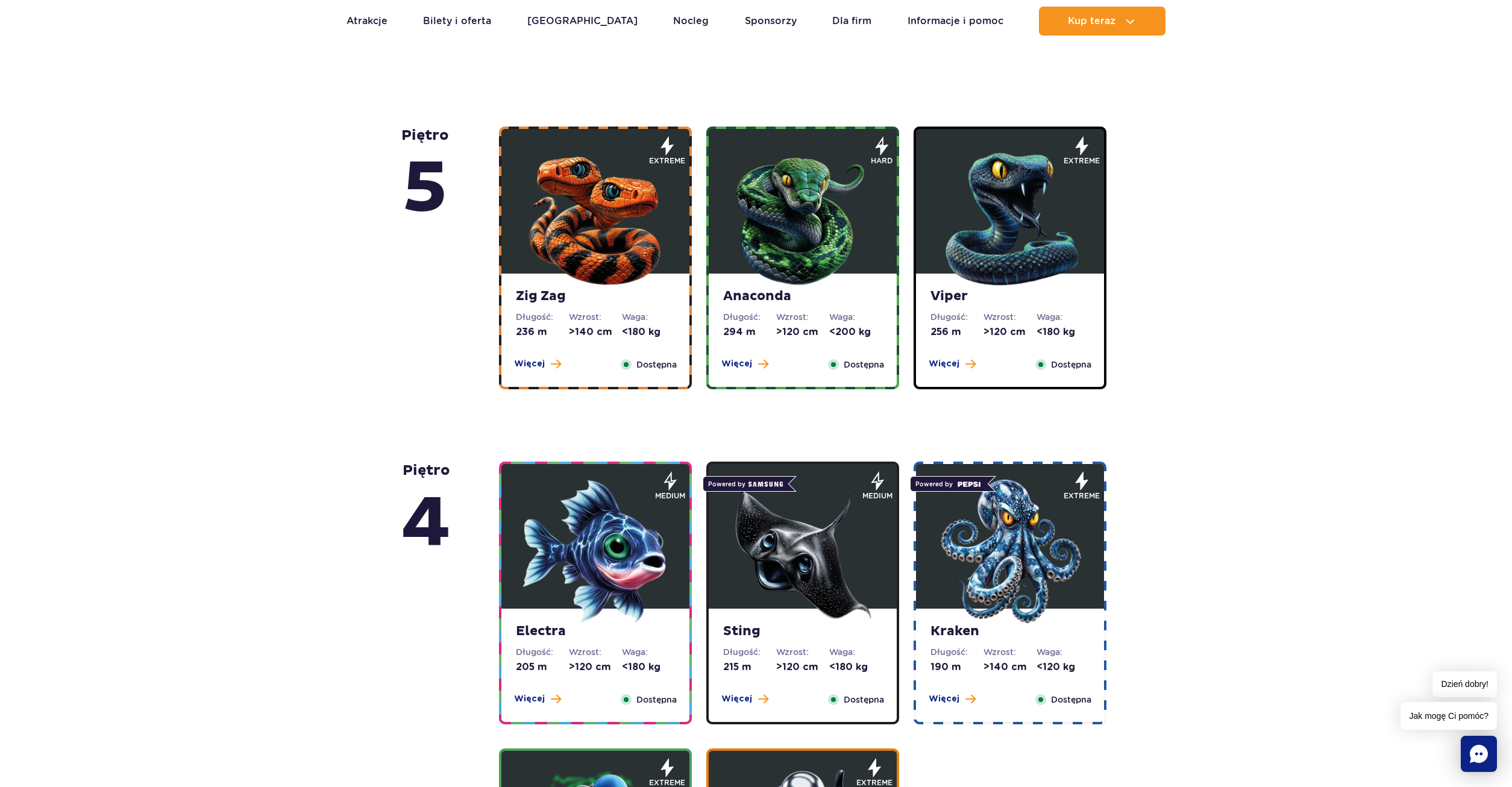
scroll to position [423, 0]
